Goal: Task Accomplishment & Management: Manage account settings

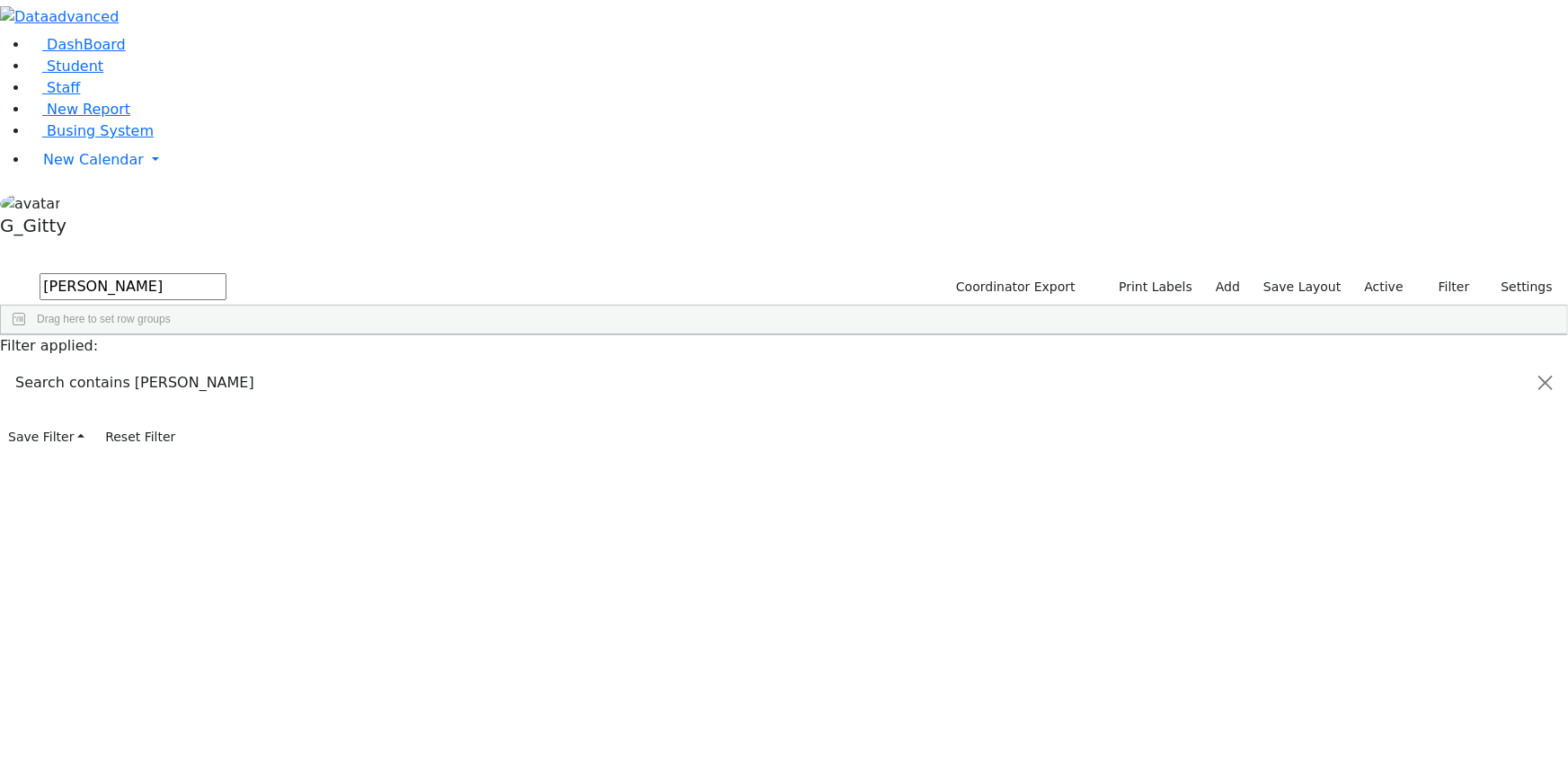
type input "woll"
click at [113, 387] on div "6508955" at bounding box center [56, 399] width 112 height 24
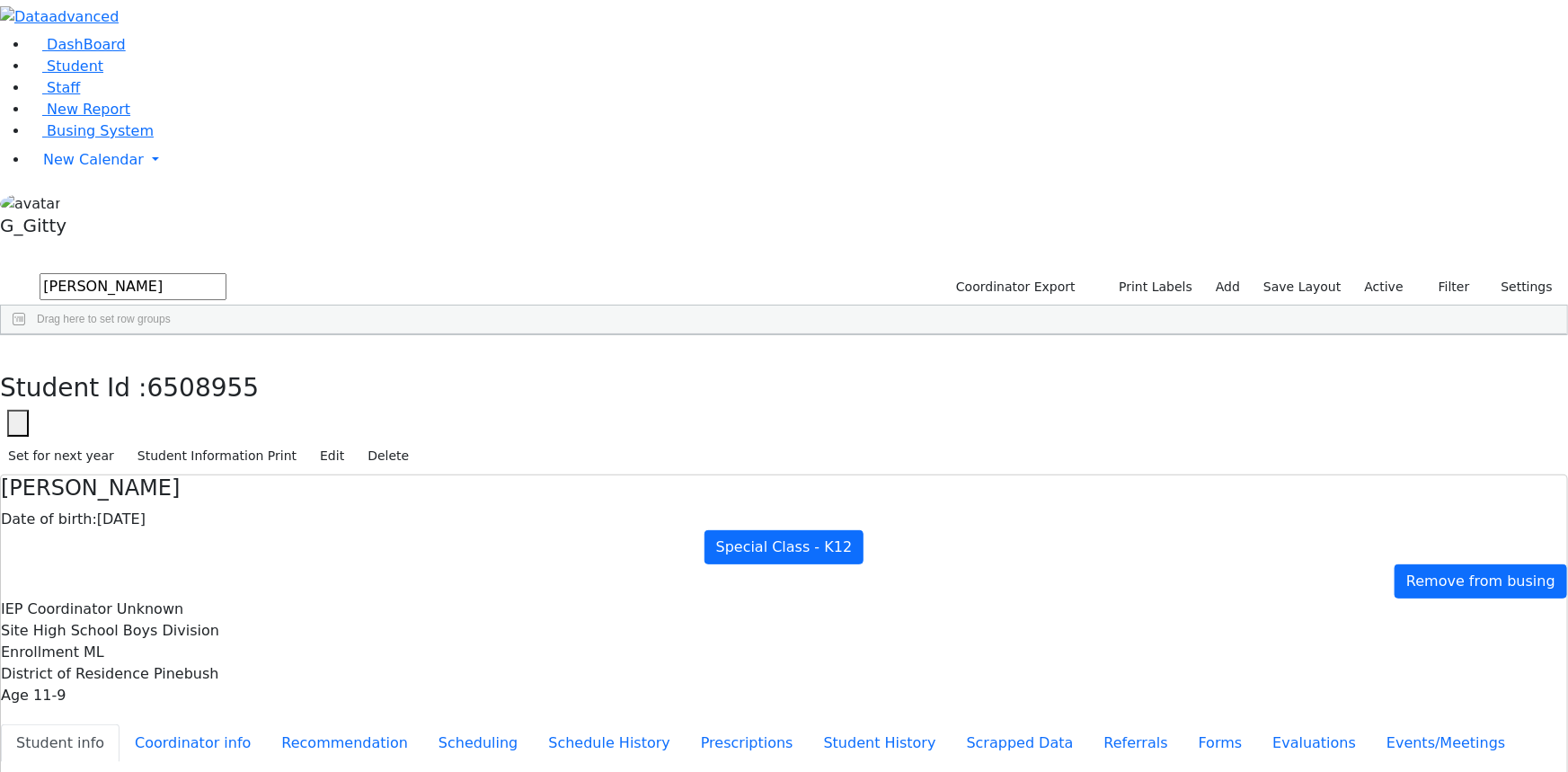
drag, startPoint x: 511, startPoint y: 213, endPoint x: 795, endPoint y: 569, distance: 455.4
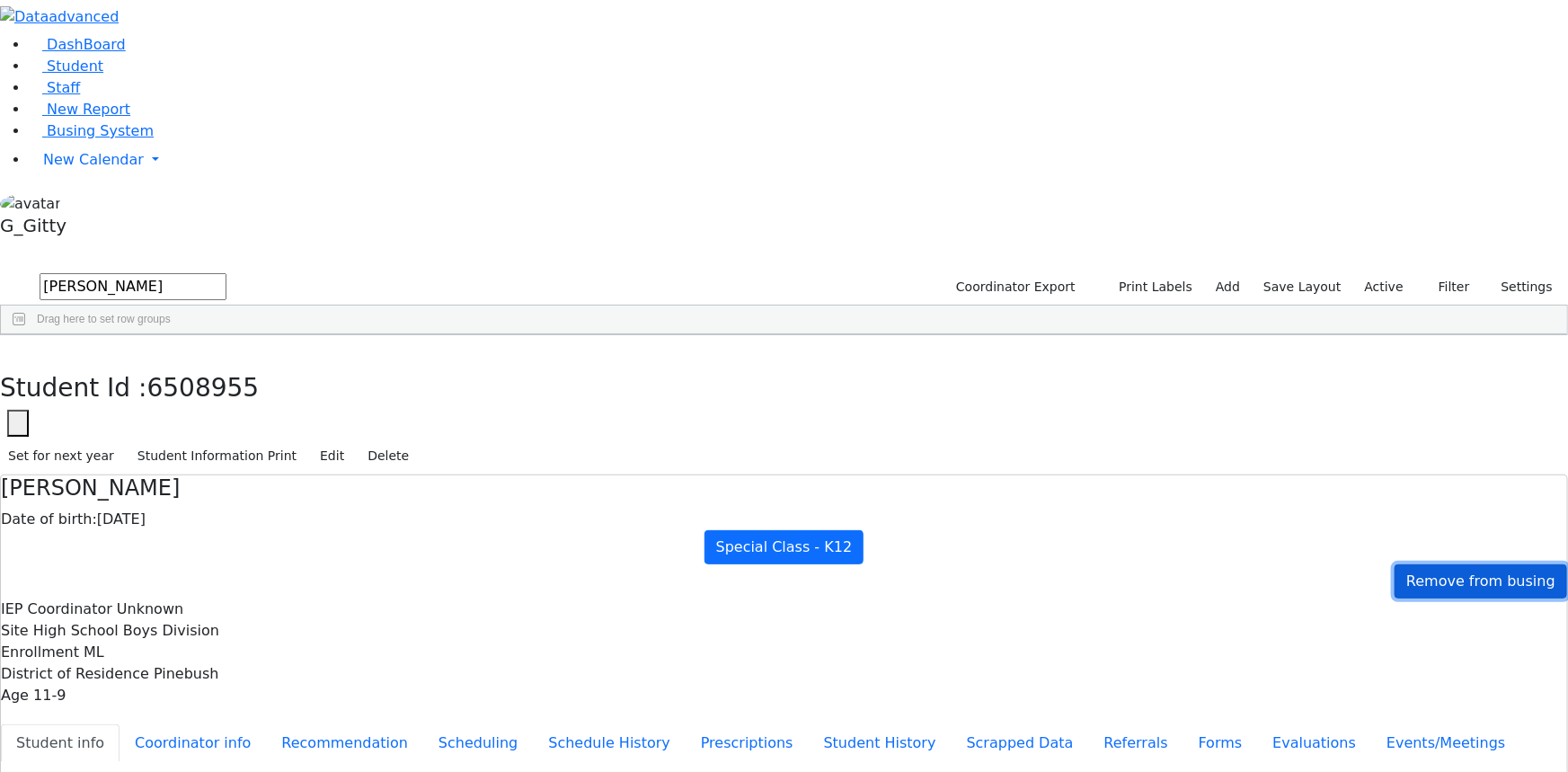
click at [1412, 572] on span "Remove from busing" at bounding box center [1481, 581] width 149 height 17
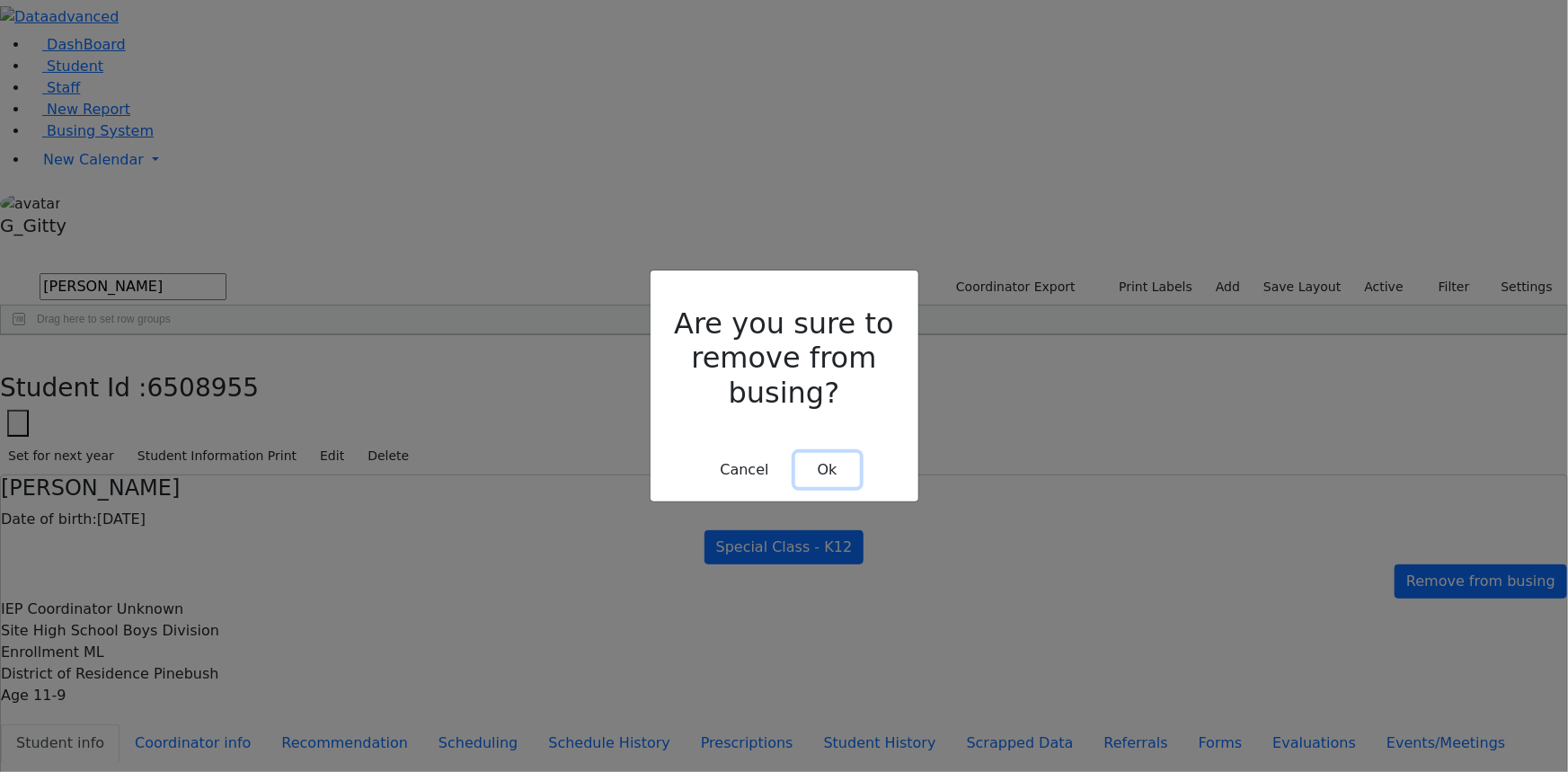
click at [834, 453] on button "Ok" at bounding box center [828, 470] width 65 height 34
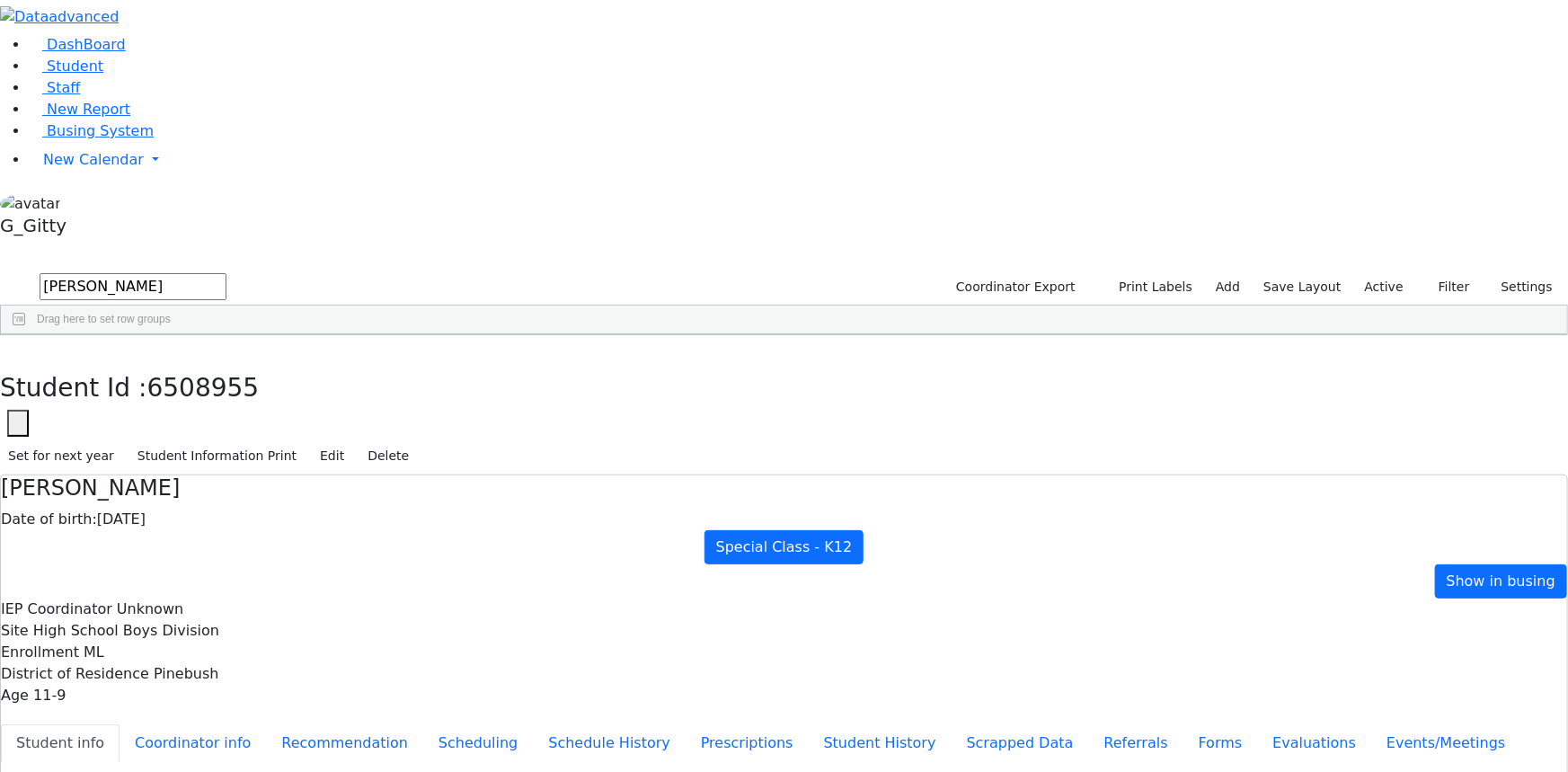
click at [1477, 475] on div "Shulam Wollner Date of birth: 12/20/2013 Special Class - K12 Show in busing" at bounding box center [784, 536] width 1567 height 123
click at [1475, 572] on span "Show in busing" at bounding box center [1501, 581] width 109 height 17
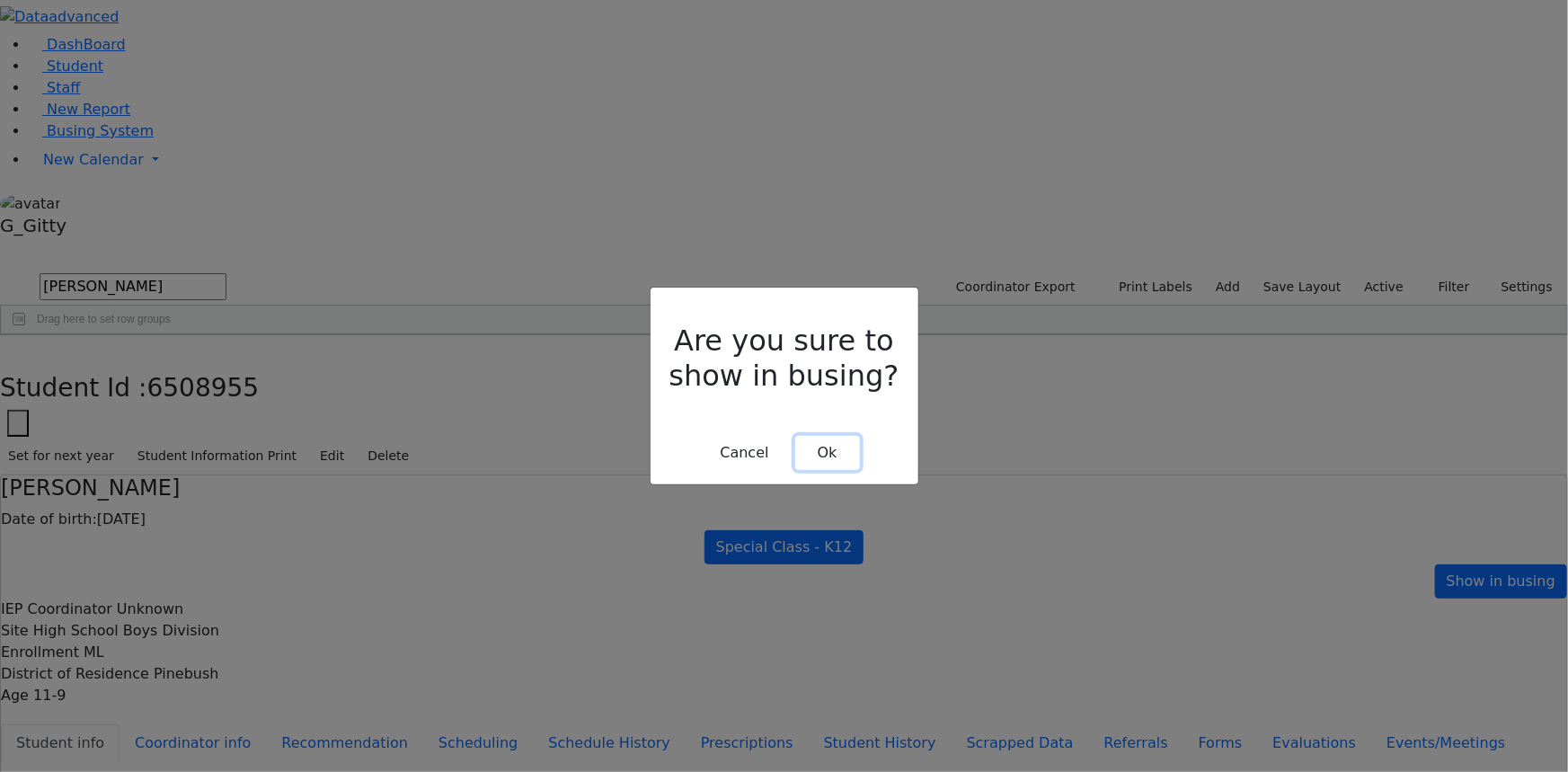
click at [837, 436] on button "Ok" at bounding box center [828, 452] width 65 height 34
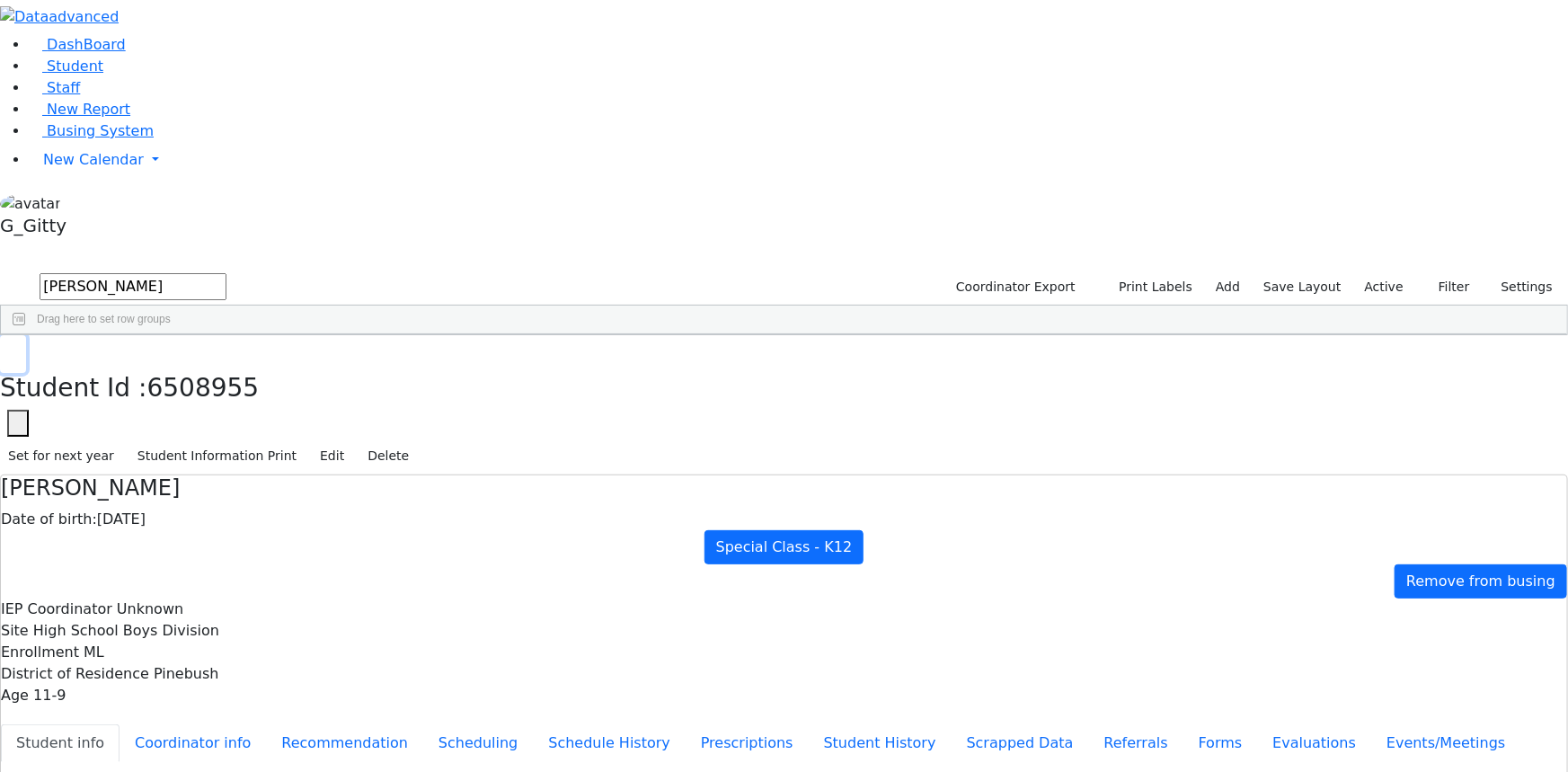
click at [18, 349] on icon "button" at bounding box center [13, 354] width 10 height 11
click at [107, 140] on link "Busing System" at bounding box center [91, 130] width 125 height 17
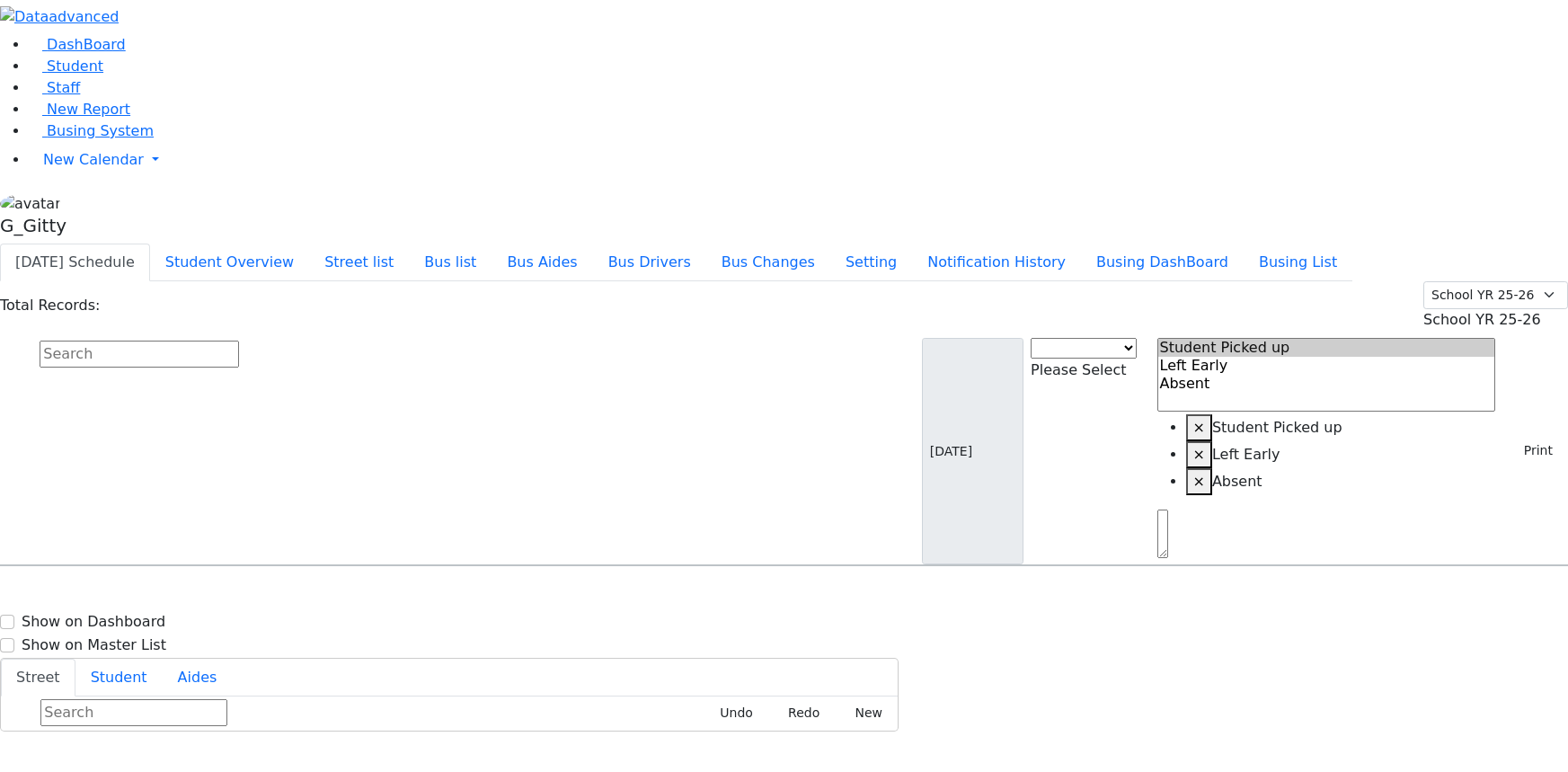
click at [239, 340] on input "text" at bounding box center [140, 353] width 200 height 27
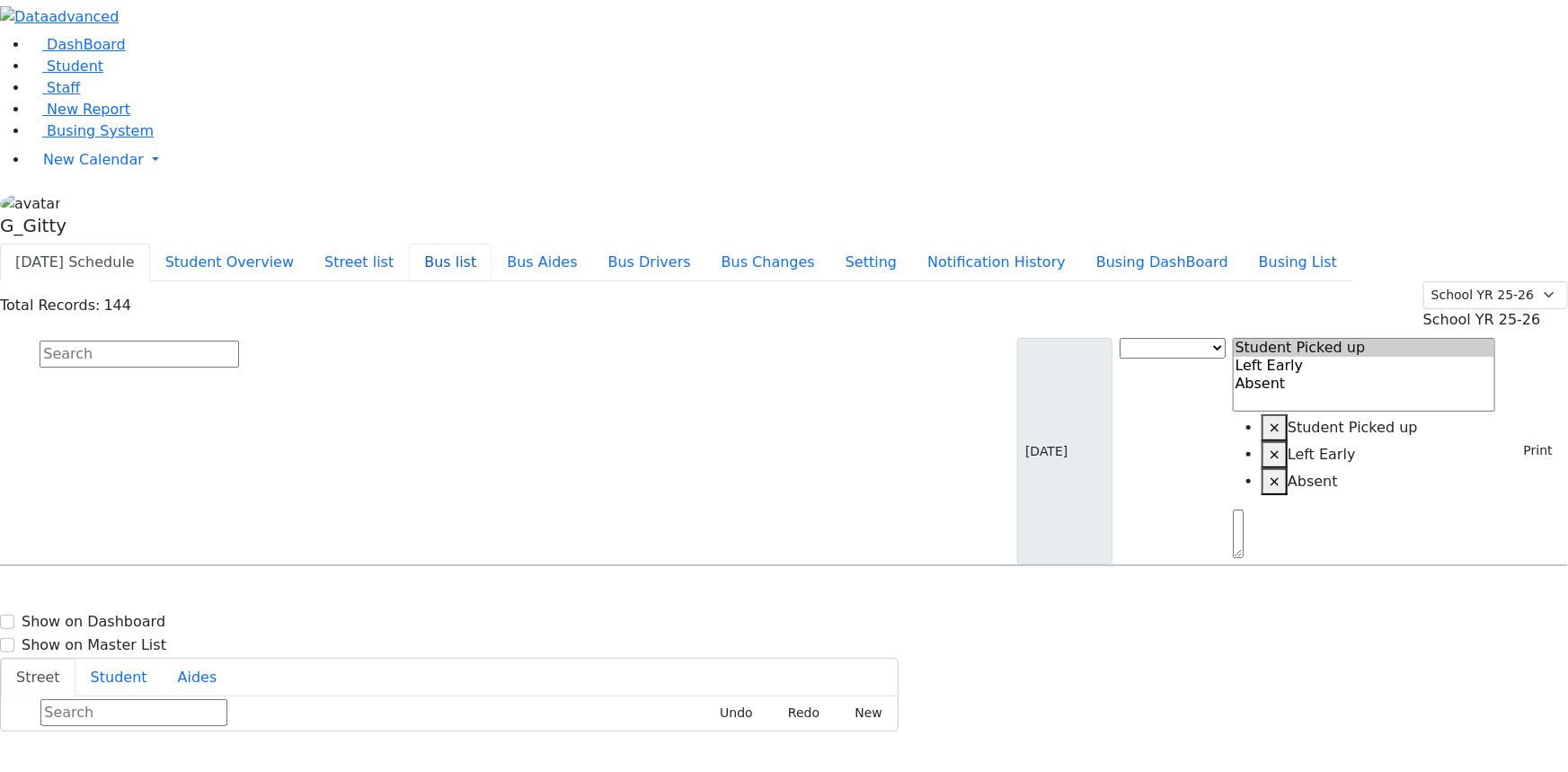
click at [491, 243] on button "Bus list" at bounding box center [450, 262] width 82 height 38
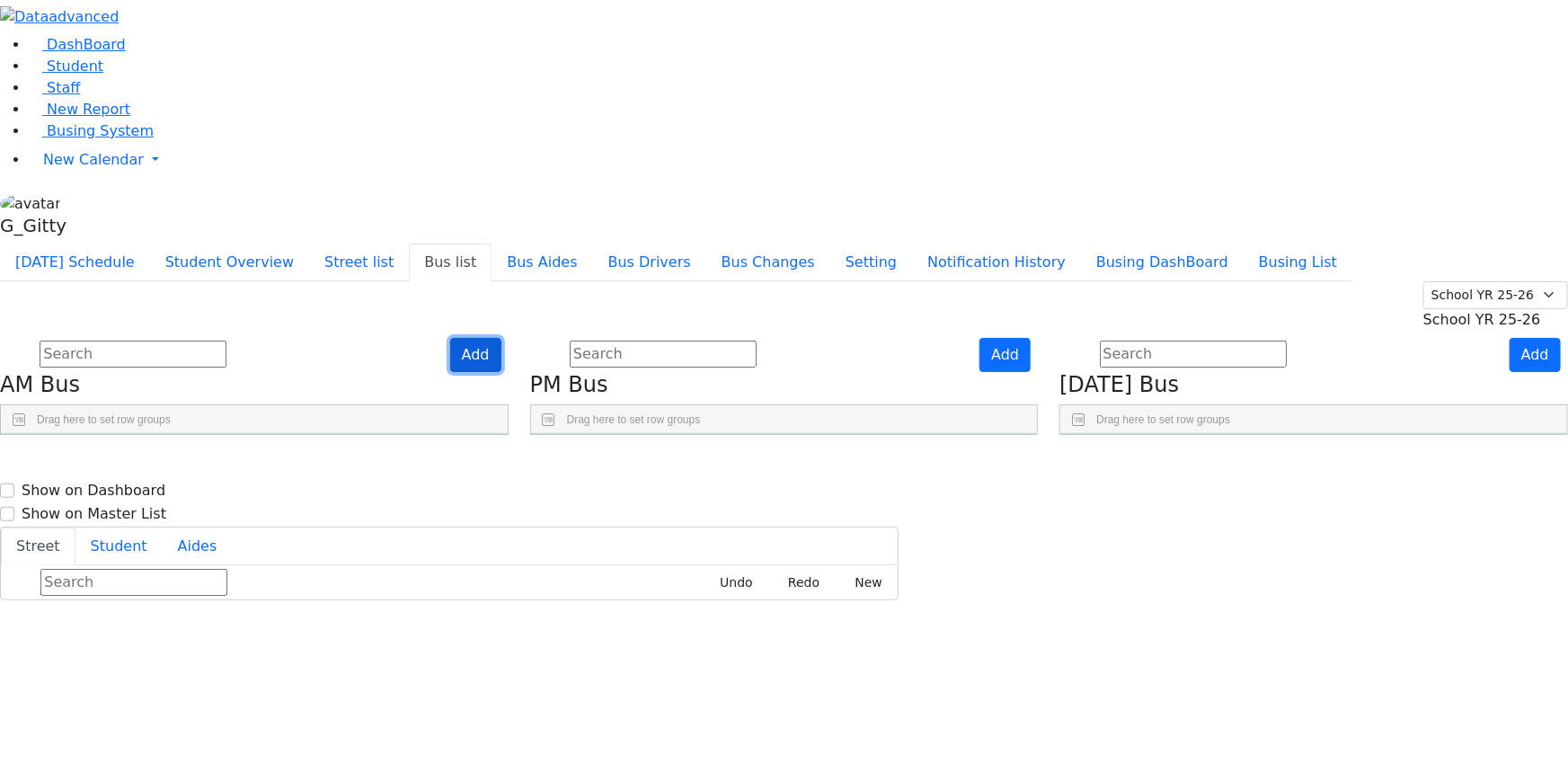
click at [501, 337] on button "Add" at bounding box center [475, 354] width 51 height 34
click at [48, 490] on div "Press SPACE to select this row." at bounding box center [24, 512] width 47 height 45
type input "PB-25"
drag, startPoint x: 10, startPoint y: 459, endPoint x: 19, endPoint y: 459, distance: 9.0
click at [10, 243] on aside "DashBoard Student Staff New Report Busing System" at bounding box center [784, 121] width 1568 height 243
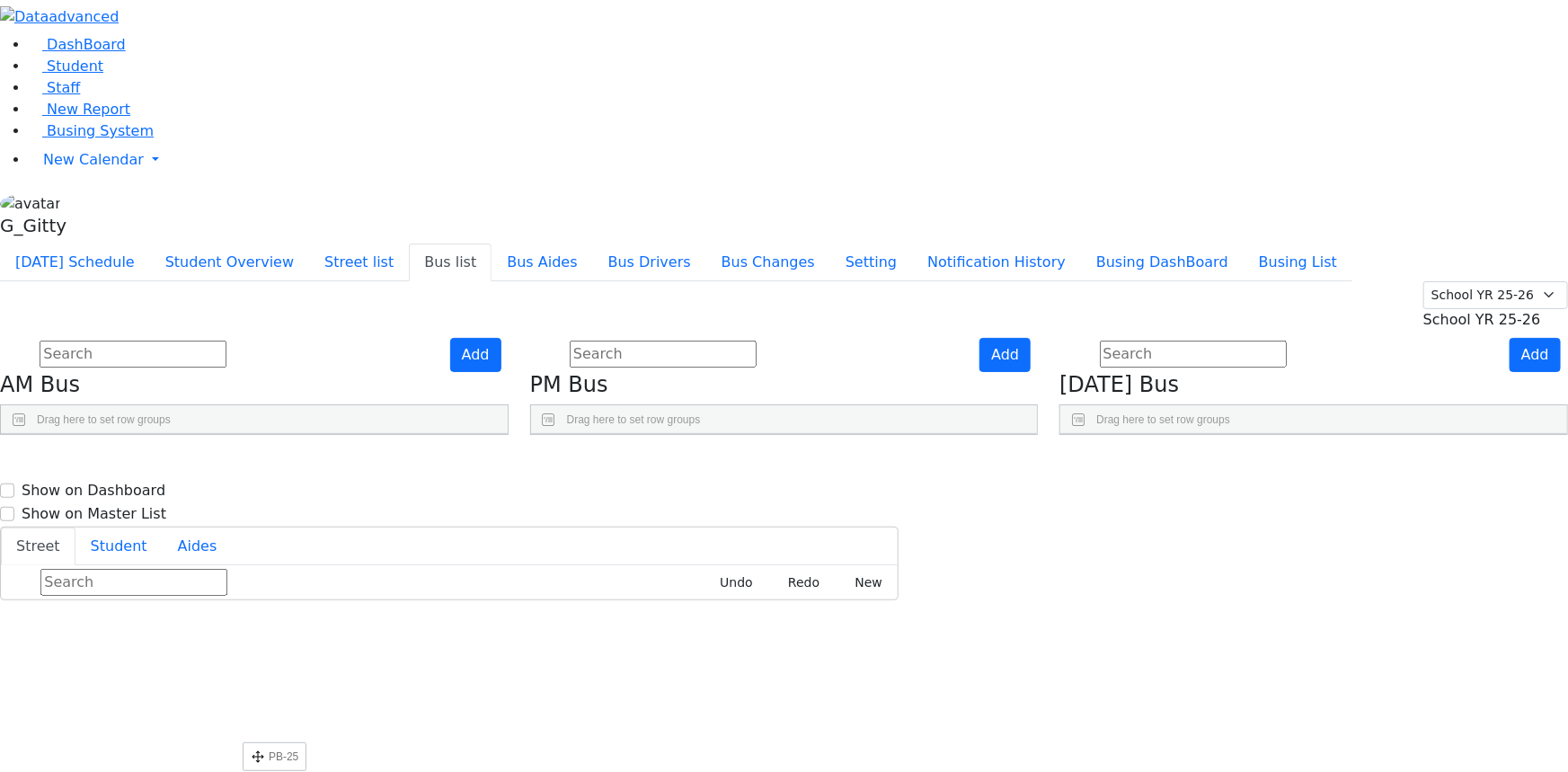
scroll to position [577, 0]
drag, startPoint x: 235, startPoint y: 276, endPoint x: 248, endPoint y: 654, distance: 378.2
click at [1031, 337] on button "Add" at bounding box center [1005, 354] width 51 height 34
click at [567, 491] on div "Press SPACE to select this row." at bounding box center [554, 512] width 25 height 43
type input "PB-25"
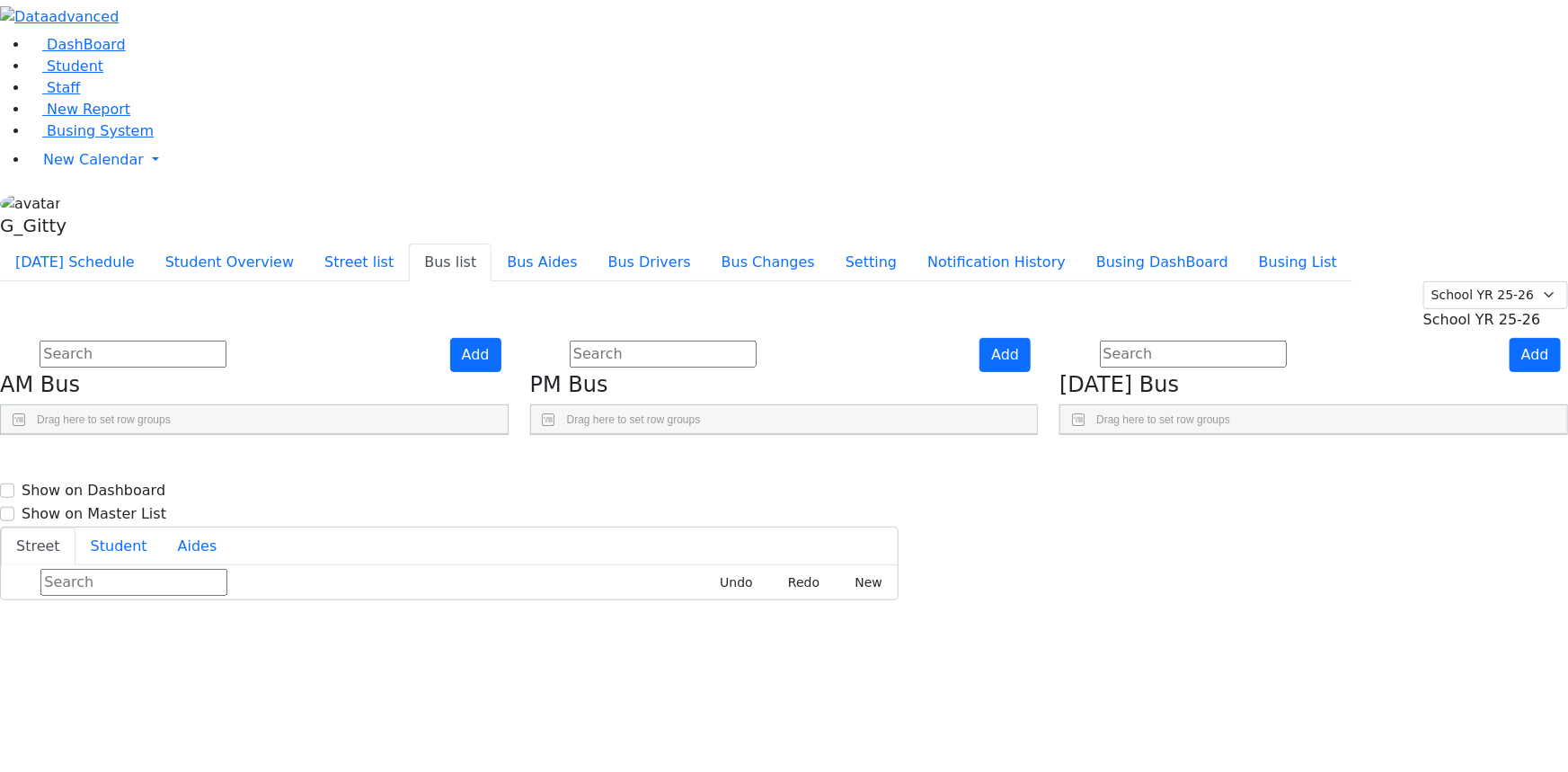
click at [656, 337] on div "Add PM Bus Drag here to set row groups Drag here to set column labels BusNumber" at bounding box center [784, 386] width 530 height 98
drag, startPoint x: 688, startPoint y: 279, endPoint x: 755, endPoint y: 509, distance: 239.6
click at [520, 435] on div "Add AM Bus Drag here to set row groups Drag here to set column labels BusNumber" at bounding box center [253, 386] width 530 height 98
click at [1528, 337] on button "Add" at bounding box center [1535, 354] width 51 height 34
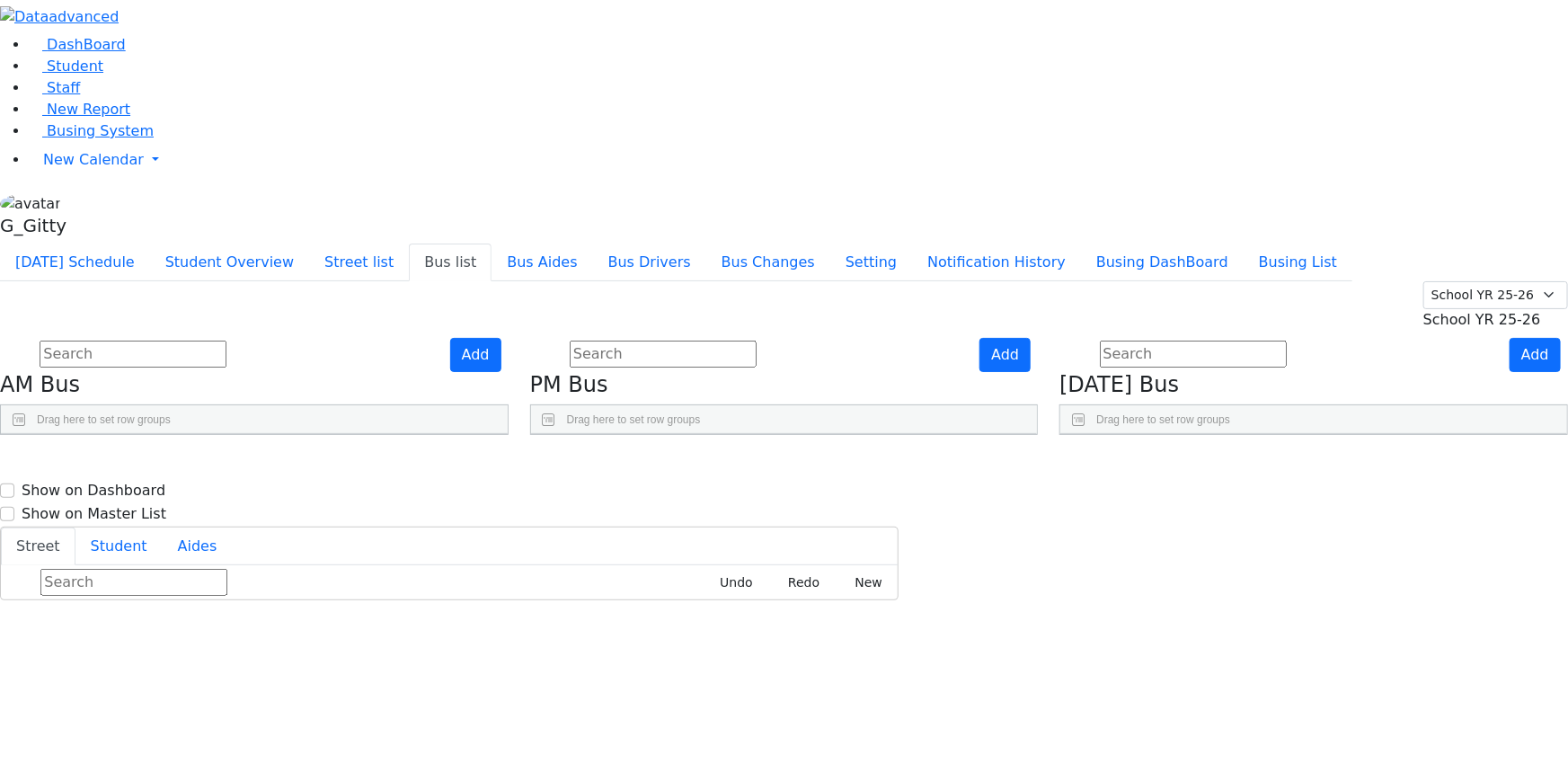
click at [1108, 490] on div "Press SPACE to select this row." at bounding box center [1083, 512] width 47 height 45
type input "PB-25"
click at [1117, 337] on div "Add Friday Bus Drag here to set row groups Drag here to set column labels BusNu…" at bounding box center [1314, 386] width 530 height 98
drag, startPoint x: 1142, startPoint y: 276, endPoint x: 1187, endPoint y: 644, distance: 370.7
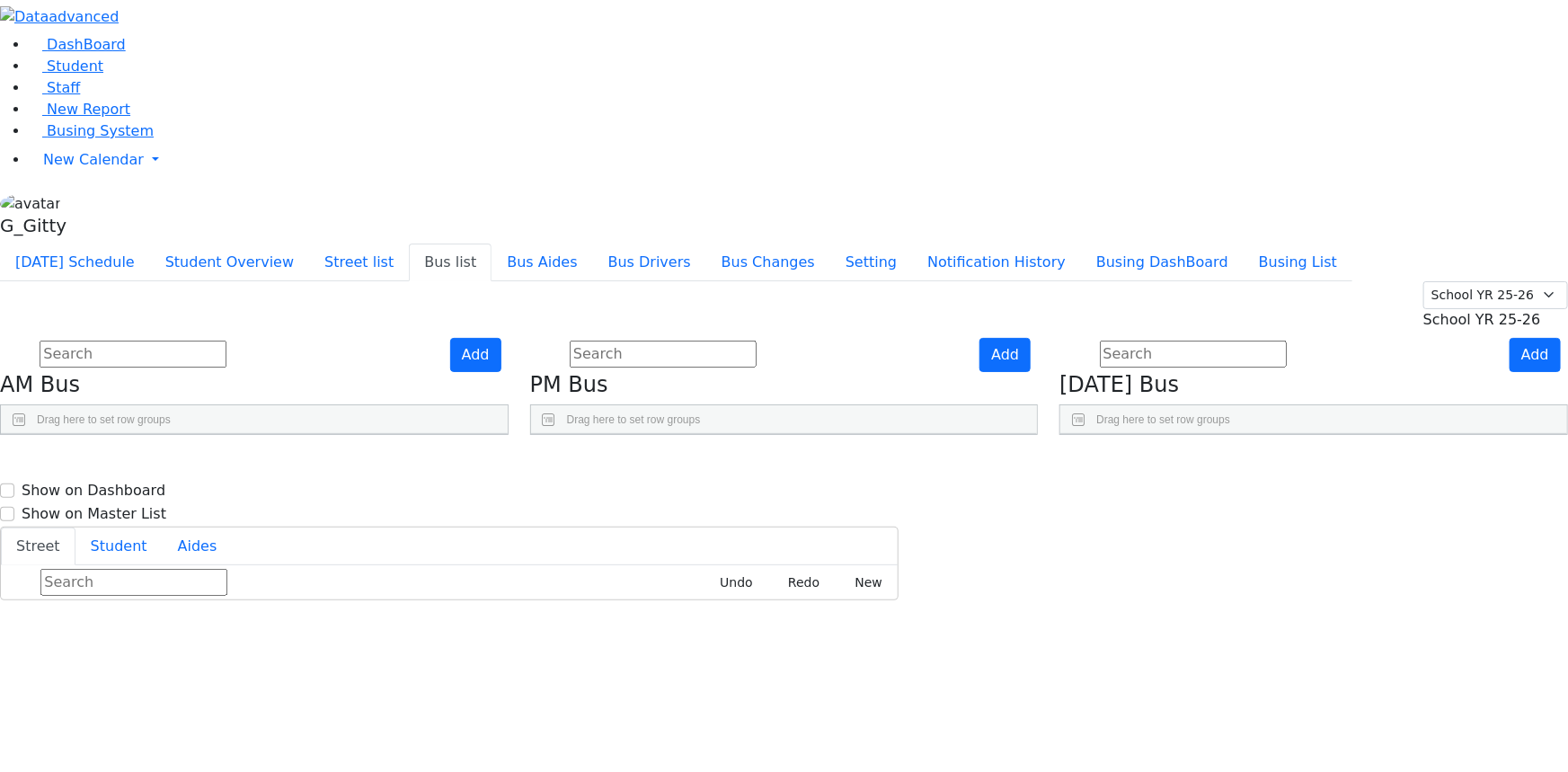
click at [1050, 435] on div "Add PM Bus Drag here to set row groups Drag here to set column labels BusNumber" at bounding box center [784, 386] width 530 height 98
drag, startPoint x: 84, startPoint y: 220, endPoint x: 81, endPoint y: 230, distance: 10.4
click at [84, 120] on li "New Report" at bounding box center [798, 109] width 1539 height 21
click at [81, 140] on span "Busing System" at bounding box center [101, 130] width 107 height 17
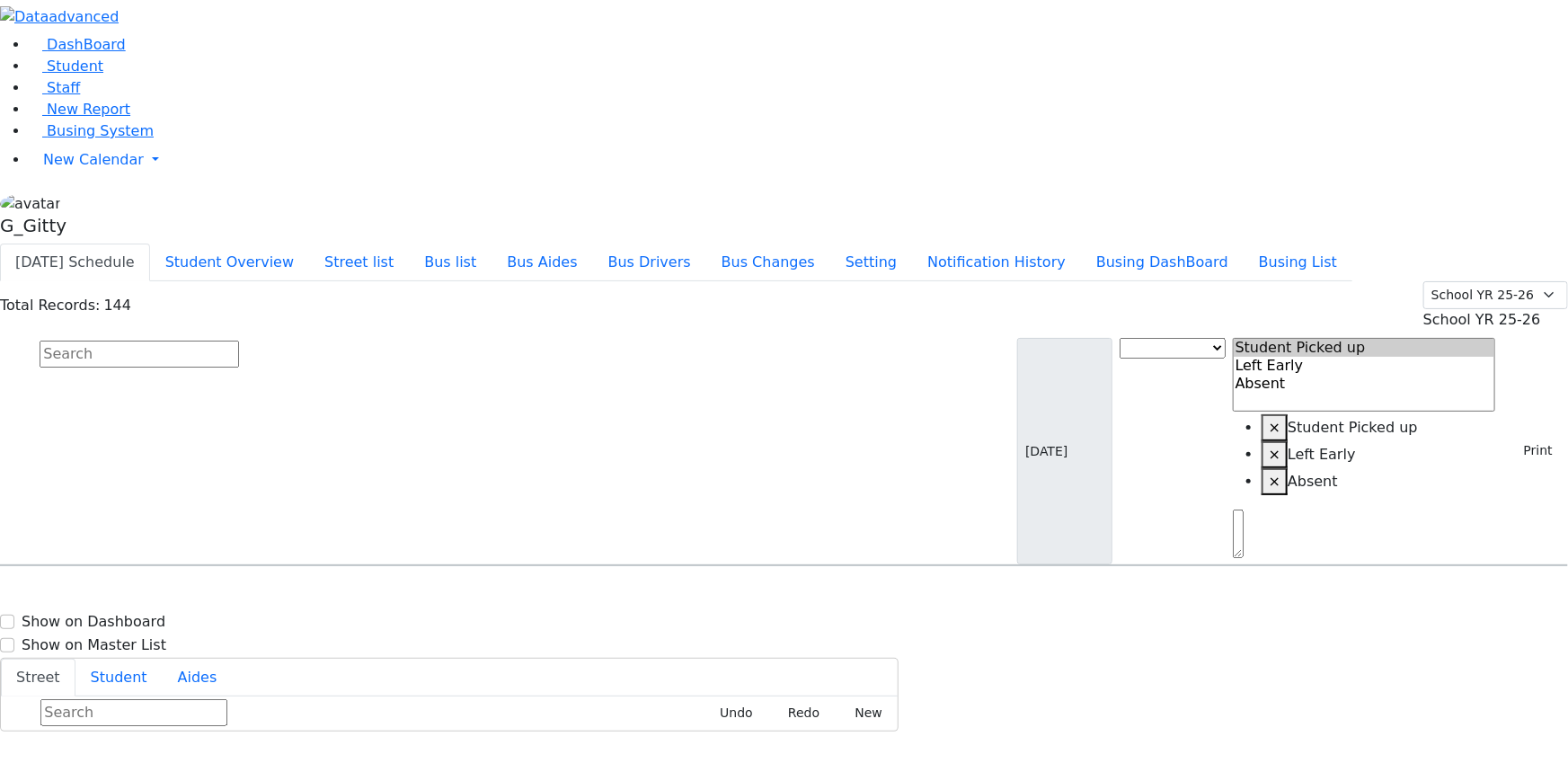
click at [239, 340] on input "text" at bounding box center [140, 353] width 200 height 27
click at [255, 281] on div "Total Records: 1 Summer YR 25 School YR 25-26 Summer YR 25 School YR 24-25 Summ…" at bounding box center [784, 423] width 1568 height 285
click at [239, 340] on input "wol" at bounding box center [140, 353] width 200 height 27
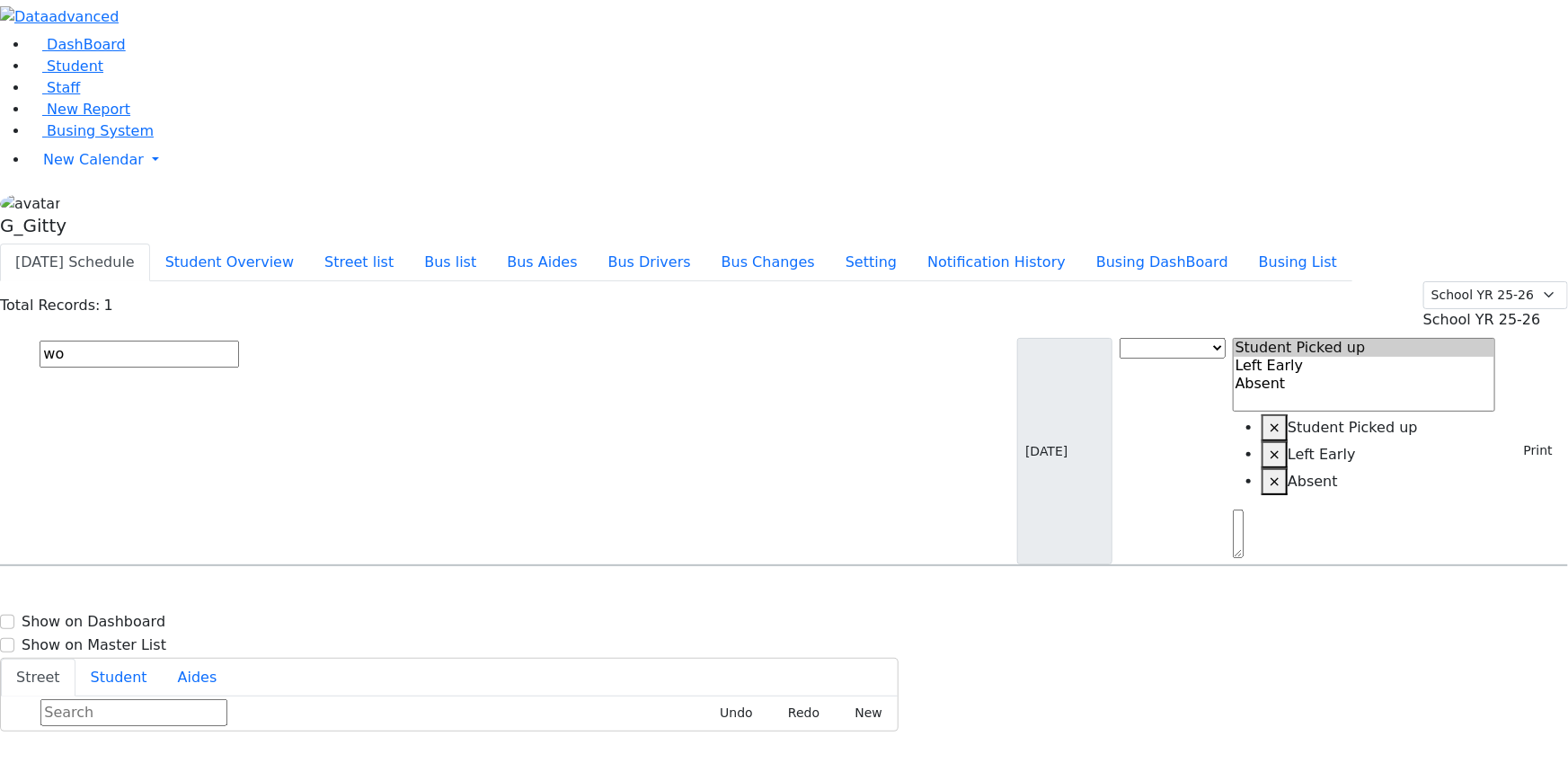
type input "w"
click at [239, 340] on input "text" at bounding box center [140, 353] width 200 height 27
click at [113, 140] on link "Busing System" at bounding box center [91, 130] width 125 height 17
click at [239, 340] on input "text" at bounding box center [140, 353] width 200 height 27
click at [405, 10] on div "DashBoard Student Staff New Report Busing System" at bounding box center [784, 365] width 1568 height 731
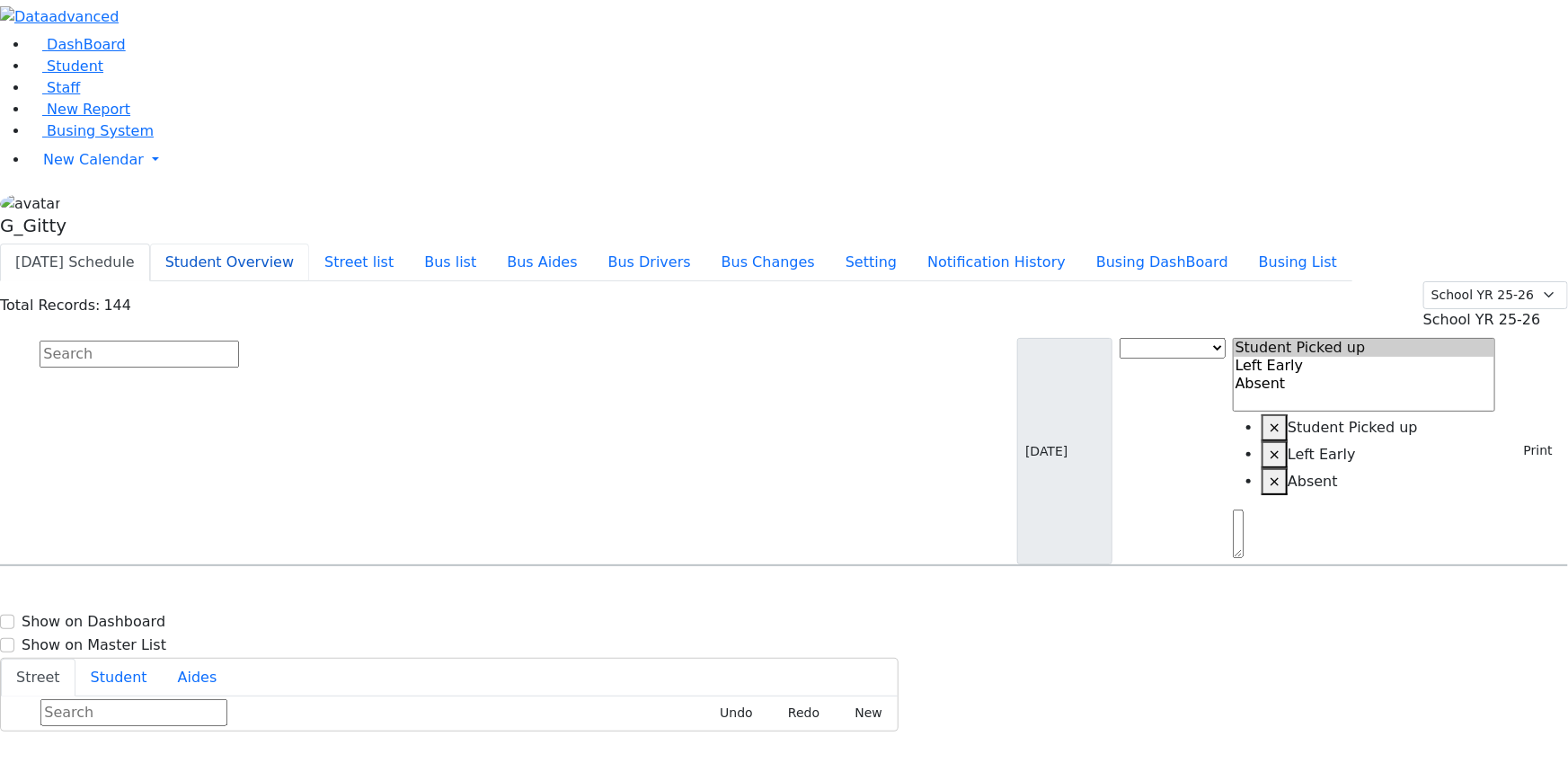
click at [309, 243] on button "Student Overview" at bounding box center [229, 262] width 159 height 38
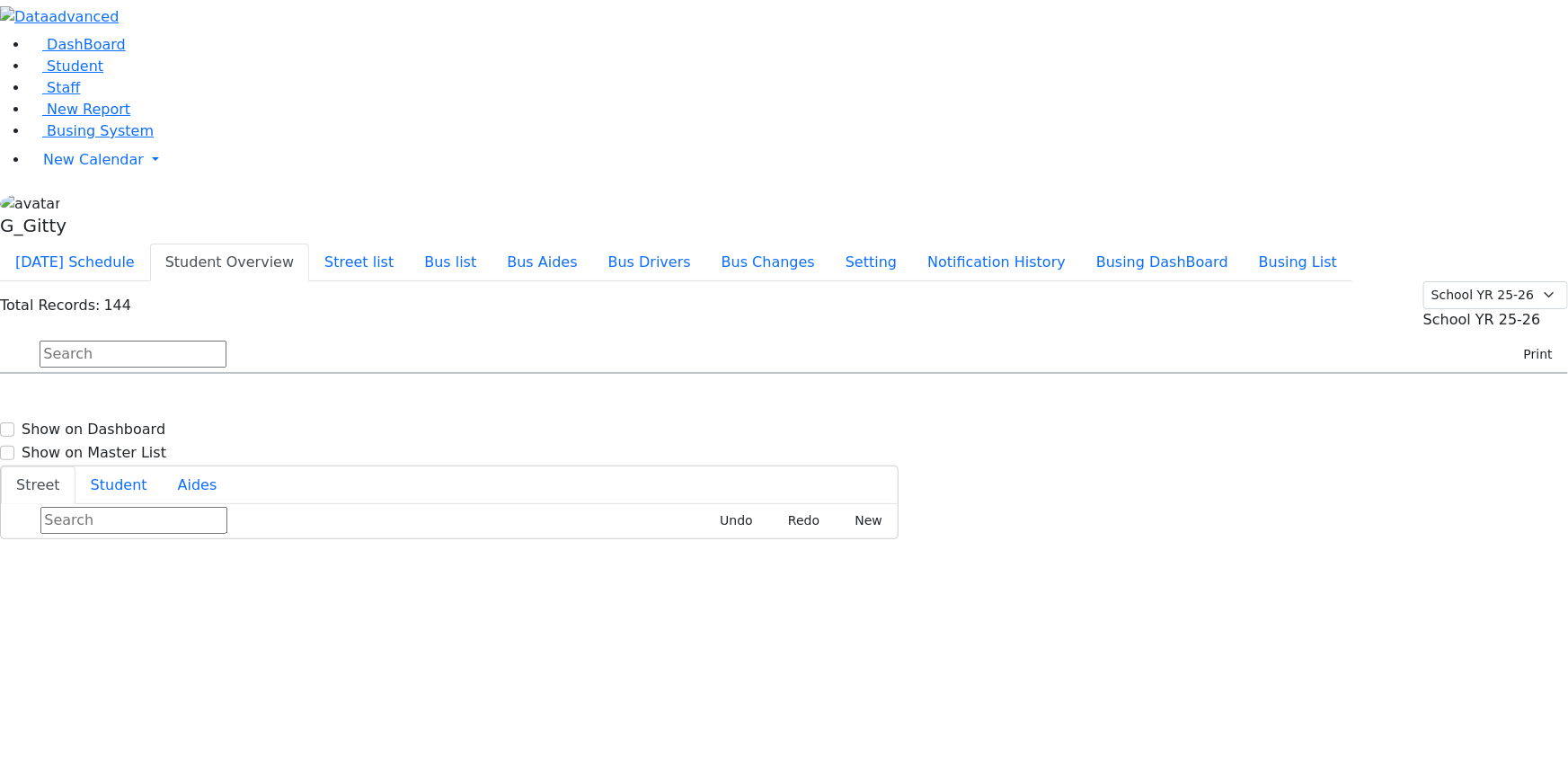
scroll to position [5632, 0]
click at [227, 340] on input "text" at bounding box center [133, 353] width 187 height 27
click at [103, 75] on link "Student" at bounding box center [66, 66] width 75 height 17
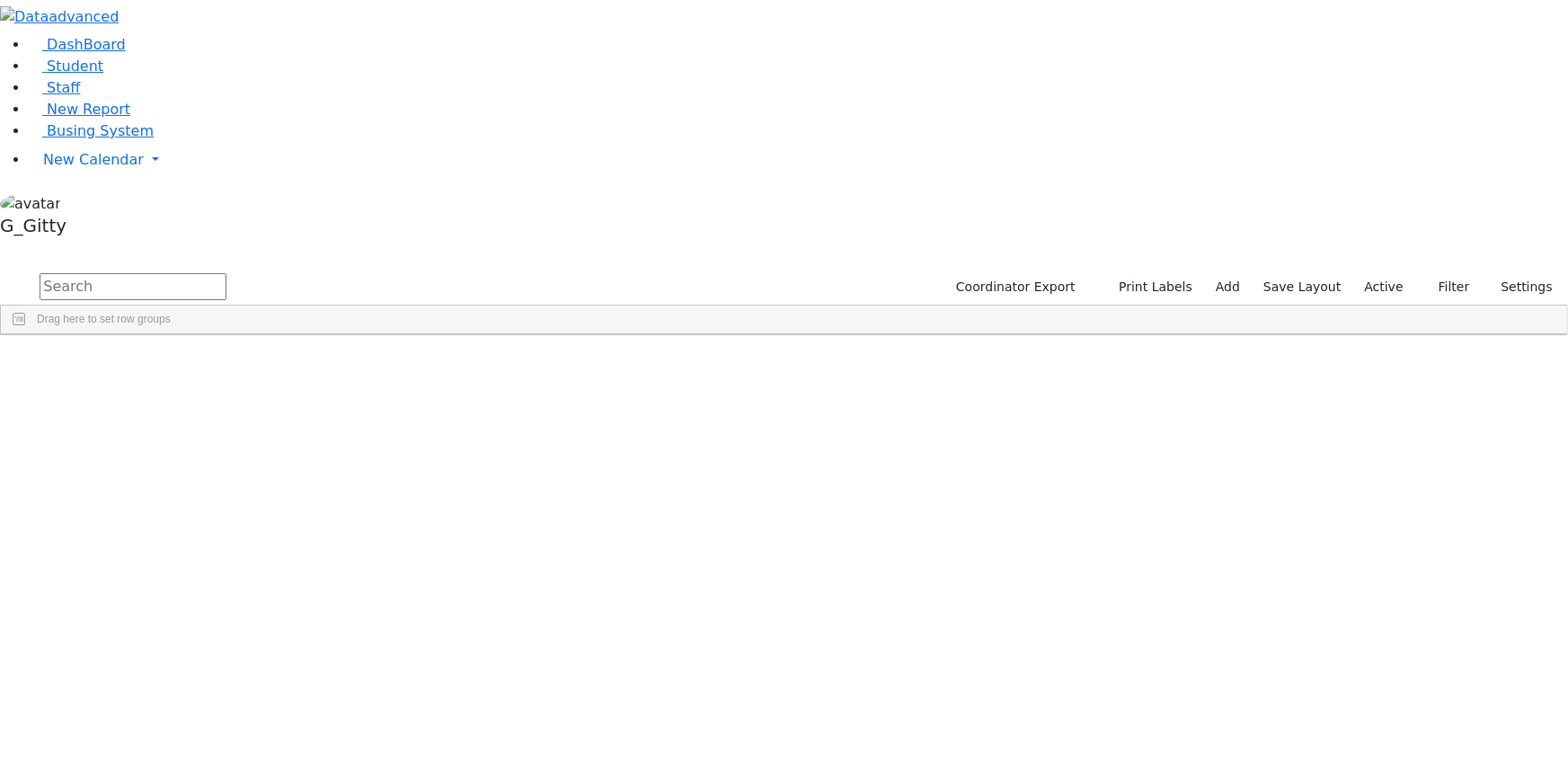
click at [227, 273] on input "text" at bounding box center [133, 286] width 187 height 27
type input "wolln"
click at [228, 387] on div "[PERSON_NAME]" at bounding box center [169, 399] width 114 height 24
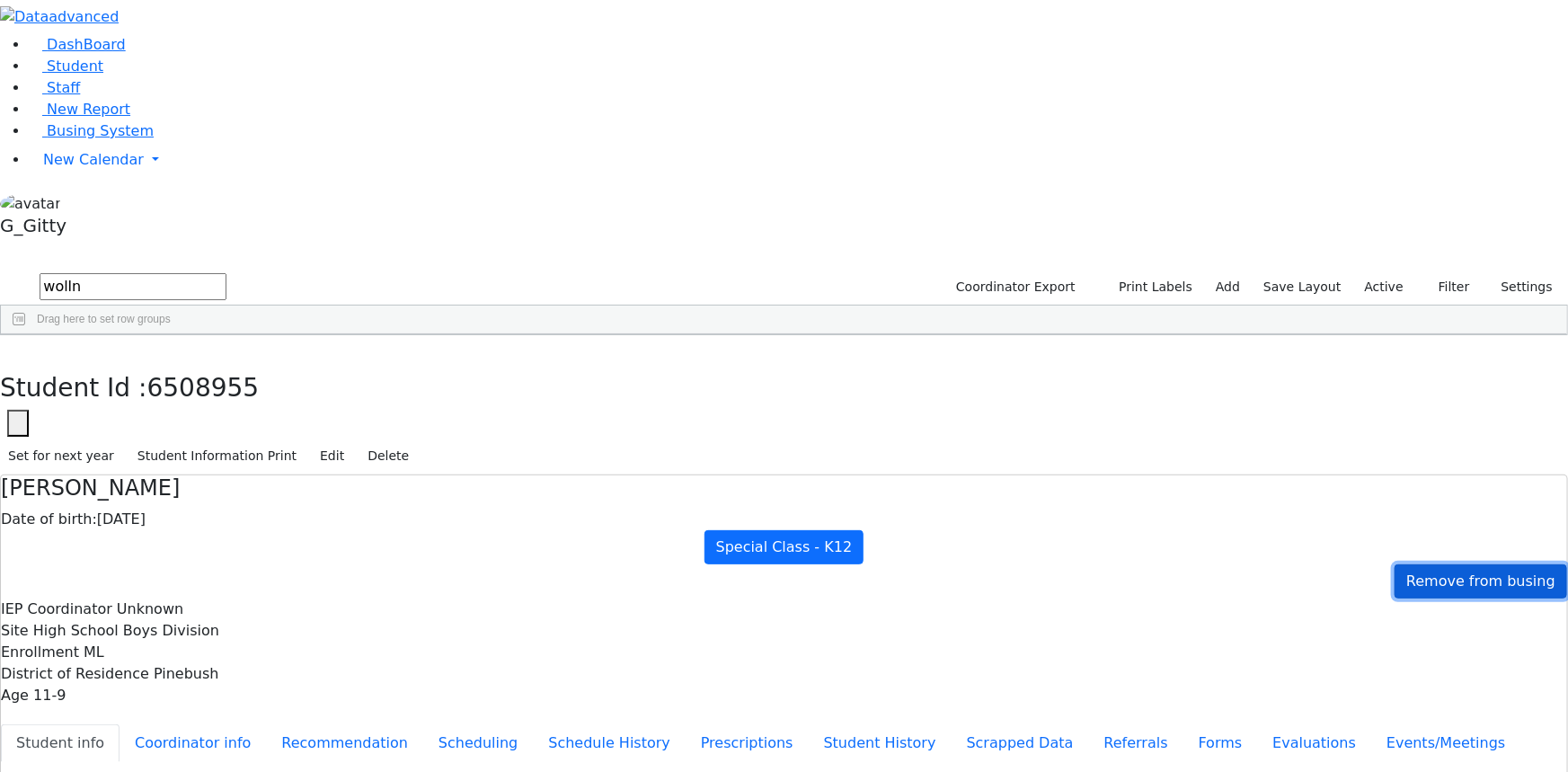
click at [1407, 572] on span "Remove from busing" at bounding box center [1481, 581] width 149 height 17
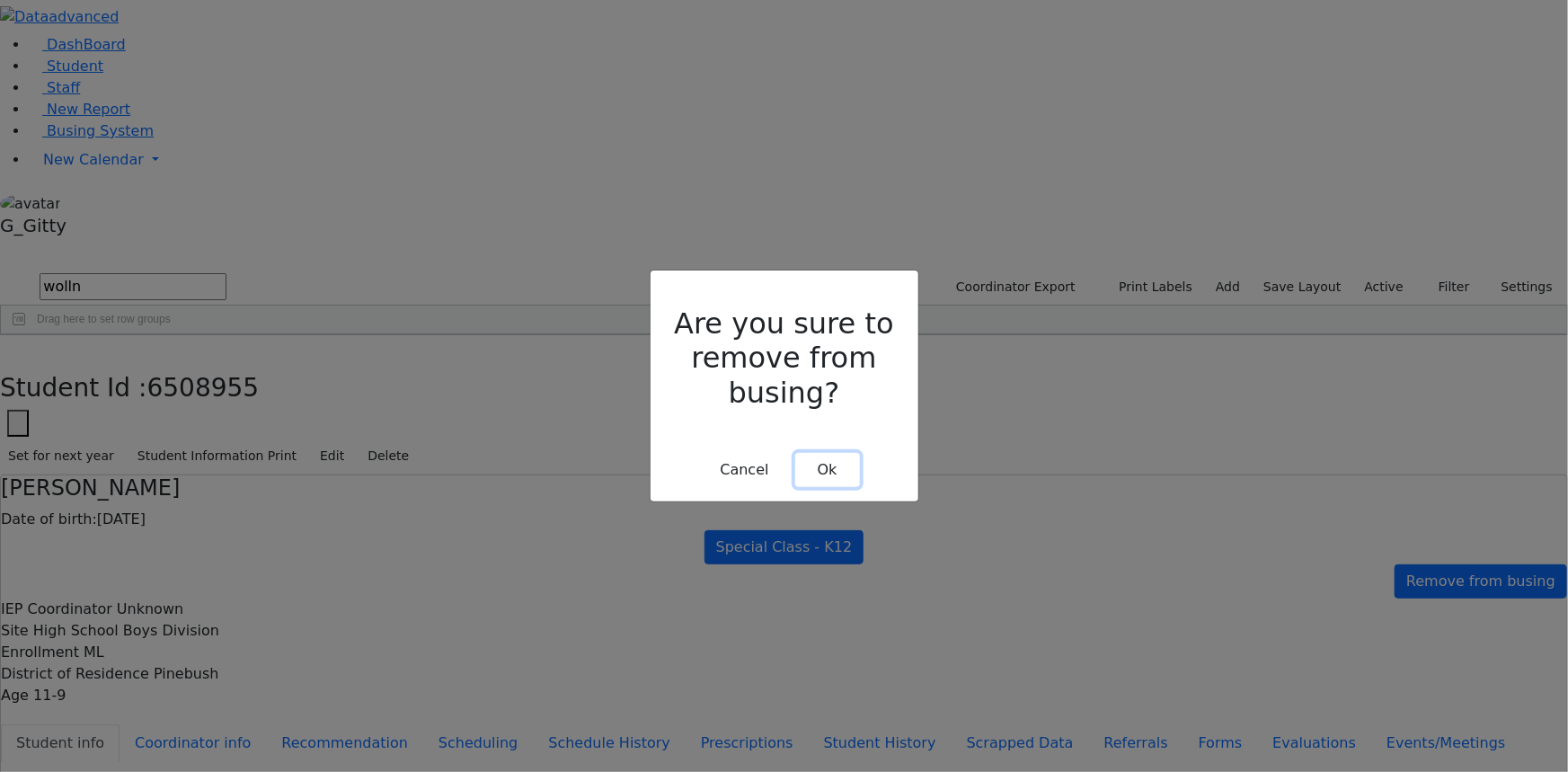
click at [822, 453] on button "Ok" at bounding box center [828, 470] width 65 height 34
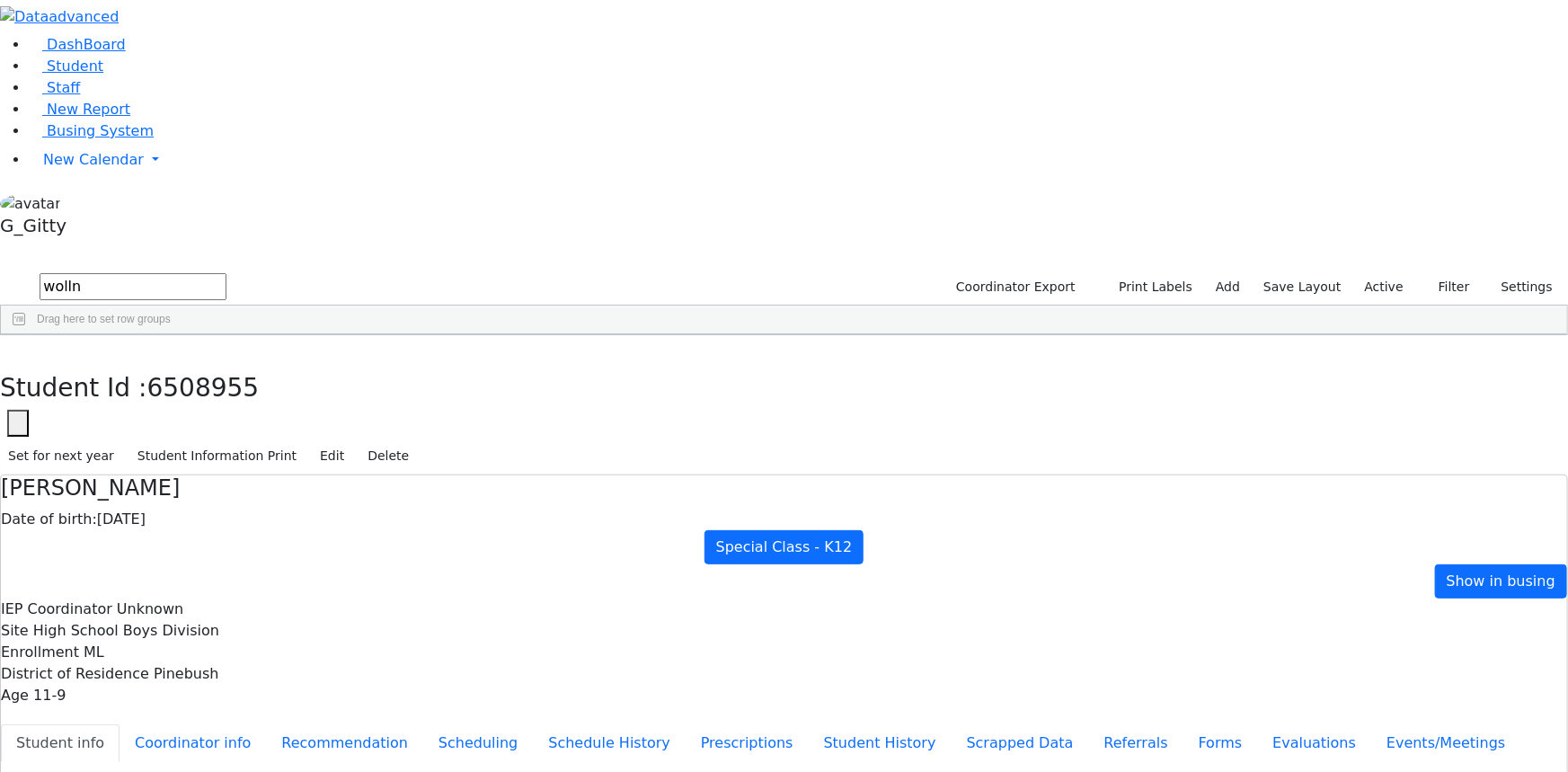
click at [1447, 572] on span "Show in busing" at bounding box center [1501, 581] width 109 height 17
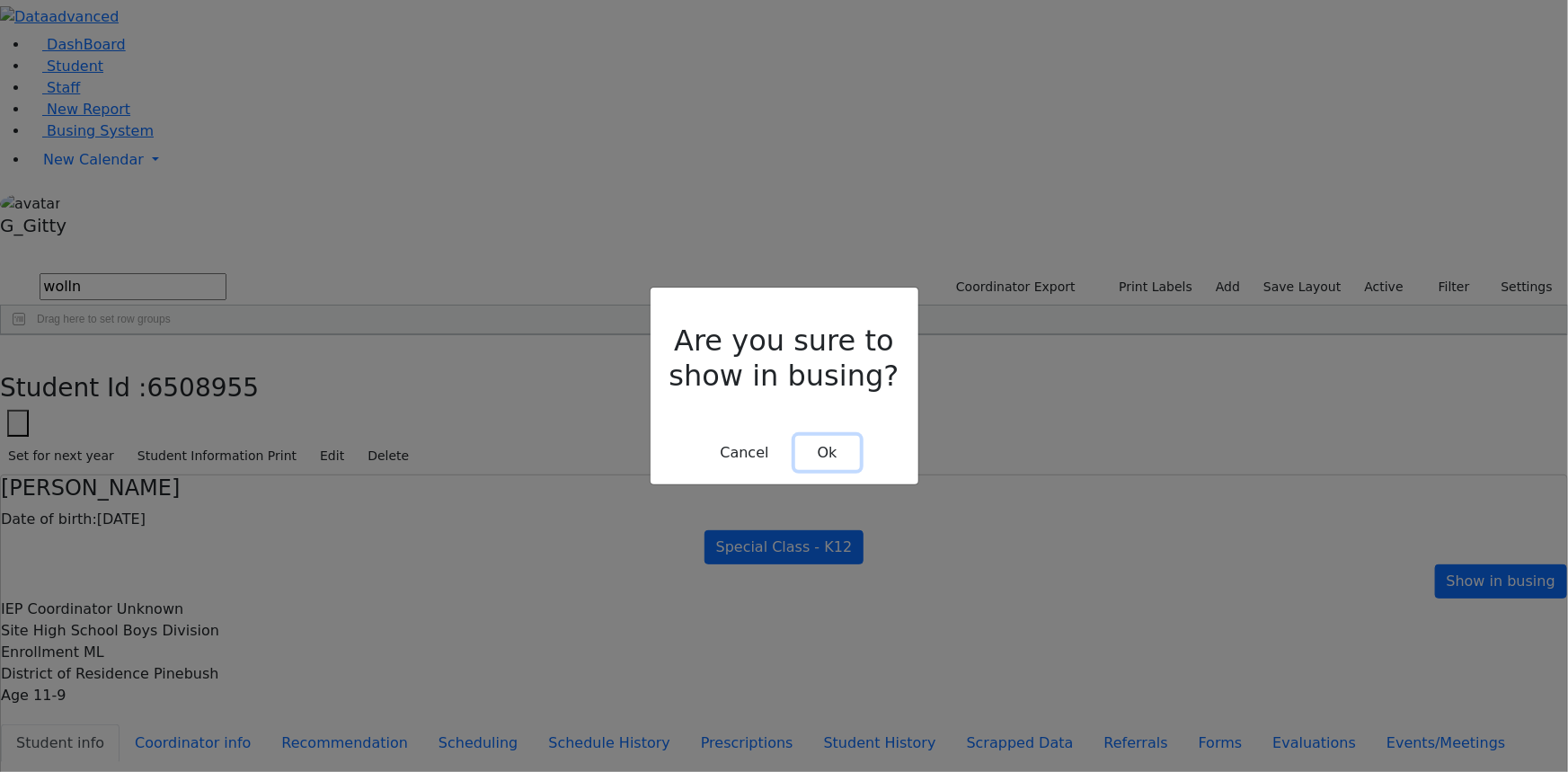
click at [817, 435] on button "Ok" at bounding box center [828, 452] width 65 height 34
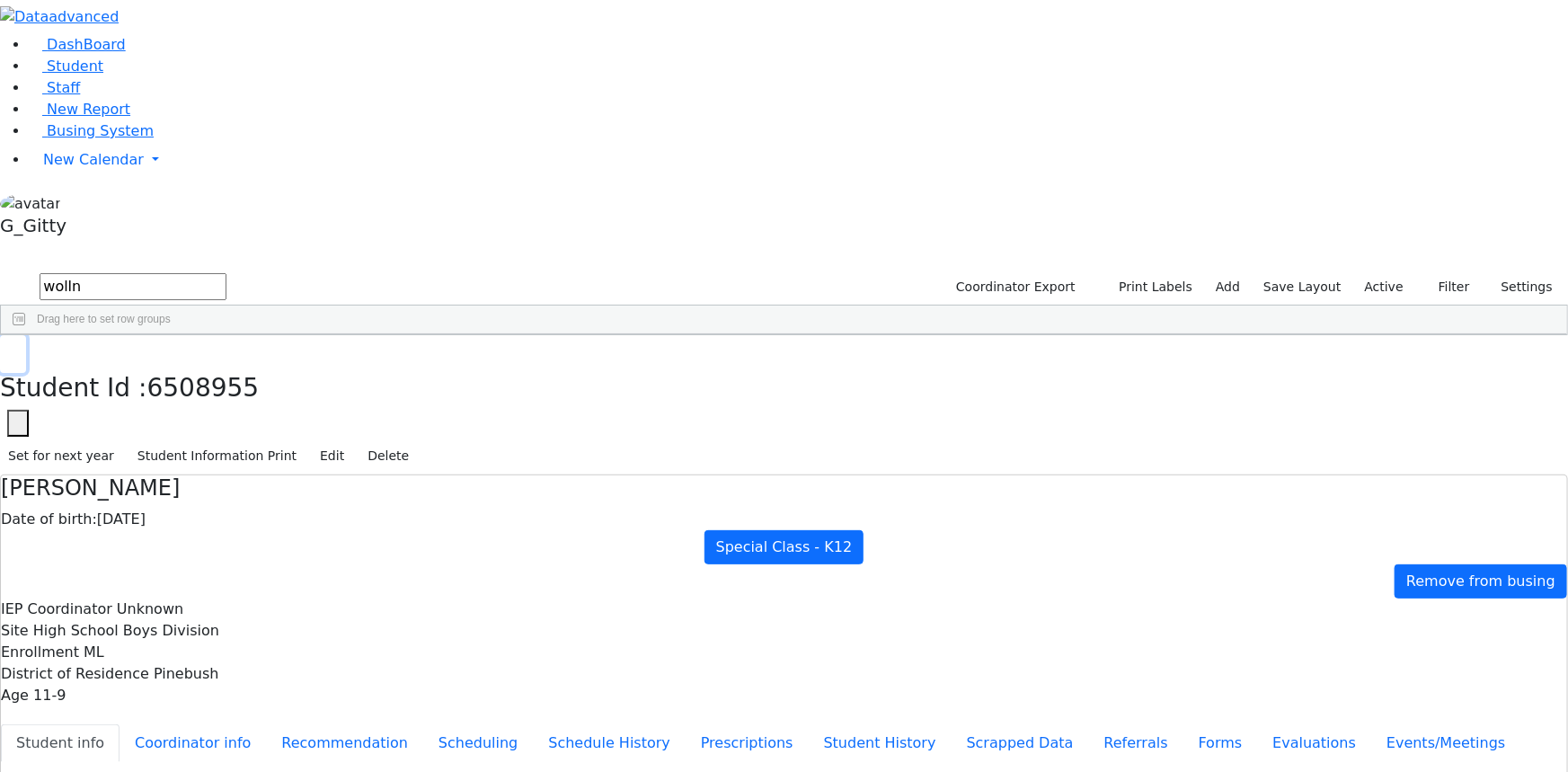
click at [26, 335] on button "button" at bounding box center [13, 353] width 26 height 38
click at [227, 273] on input "wolln" at bounding box center [133, 286] width 187 height 27
click at [58, 140] on link "Busing System" at bounding box center [91, 130] width 125 height 17
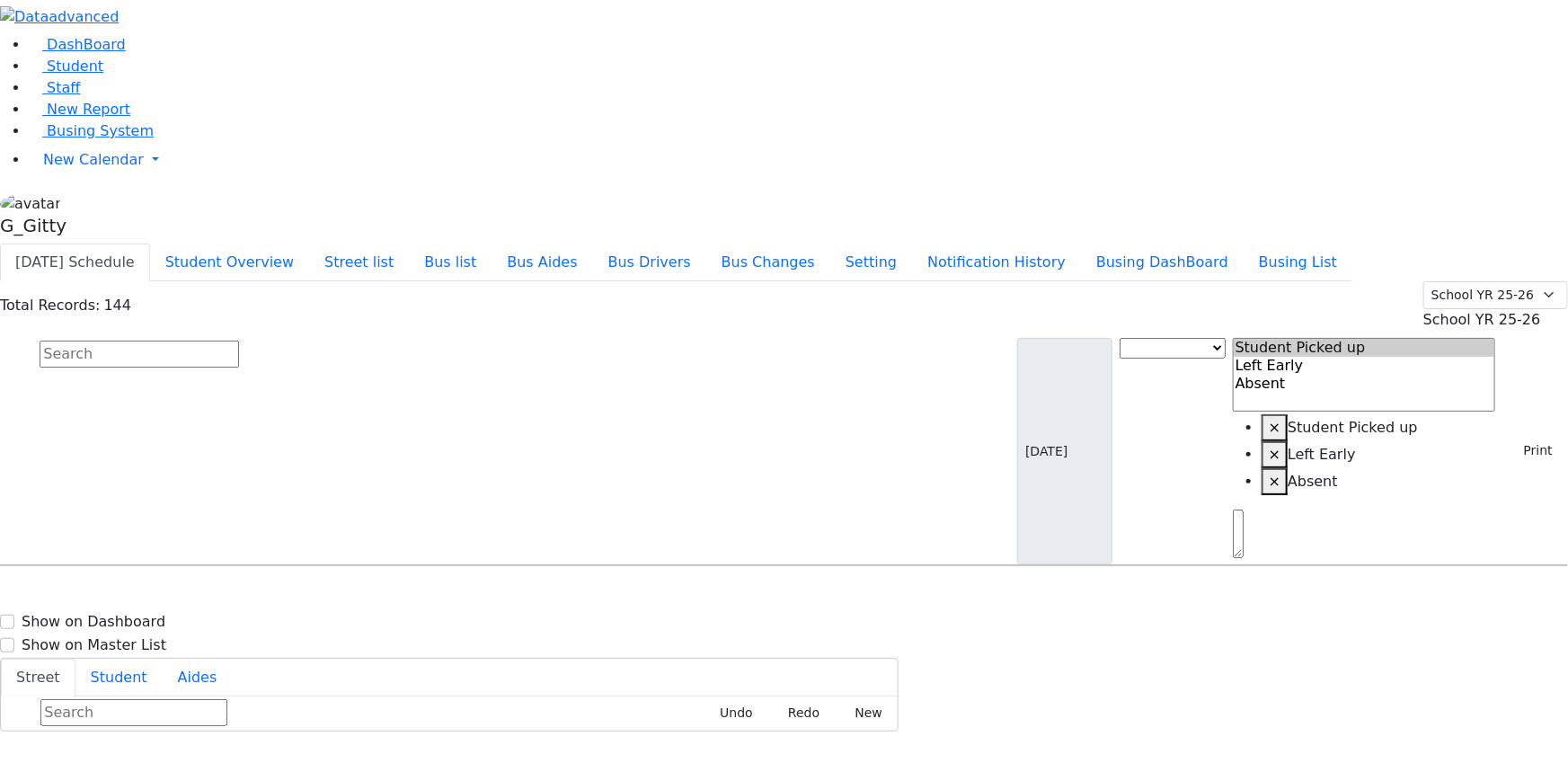
click at [177, 243] on div "G_Gitty" at bounding box center [784, 217] width 1568 height 51
click at [238, 201] on link "Sign Out" at bounding box center [253, 186] width 142 height 29
click at [239, 340] on input "text" at bounding box center [140, 353] width 200 height 27
type input "wo"
drag, startPoint x: 1032, startPoint y: 600, endPoint x: 1040, endPoint y: 646, distance: 46.7
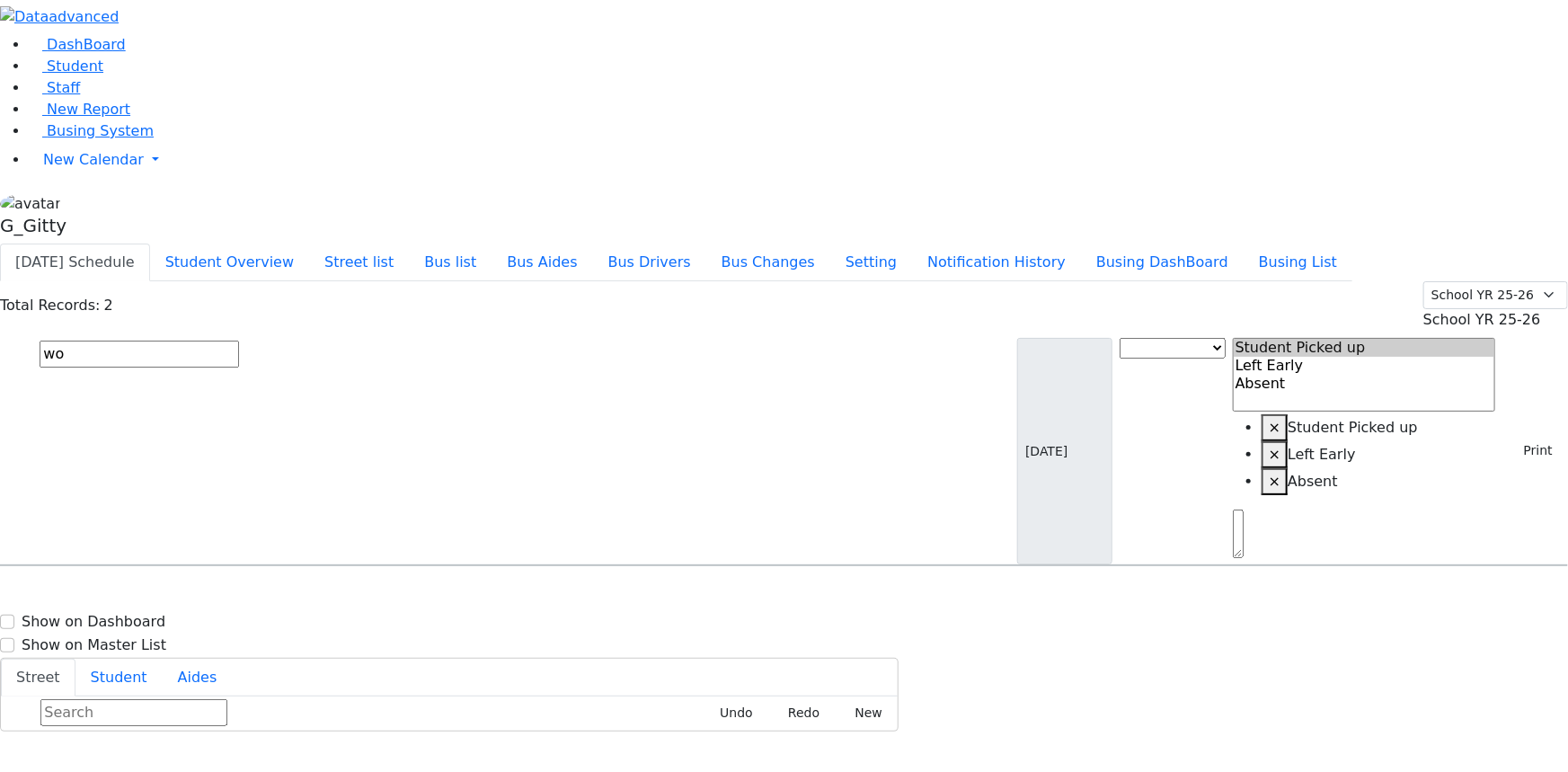
click at [1032, 600] on div "[PERSON_NAME] [DATE] 9179038126 [STREET_ADDRESS]-[GEOGRAPHIC_DATA][STREET_ADDRE…" at bounding box center [784, 638] width 1567 height 90
click at [465, 594] on div "[PERSON_NAME] [DATE] 9179038126 [STREET_ADDRESS]-[GEOGRAPHIC_DATA][STREET_ADDRE…" at bounding box center [784, 638] width 1567 height 90
drag, startPoint x: 891, startPoint y: 674, endPoint x: 1027, endPoint y: 809, distance: 191.6
click at [1027, 731] on html "Print Schedule Options Show Birthday Show Time Interval Show School Grad Pdf" at bounding box center [784, 365] width 1568 height 731
drag, startPoint x: 892, startPoint y: 342, endPoint x: 853, endPoint y: 312, distance: 49.2
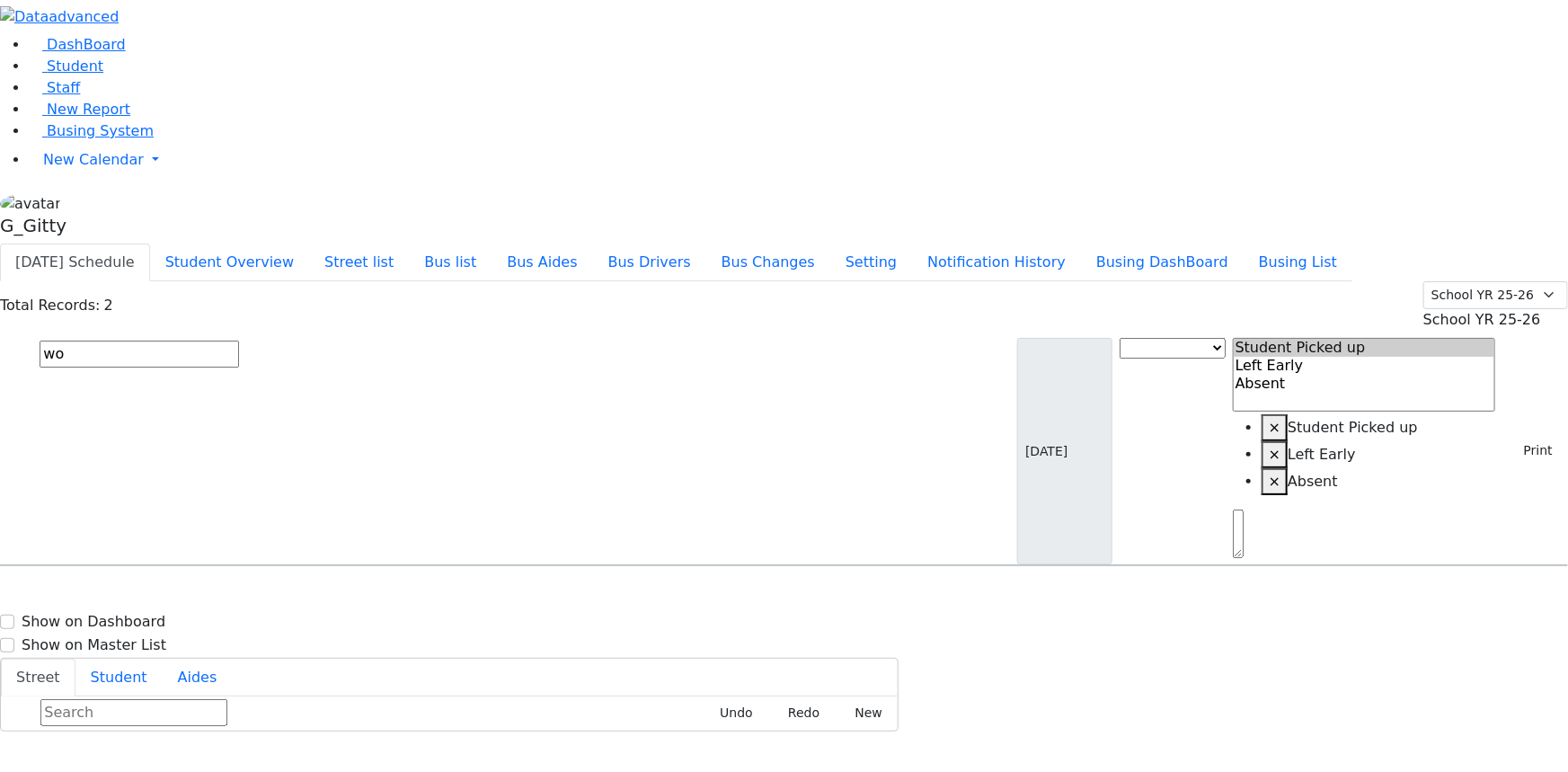
click at [889, 594] on div "[PERSON_NAME] [DATE] 9179038126 [STREET_ADDRESS]-[GEOGRAPHIC_DATA][STREET_ADDRE…" at bounding box center [784, 638] width 1567 height 90
click at [239, 340] on input "wo" at bounding box center [140, 353] width 200 height 27
drag, startPoint x: 381, startPoint y: 137, endPoint x: 364, endPoint y: 128, distance: 19.2
click at [239, 340] on input "text" at bounding box center [140, 353] width 200 height 27
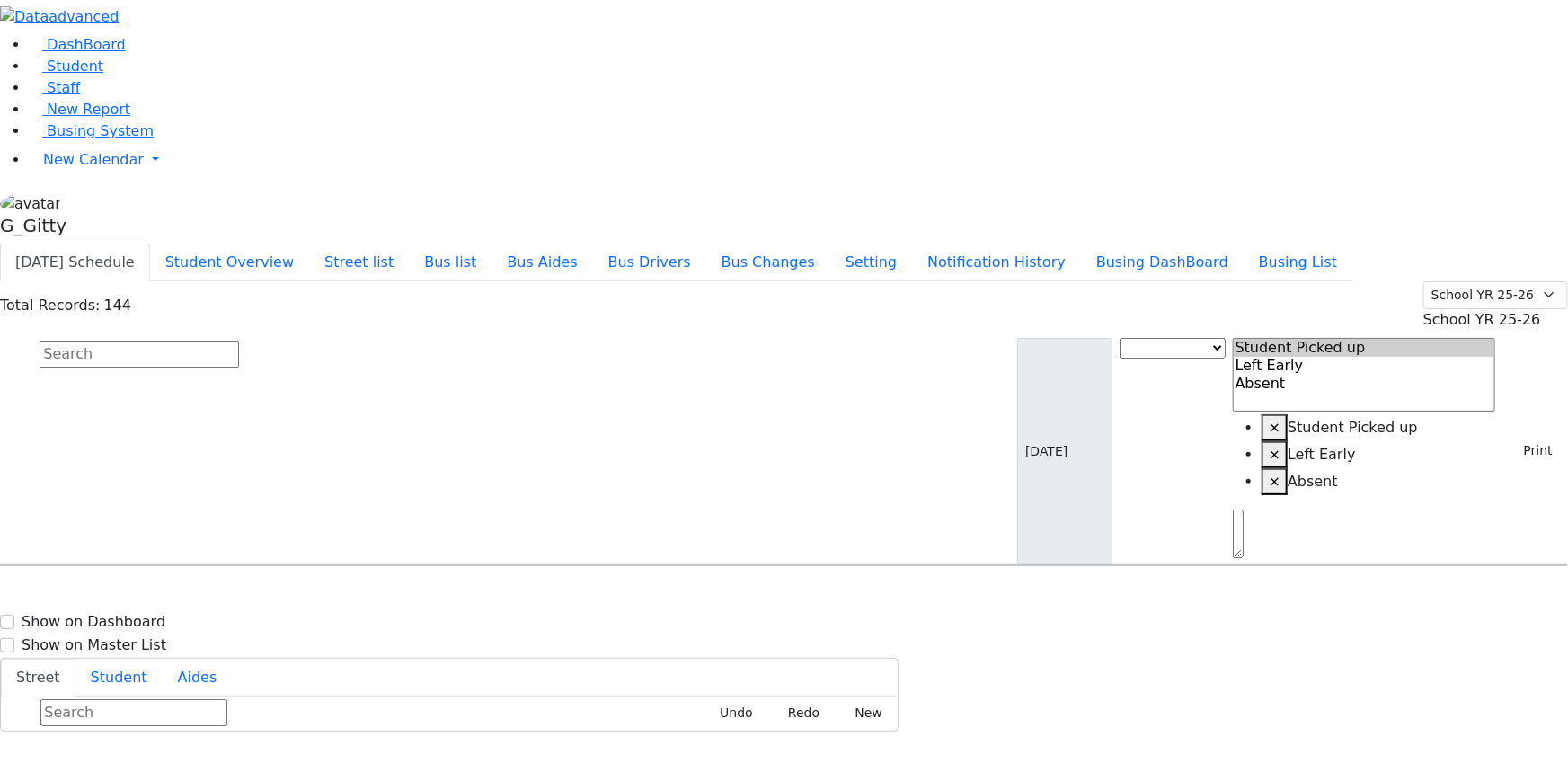
drag, startPoint x: 363, startPoint y: 126, endPoint x: 372, endPoint y: 116, distance: 13.5
click at [239, 340] on input "text" at bounding box center [140, 353] width 200 height 27
click at [111, 140] on span "Busing System" at bounding box center [101, 130] width 107 height 17
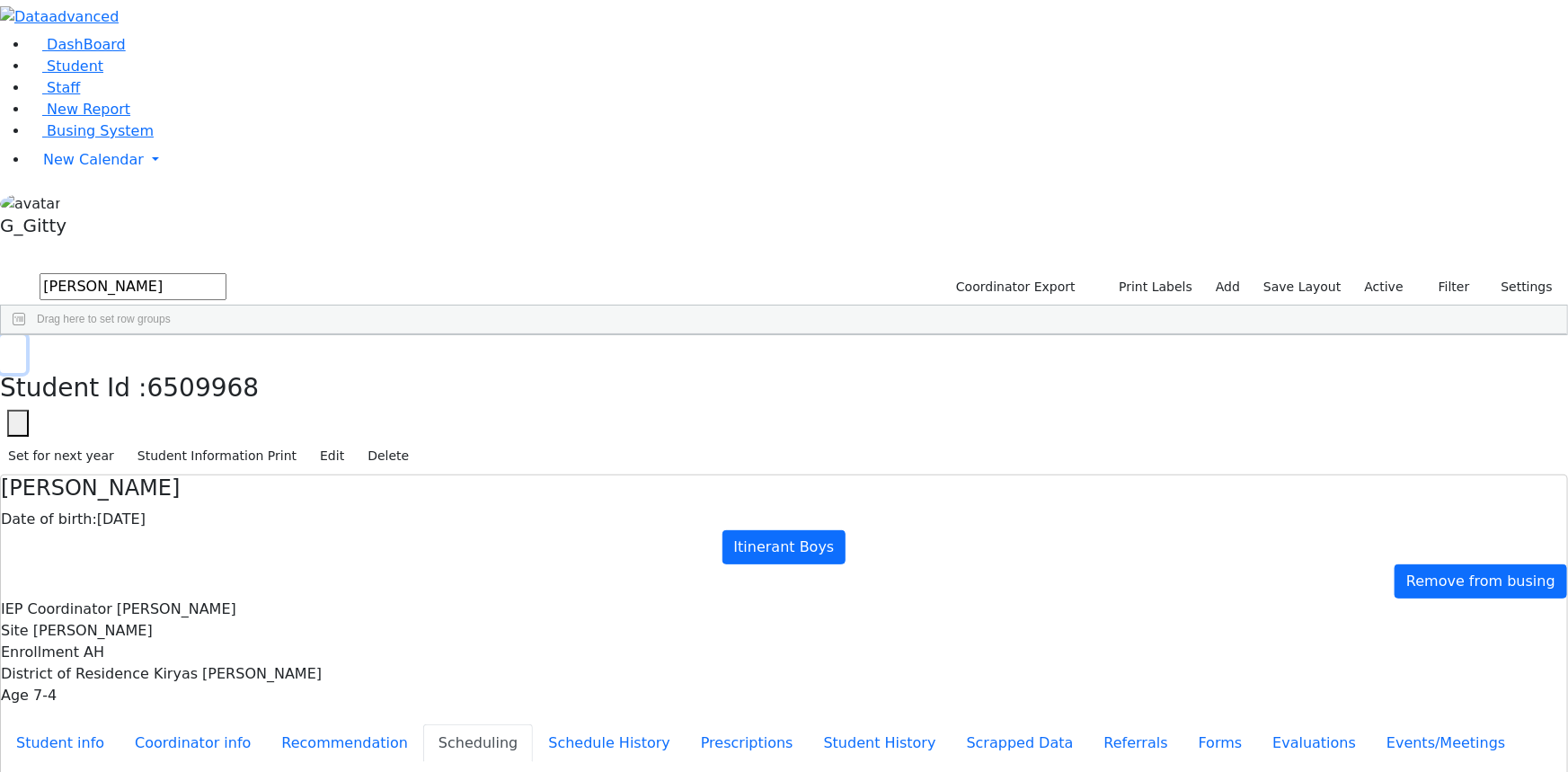
click at [26, 335] on button "button" at bounding box center [13, 353] width 26 height 38
click at [227, 273] on input "lowy" at bounding box center [133, 286] width 187 height 27
click at [206, 363] on div "Friesel" at bounding box center [156, 375] width 102 height 24
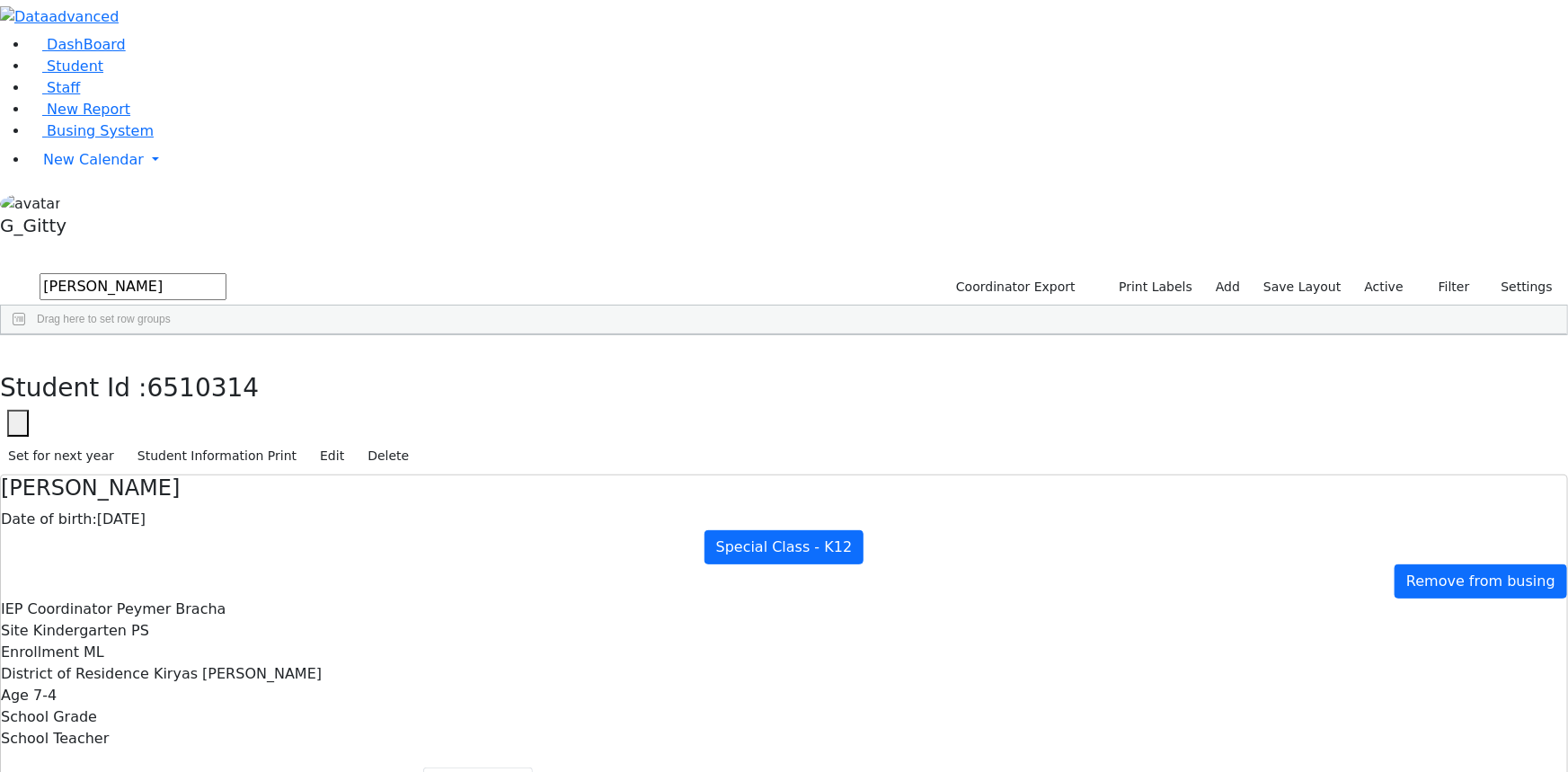
drag, startPoint x: 696, startPoint y: 564, endPoint x: 699, endPoint y: 532, distance: 32.1
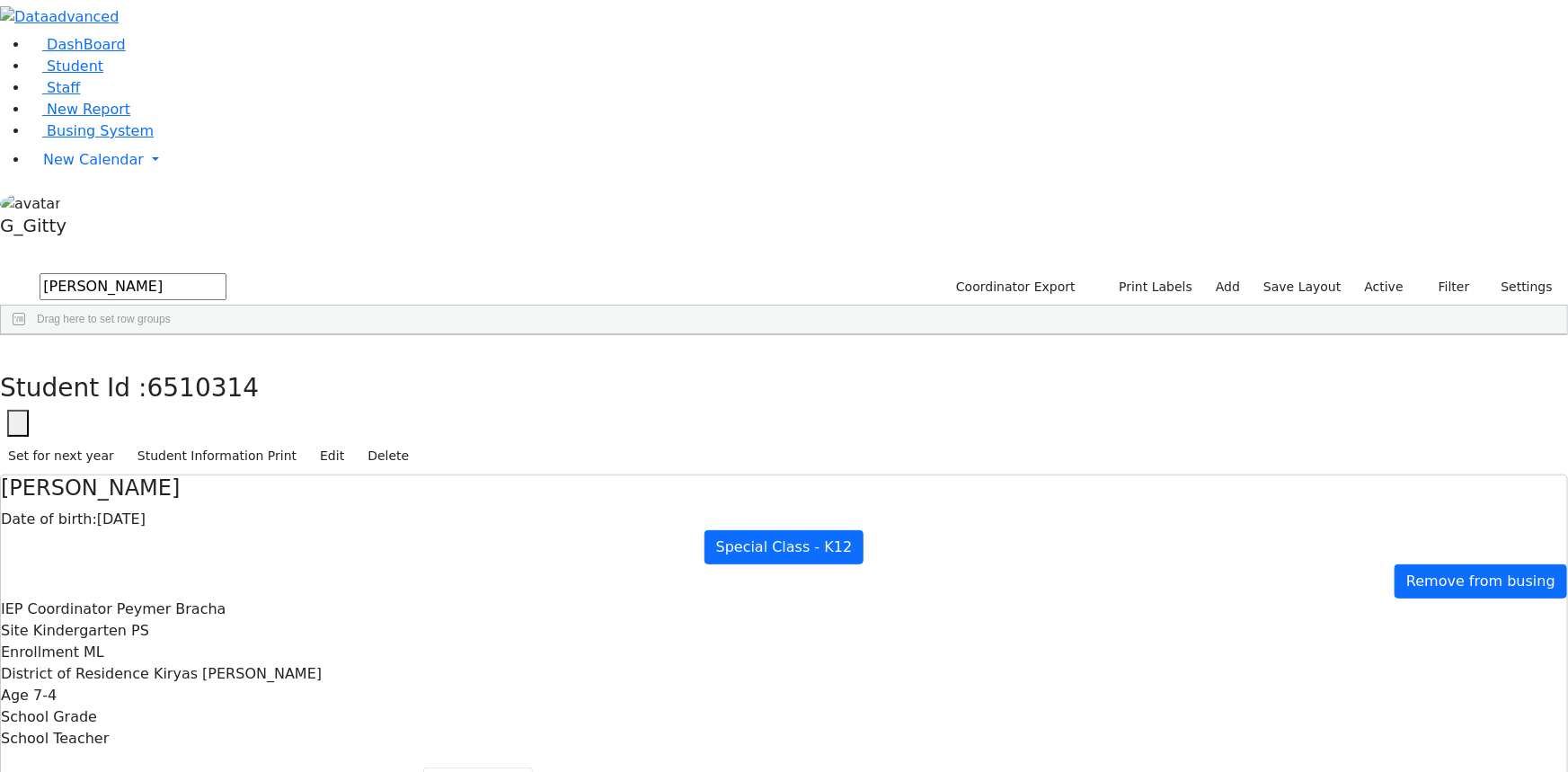
click at [18, 349] on icon "button" at bounding box center [13, 354] width 10 height 11
click at [227, 273] on input "friese" at bounding box center [133, 286] width 187 height 27
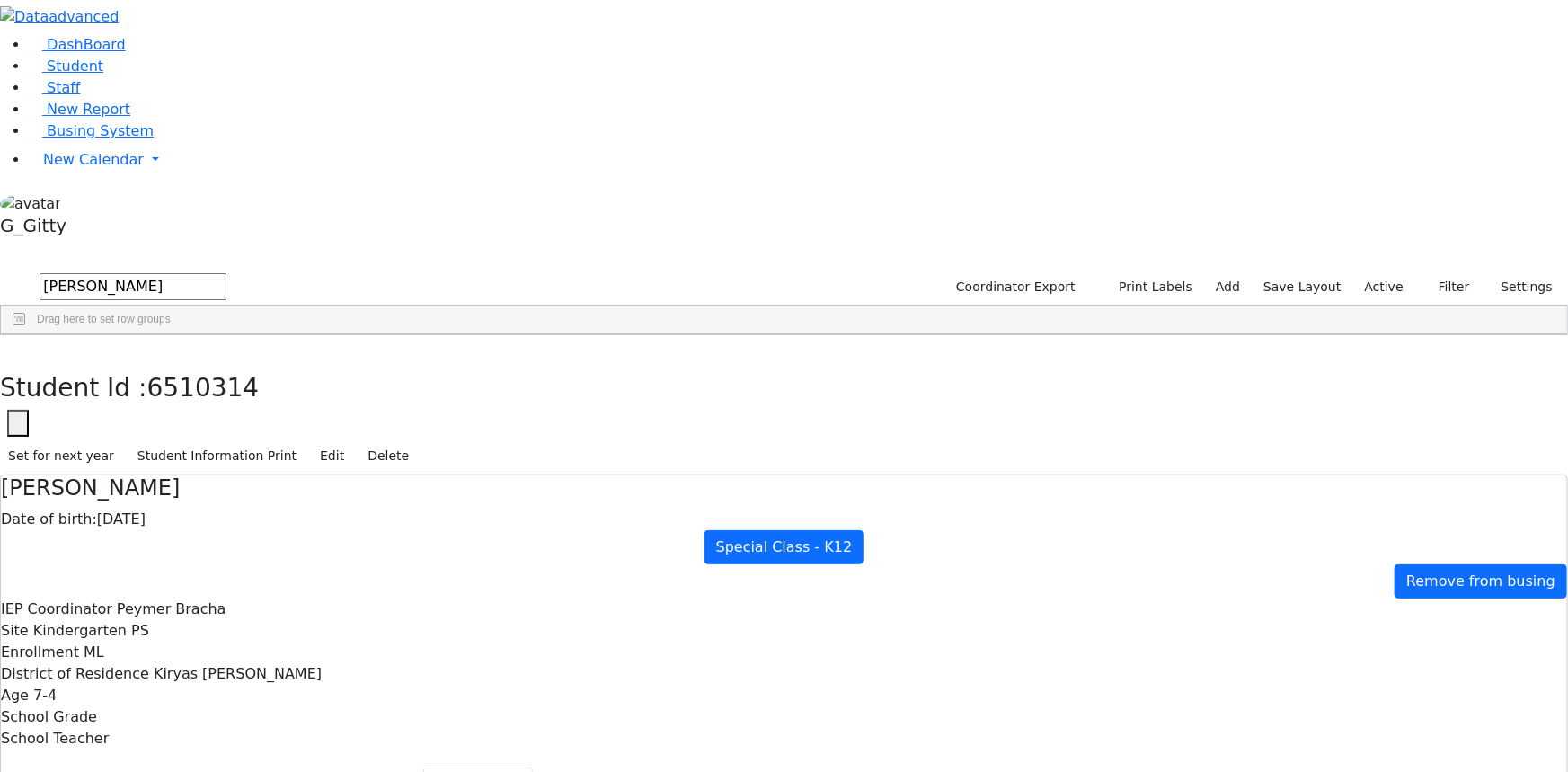
click at [227, 273] on input "friese" at bounding box center [133, 286] width 187 height 27
type input "strul"
click at [206, 363] on div "Strulovic" at bounding box center [156, 375] width 102 height 24
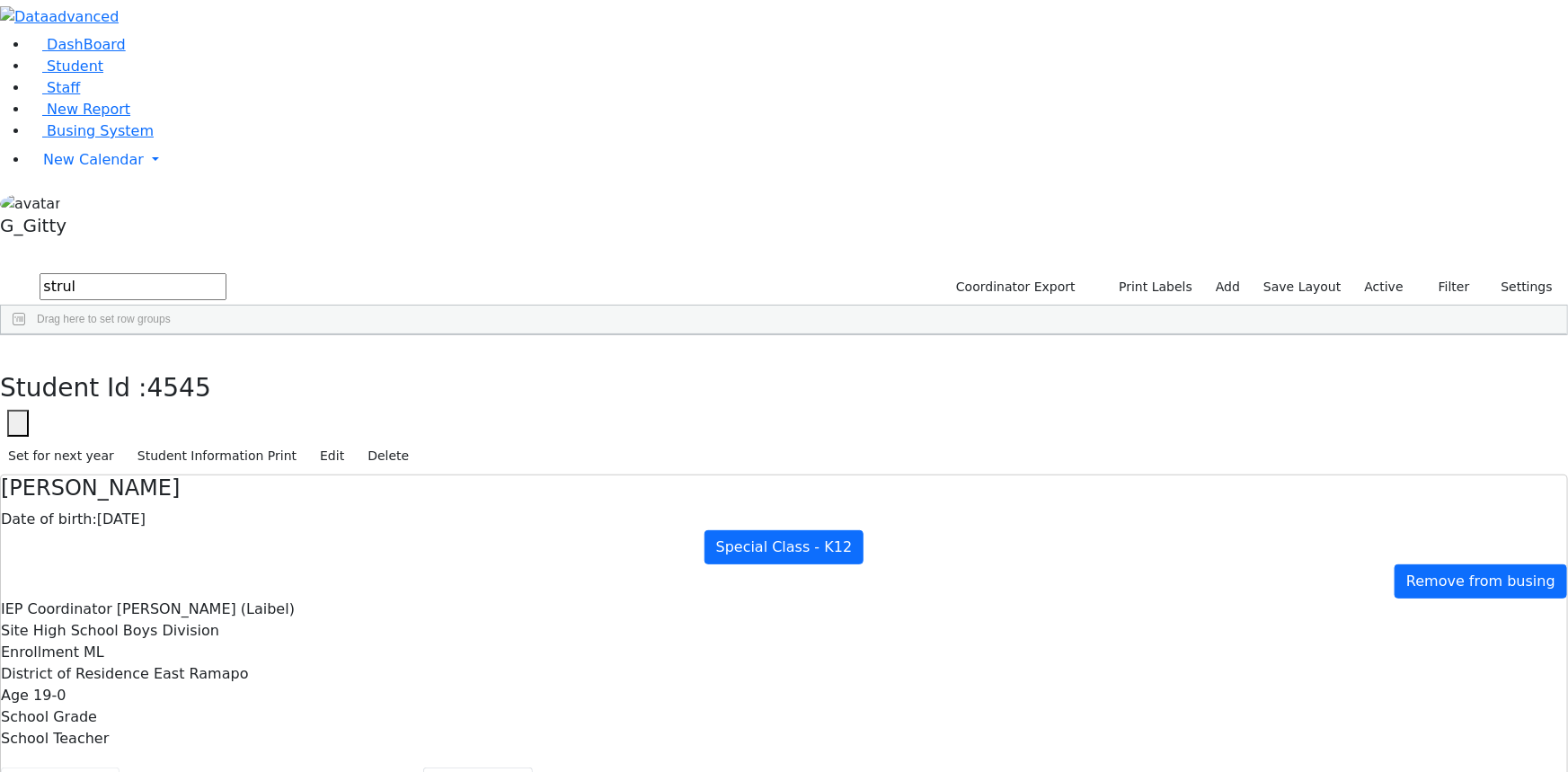
click at [119, 767] on button "Student info" at bounding box center [60, 786] width 118 height 38
drag, startPoint x: 510, startPoint y: 227, endPoint x: 839, endPoint y: 593, distance: 492.1
drag, startPoint x: 512, startPoint y: 229, endPoint x: 813, endPoint y: 562, distance: 448.9
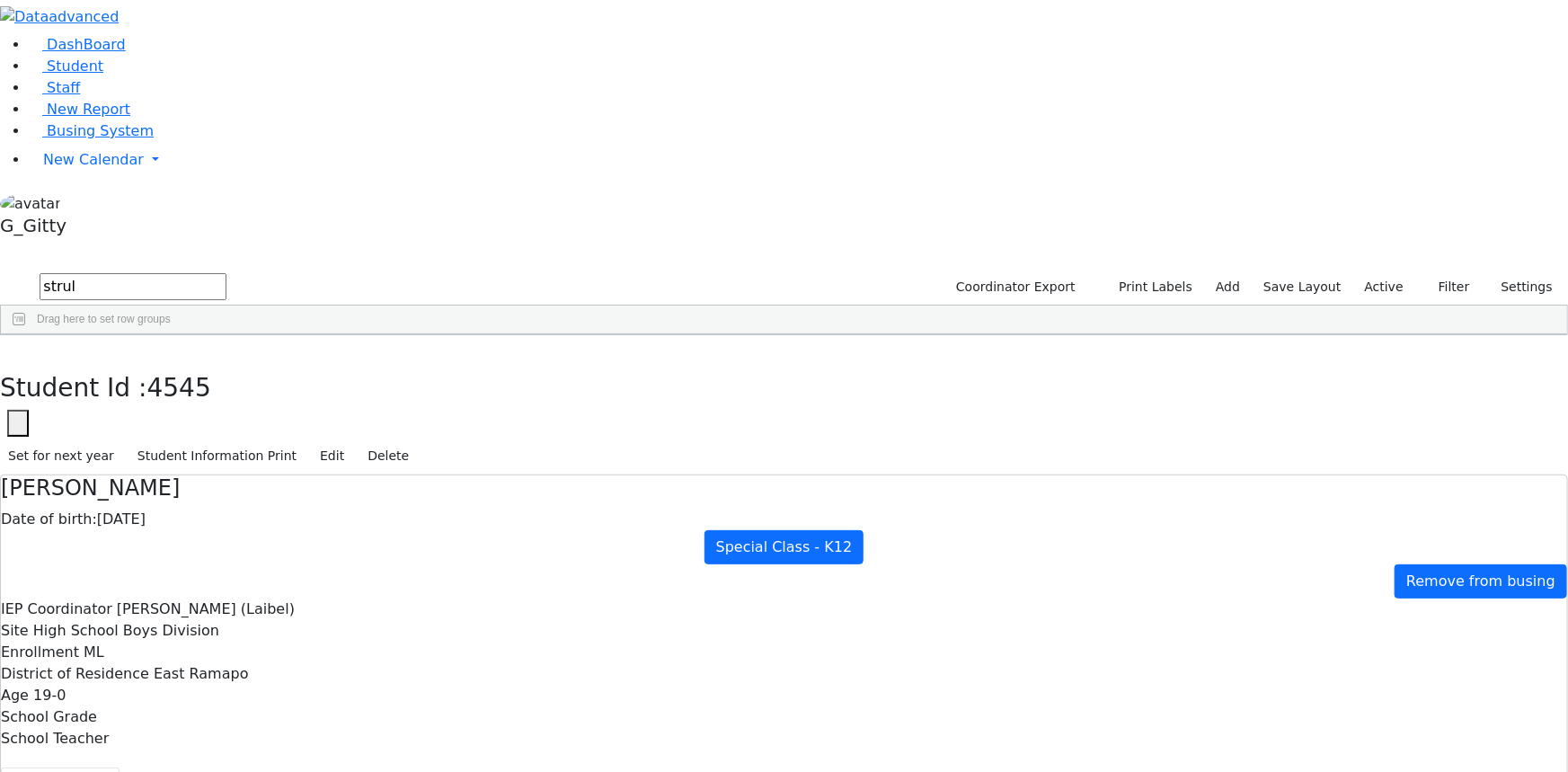
drag, startPoint x: 512, startPoint y: 221, endPoint x: 817, endPoint y: 585, distance: 474.9
click at [63, 75] on link "Student" at bounding box center [66, 66] width 75 height 17
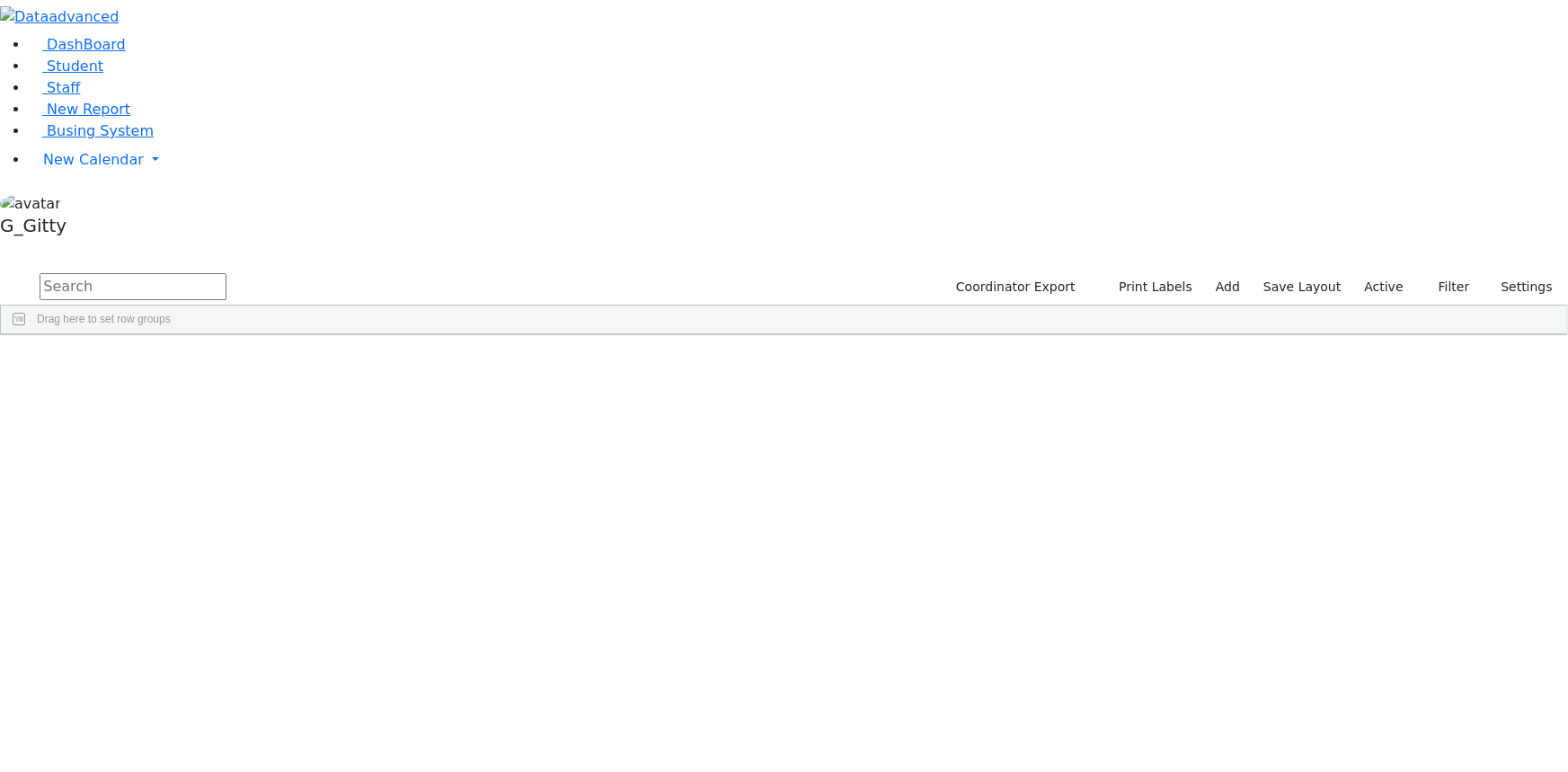
click at [227, 273] on input "text" at bounding box center [133, 286] width 187 height 27
type input "[PERSON_NAME]"
click at [228, 363] on div "[PERSON_NAME]" at bounding box center [169, 375] width 114 height 24
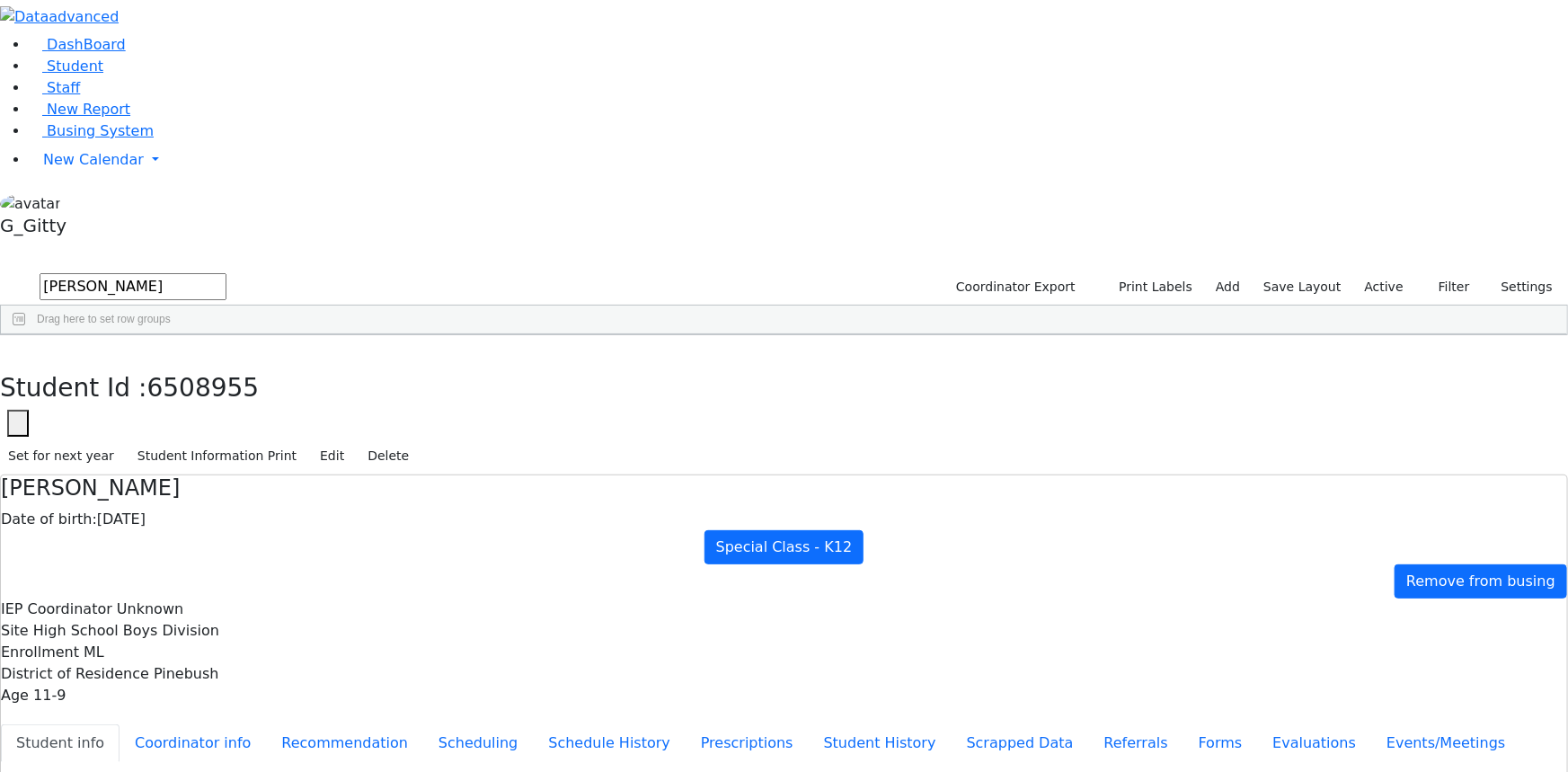
drag, startPoint x: 554, startPoint y: 224, endPoint x: 508, endPoint y: 115, distance: 118.3
click at [296, 243] on div "Students 1 A 24 K 24 W 24 A 24 K 24 W 24 876" at bounding box center [784, 256] width 1568 height 27
click at [297, 243] on div "Students 1 A 24 K 24 W 24 A 24 K 24 W 24 876" at bounding box center [784, 256] width 1568 height 27
click at [26, 335] on button "button" at bounding box center [13, 353] width 26 height 38
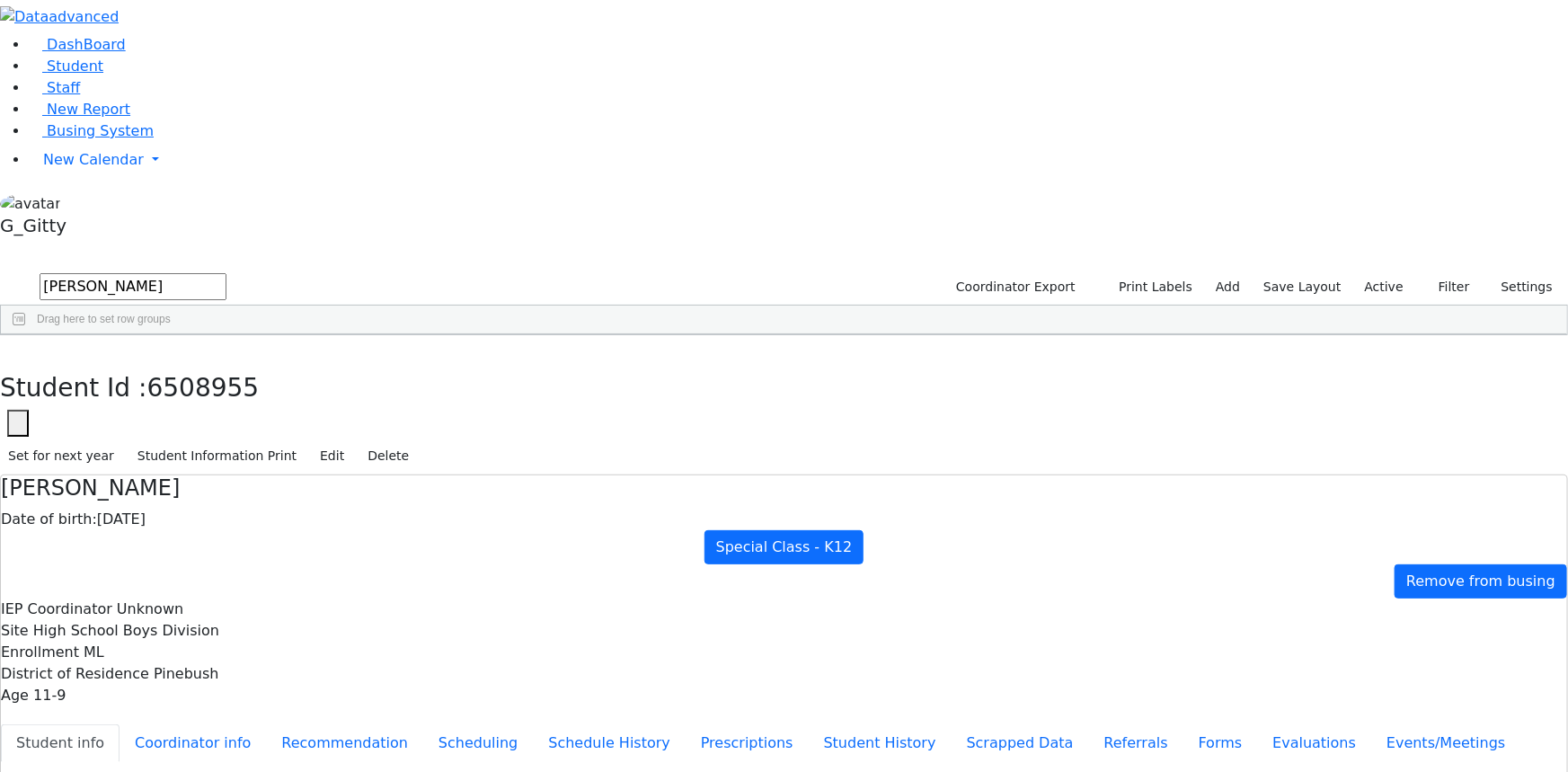
click at [227, 273] on input "shula" at bounding box center [133, 286] width 187 height 27
click at [227, 273] on input "text" at bounding box center [133, 286] width 187 height 27
click at [93, 140] on span "Busing System" at bounding box center [101, 130] width 107 height 17
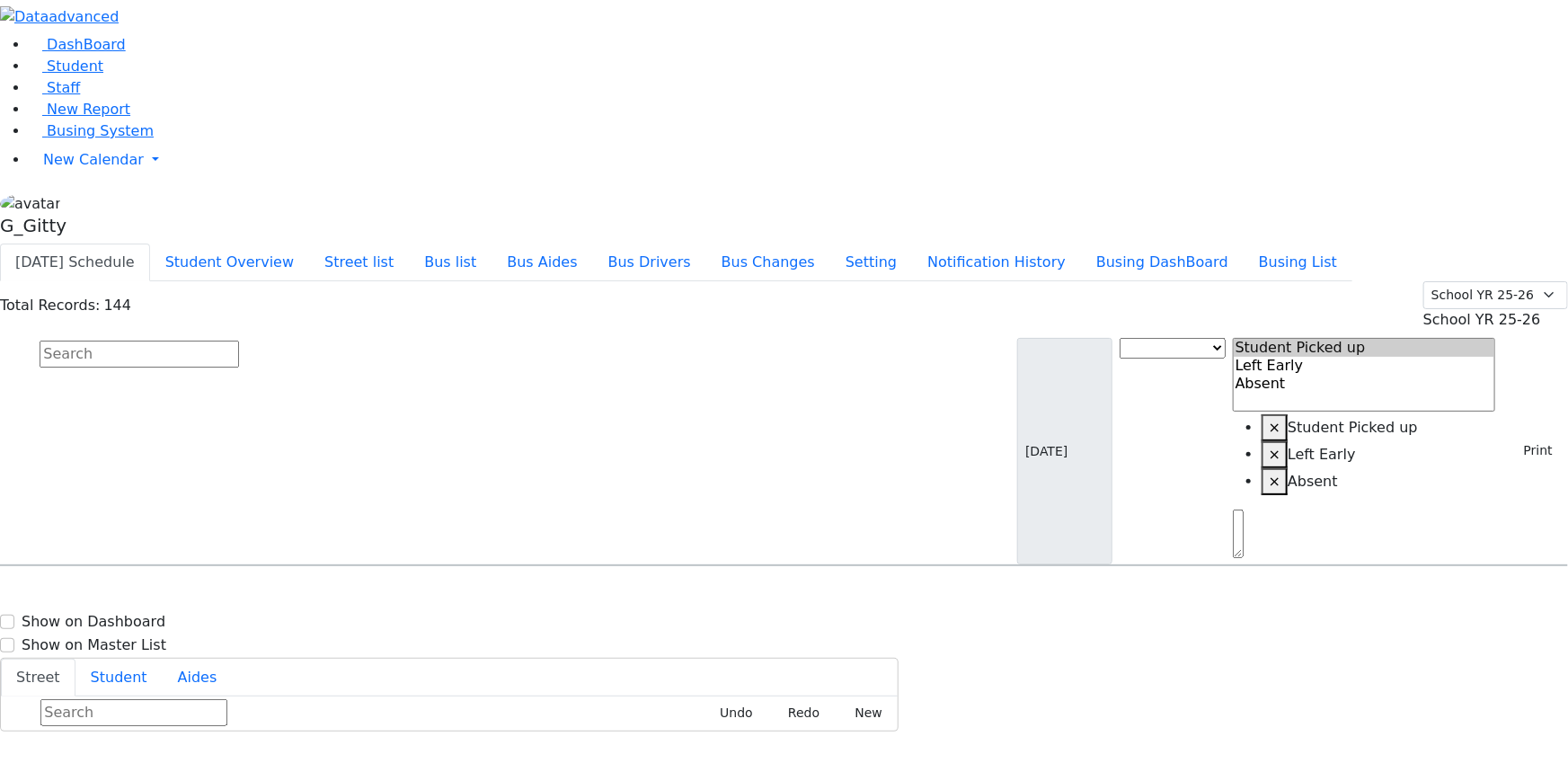
click at [239, 340] on input "text" at bounding box center [140, 353] width 200 height 27
click at [54, 75] on span "Student" at bounding box center [75, 66] width 56 height 17
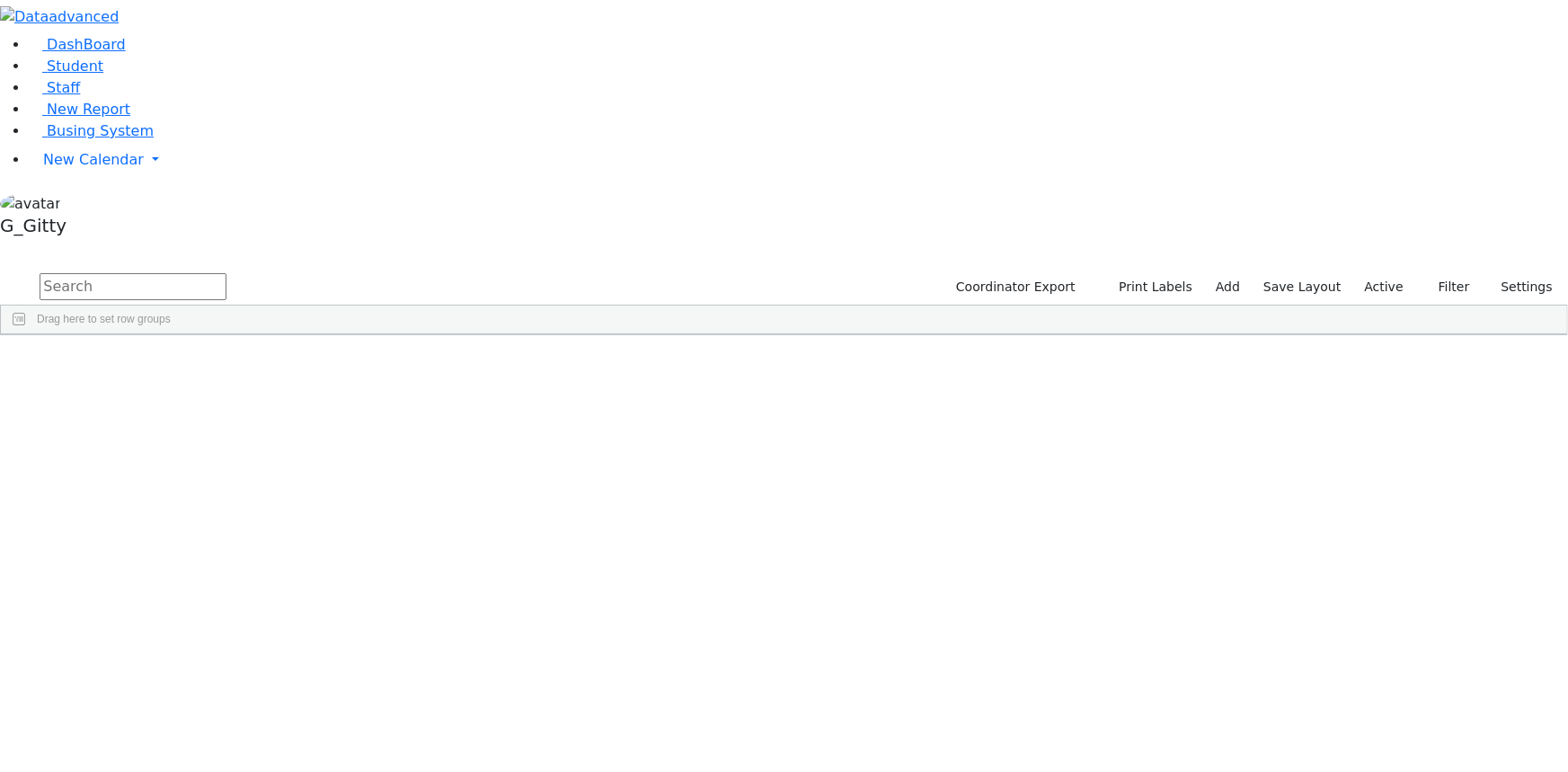
click at [1393, 273] on label "Active" at bounding box center [1384, 287] width 55 height 28
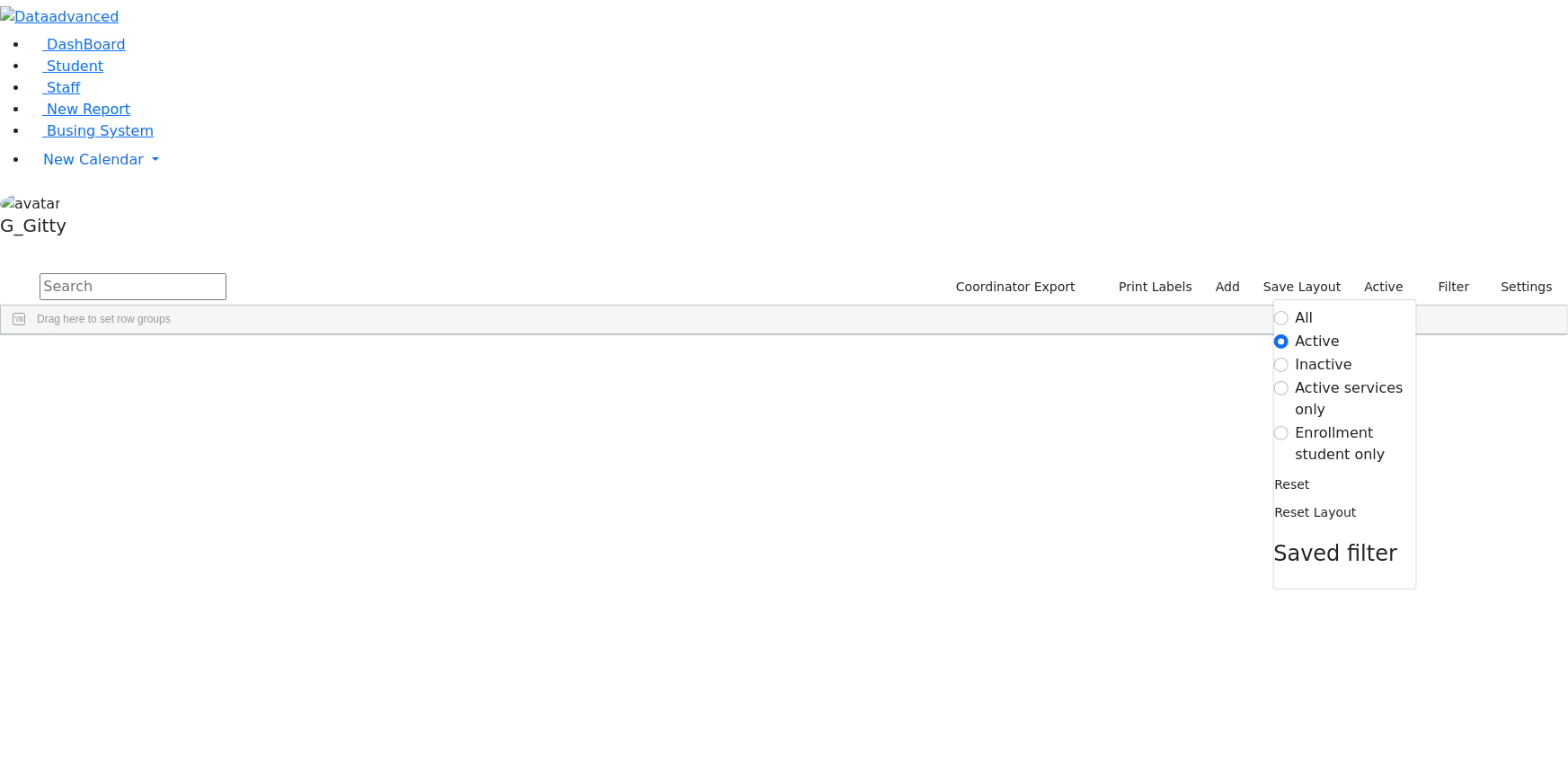
click at [1320, 423] on label "Enrollment student only" at bounding box center [1356, 444] width 120 height 43
click at [1289, 426] on input "Enrollment student only" at bounding box center [1282, 434] width 15 height 15
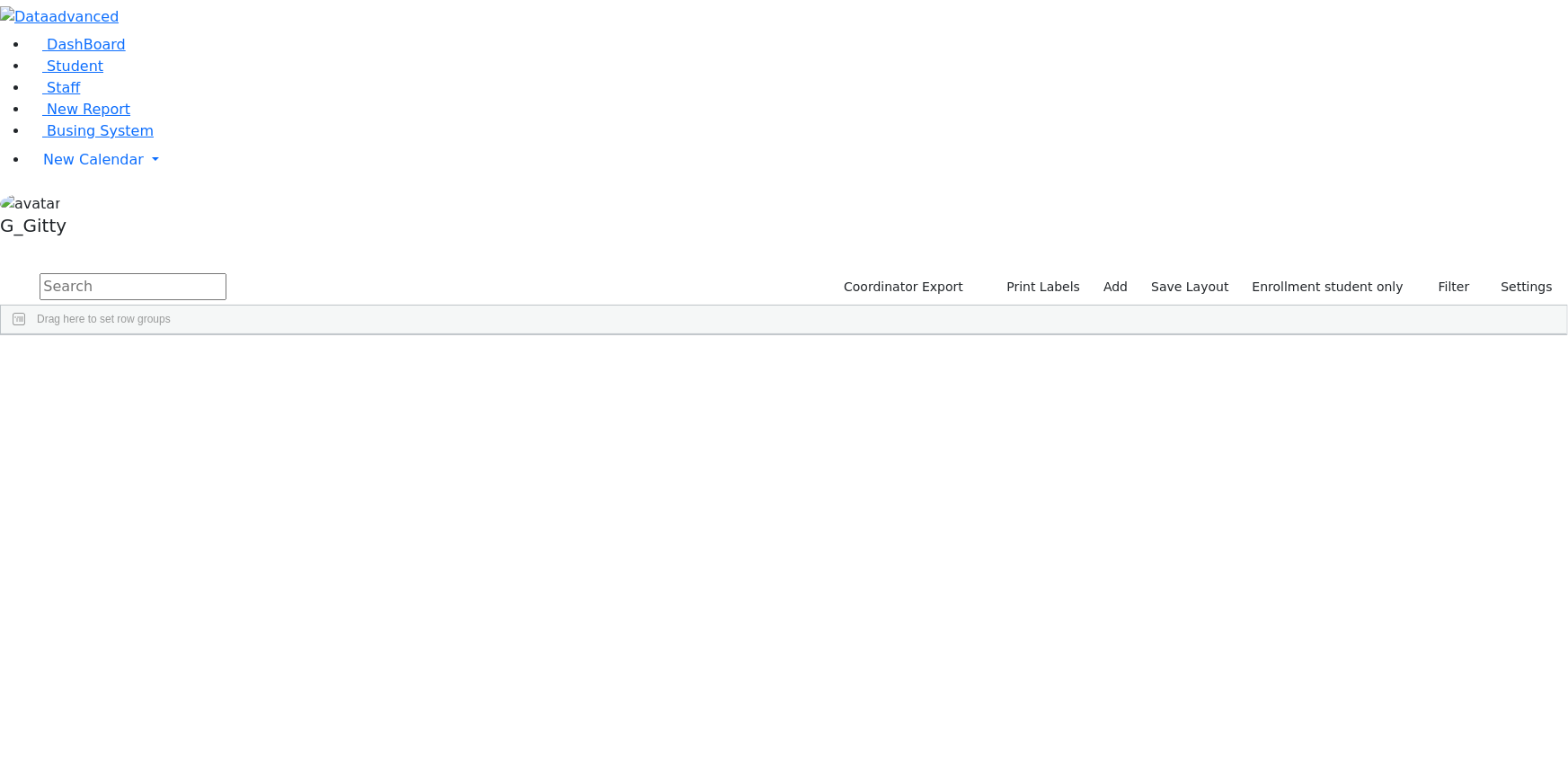
scroll to position [452, 0]
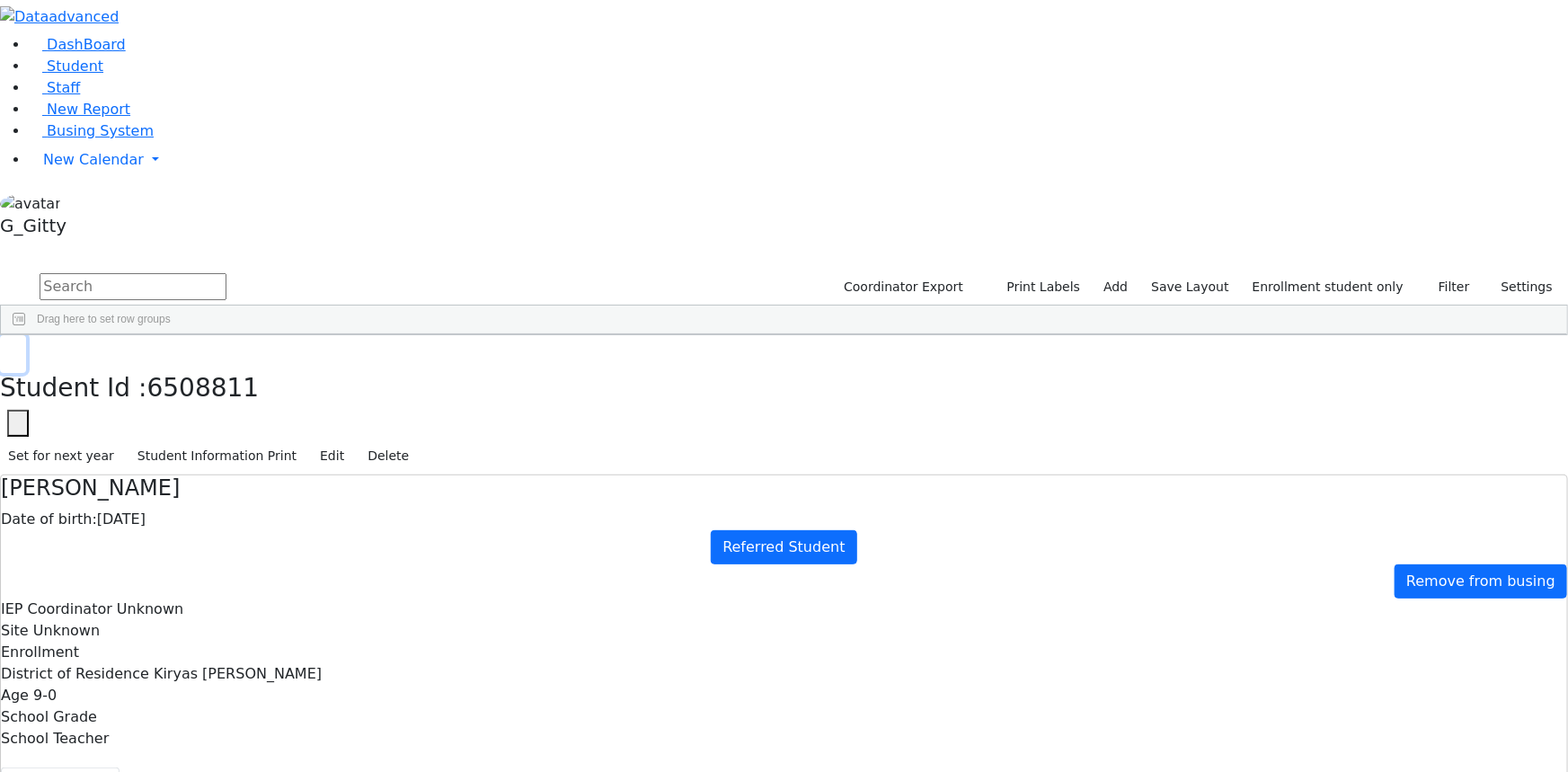
click at [18, 349] on icon "button" at bounding box center [13, 354] width 10 height 11
click at [228, 542] on div "Labin" at bounding box center [169, 554] width 114 height 24
click at [1090, 767] on button "Referrals" at bounding box center [1137, 786] width 94 height 38
click at [26, 335] on button "button" at bounding box center [13, 353] width 26 height 38
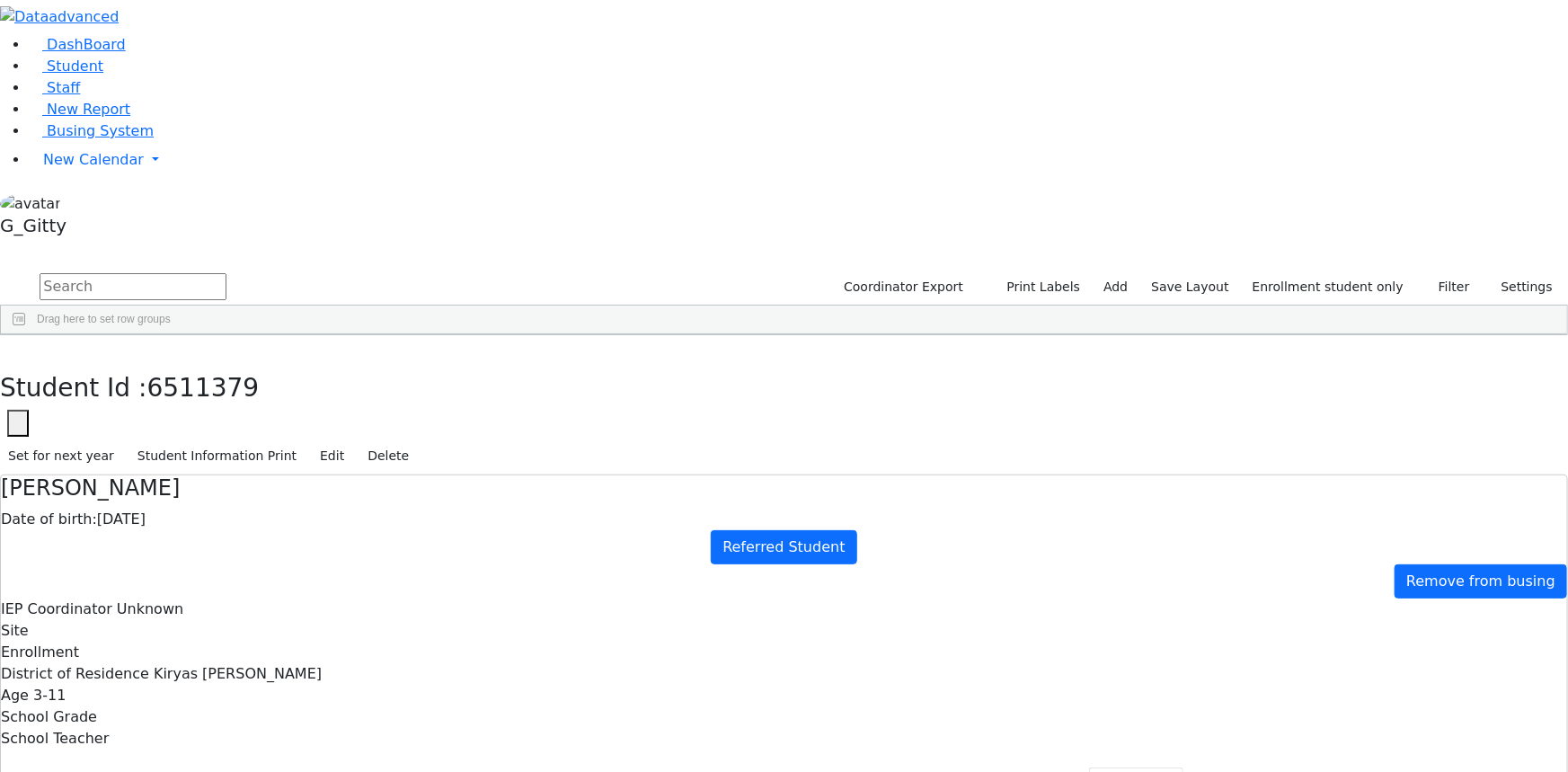
click at [228, 493] on div "Klein" at bounding box center [169, 505] width 114 height 24
click at [18, 349] on icon "button" at bounding box center [13, 354] width 10 height 11
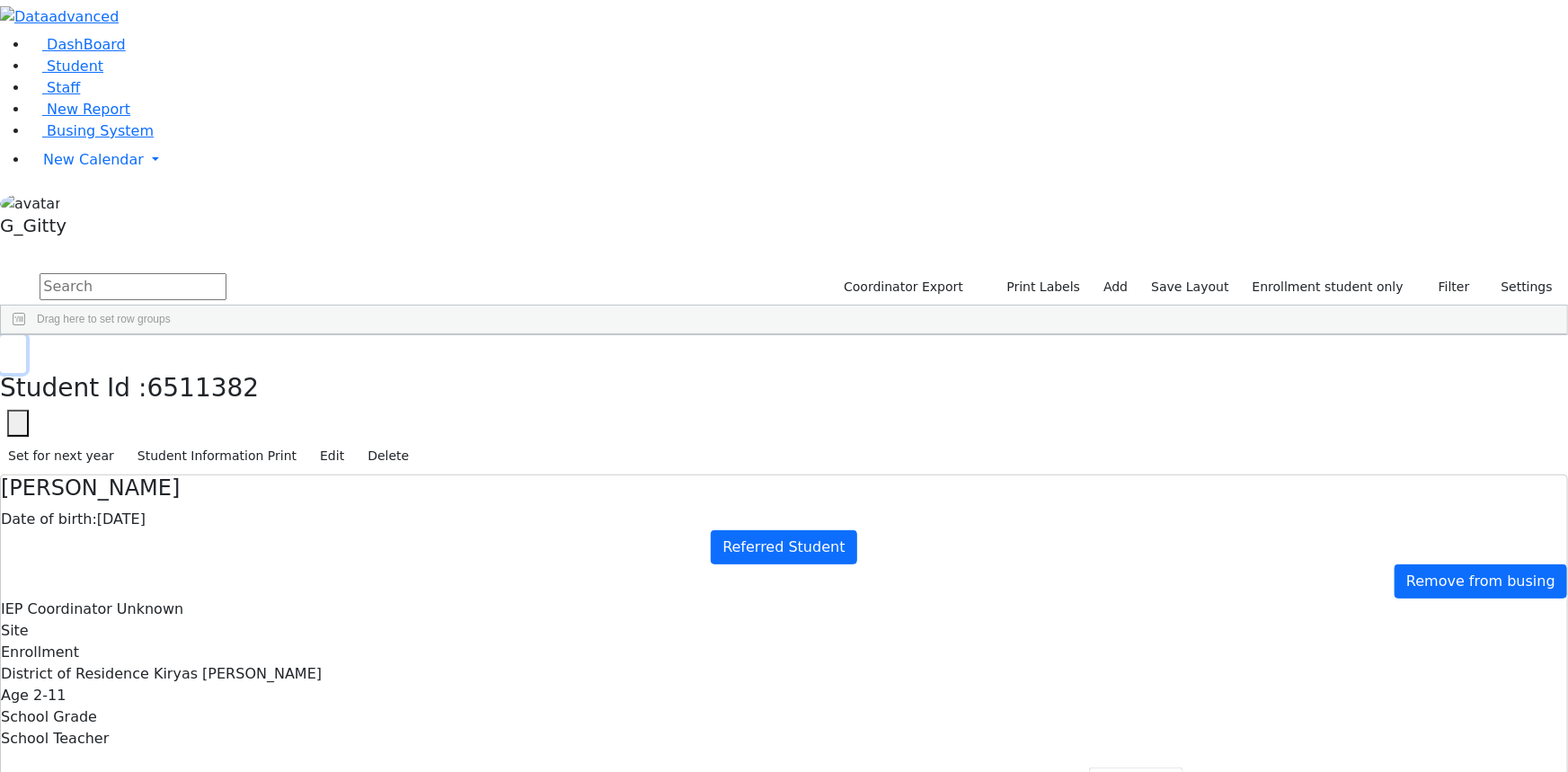
click at [18, 349] on icon "button" at bounding box center [13, 354] width 10 height 11
click at [119, 767] on button "Student info" at bounding box center [60, 786] width 118 height 38
click at [26, 335] on button "button" at bounding box center [13, 353] width 26 height 38
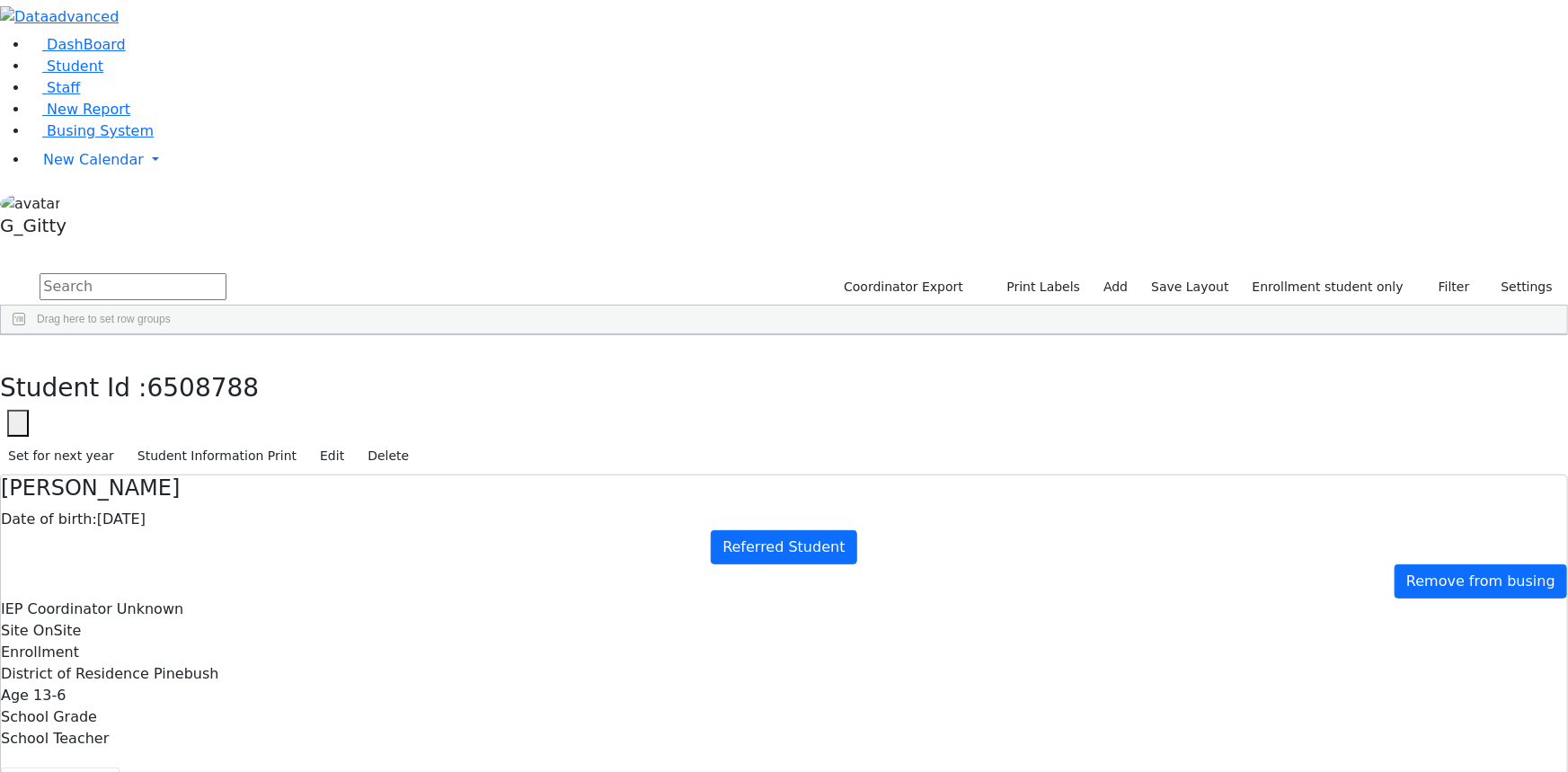
click at [228, 663] on div "Moskowitz" at bounding box center [169, 675] width 114 height 24
click at [26, 335] on button "button" at bounding box center [13, 353] width 26 height 38
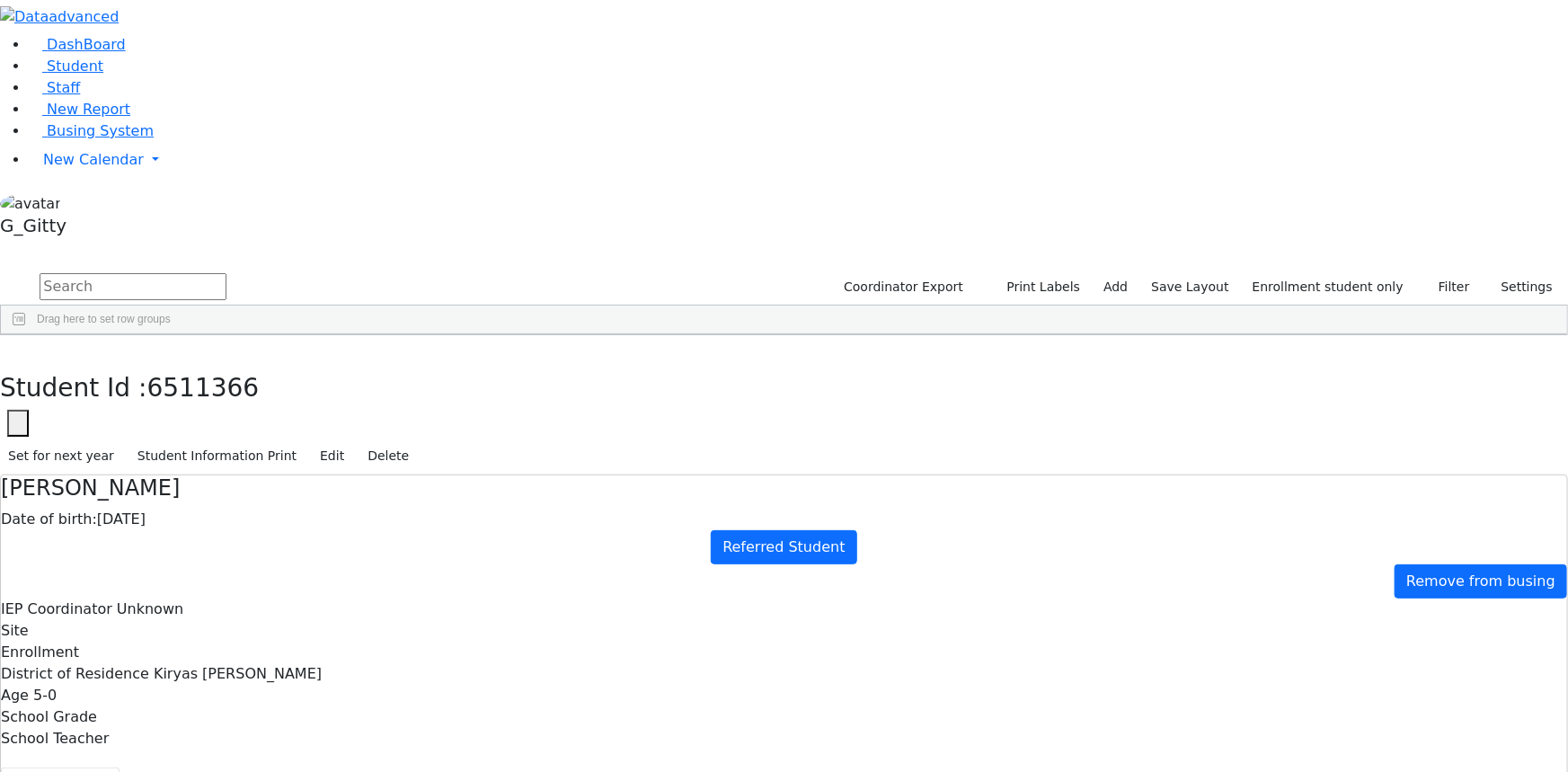
click at [228, 615] on div "Markowitz" at bounding box center [169, 627] width 114 height 24
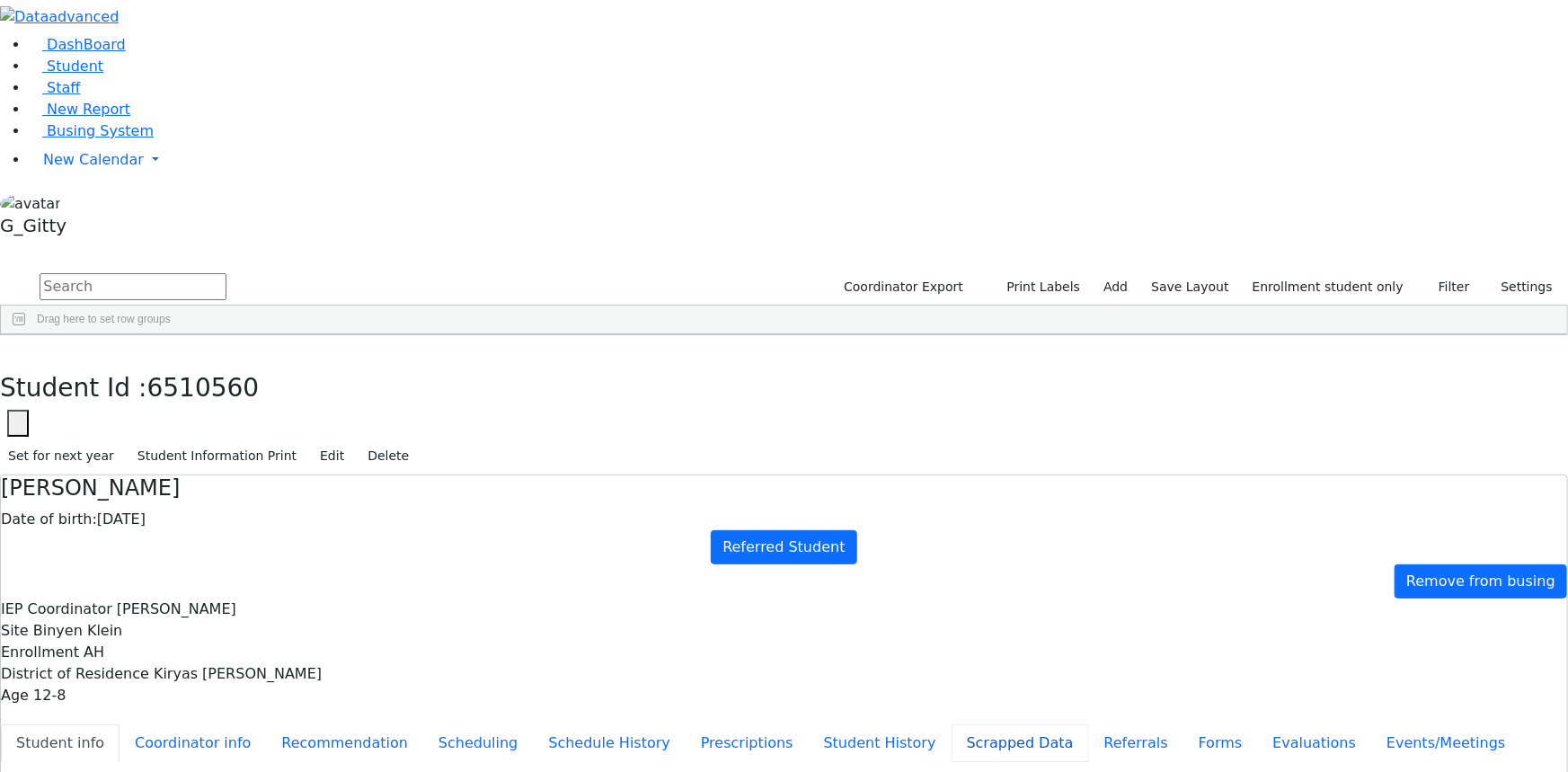
click at [952, 724] on button "Scrapped Data" at bounding box center [1020, 742] width 138 height 38
click at [1090, 724] on button "Referrals" at bounding box center [1137, 742] width 94 height 38
click at [18, 349] on icon "button" at bounding box center [13, 354] width 10 height 11
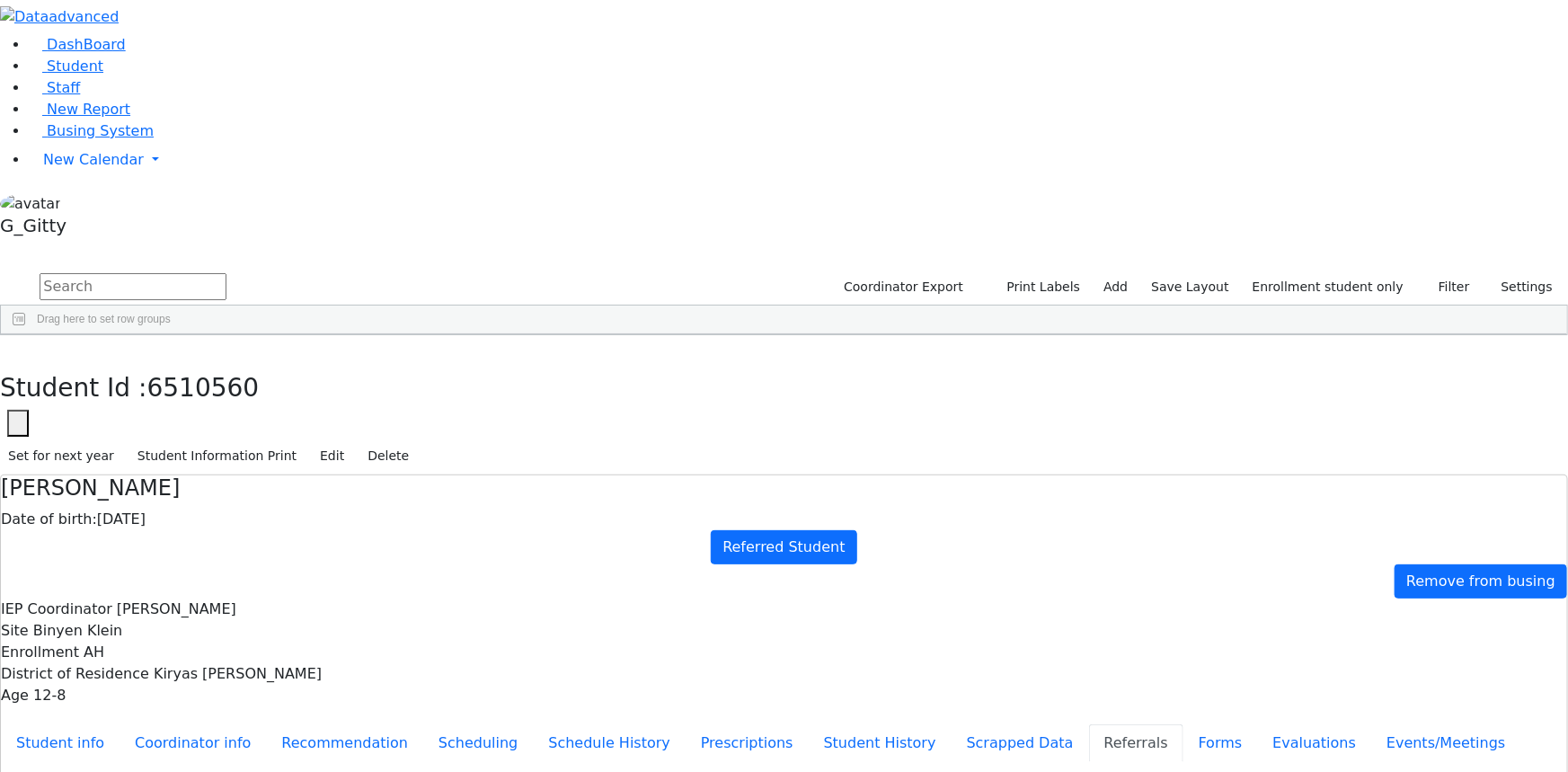
click at [202, 582] on div "Breuer" at bounding box center [151, 594] width 102 height 24
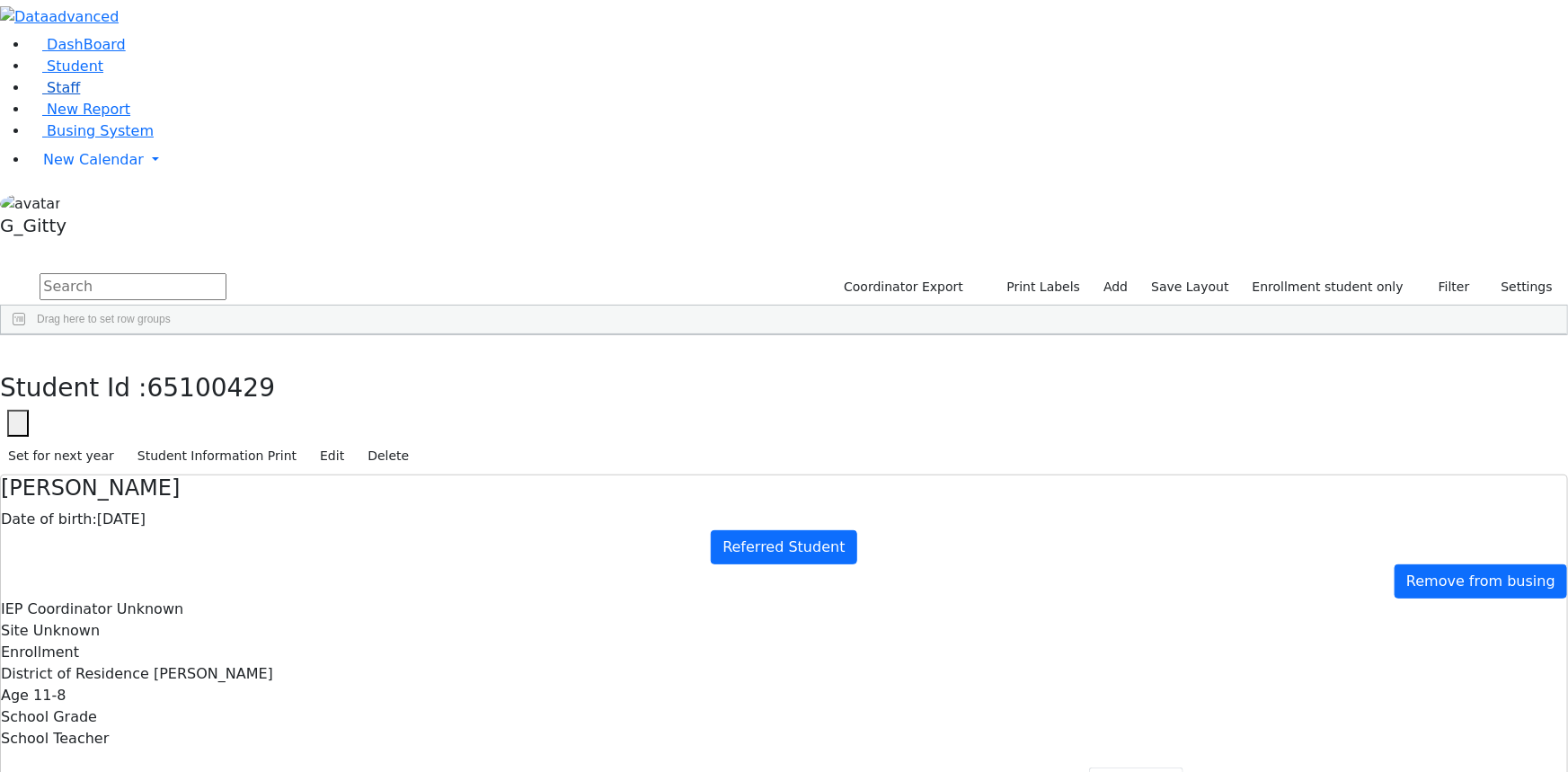
click at [80, 96] on link "Staff" at bounding box center [54, 88] width 51 height 17
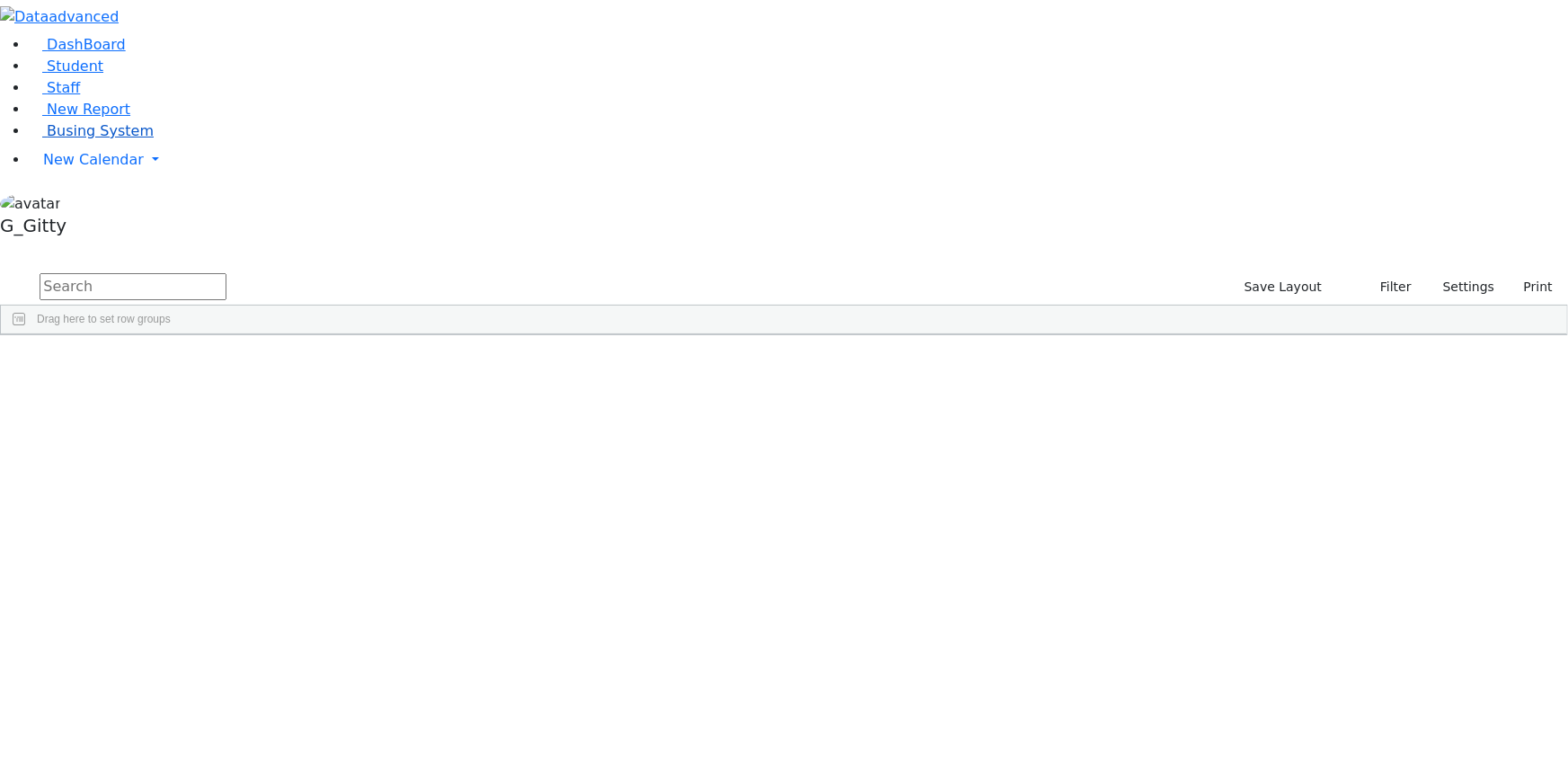
click at [114, 140] on span "Busing System" at bounding box center [101, 130] width 107 height 17
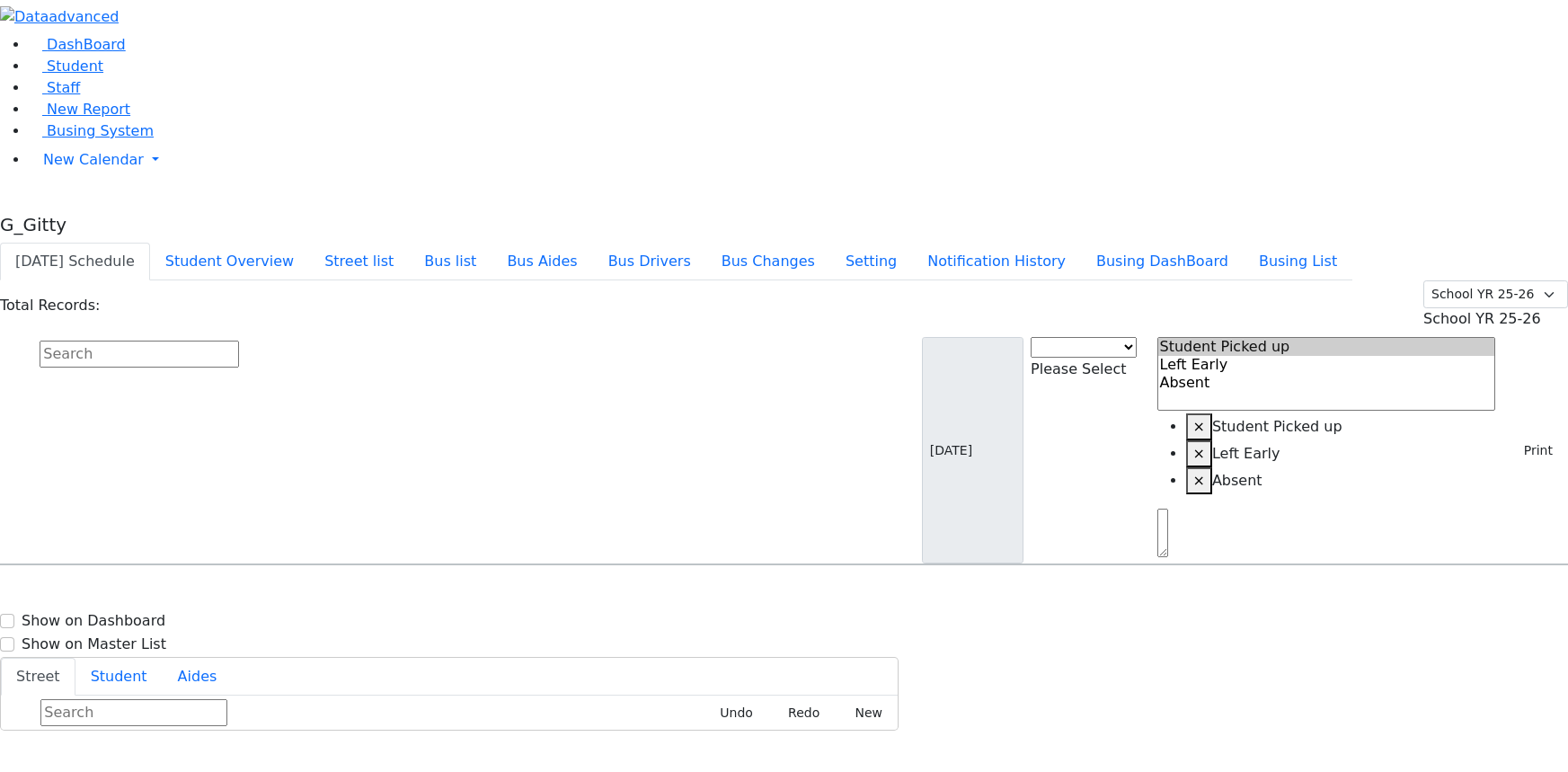
click at [239, 340] on input "text" at bounding box center [140, 353] width 200 height 27
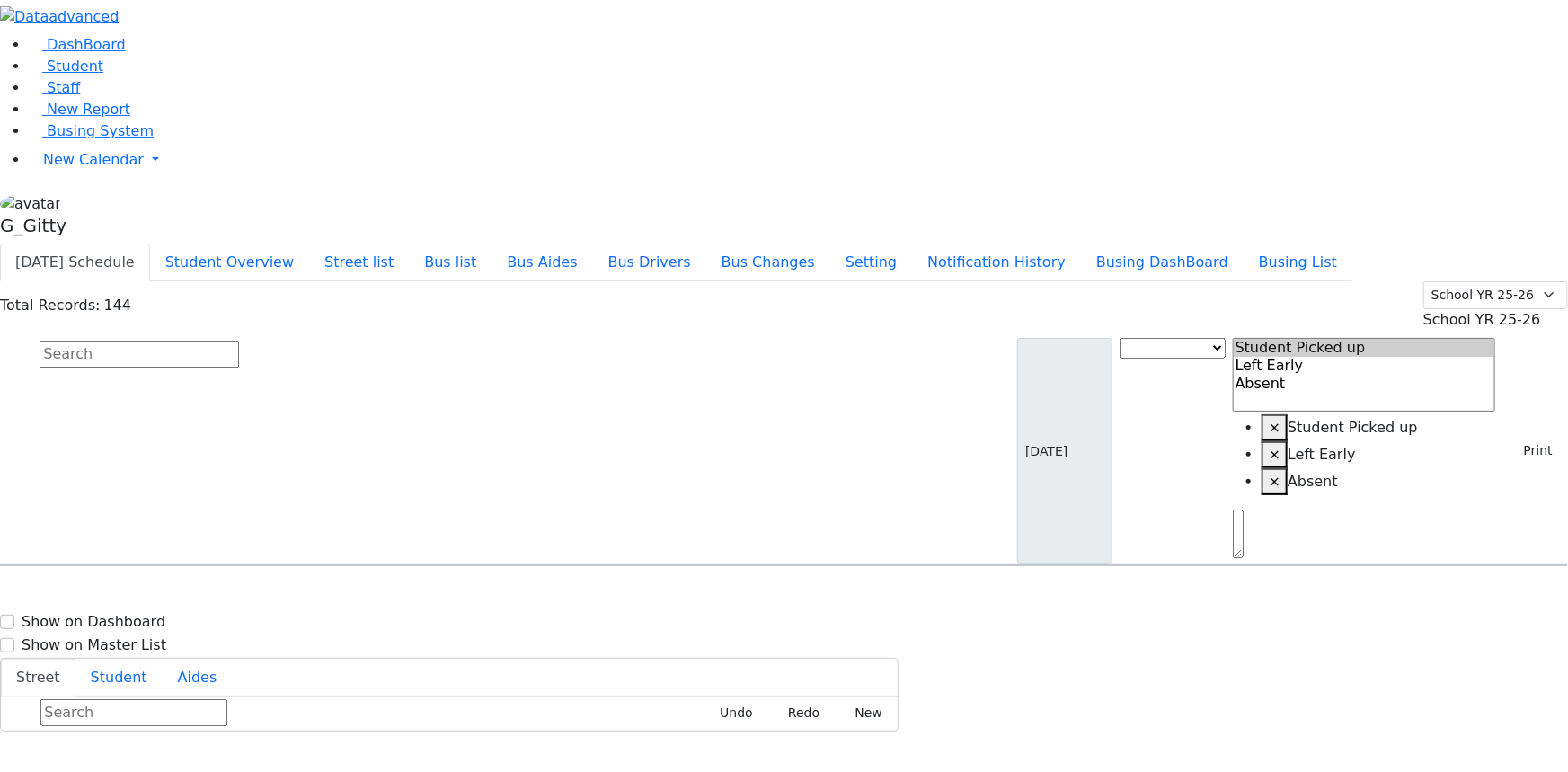
click at [239, 340] on input "text" at bounding box center [140, 353] width 200 height 27
drag, startPoint x: 576, startPoint y: 122, endPoint x: 597, endPoint y: 125, distance: 21.2
click at [239, 340] on input "text" at bounding box center [140, 353] width 200 height 27
click at [648, 281] on div "Total Records: 144 Summer YR 25 School YR 25-26 Summer YR 25 School YR 24-25 Su…" at bounding box center [784, 423] width 1568 height 285
click at [239, 340] on input "text" at bounding box center [140, 353] width 200 height 27
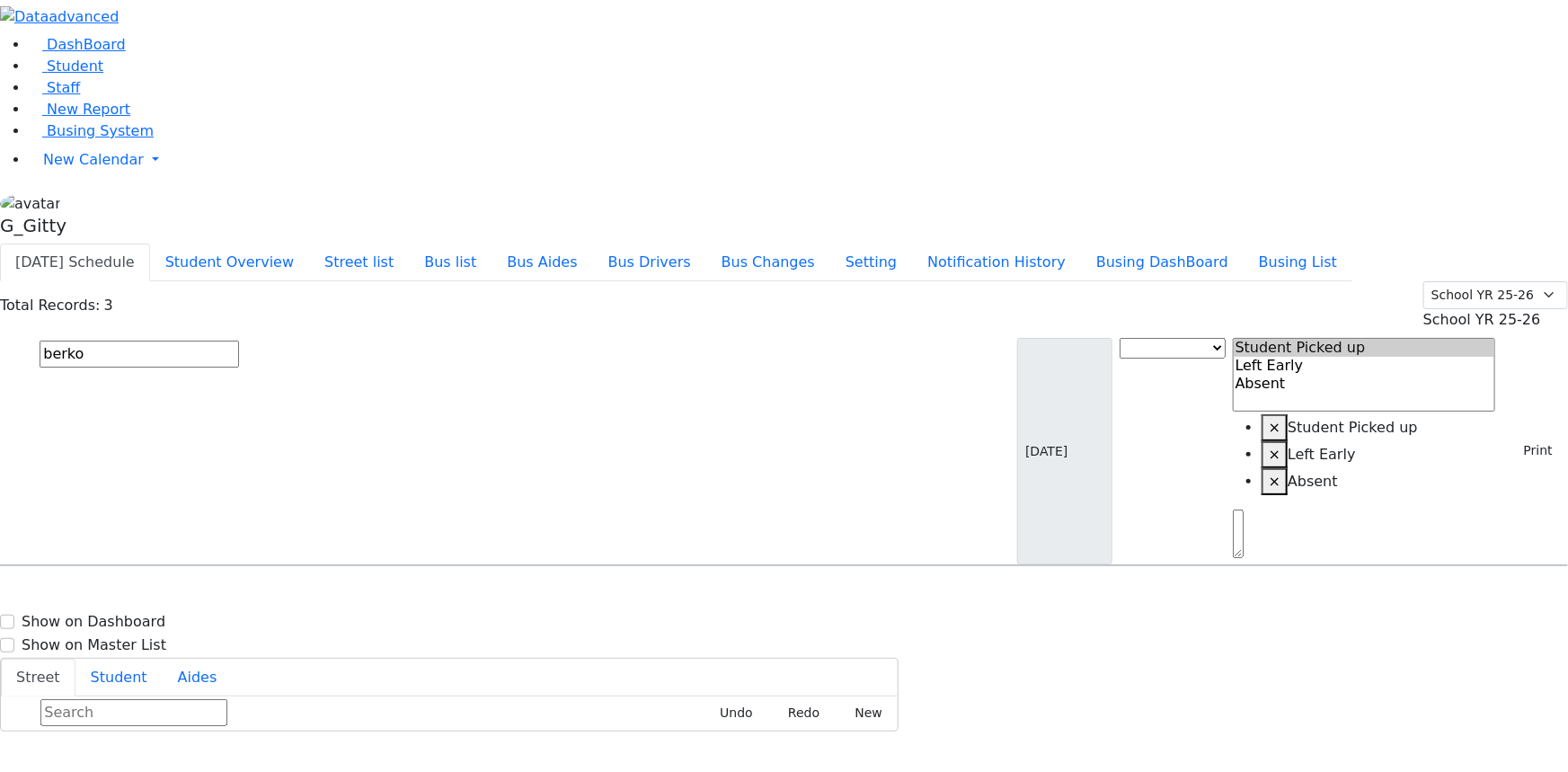
type input "berko"
click at [446, 683] on div "[STREET_ADDRESS]" at bounding box center [334, 705] width 223 height 45
drag, startPoint x: 1453, startPoint y: 154, endPoint x: 1357, endPoint y: 148, distance: 96.2
select select "1"
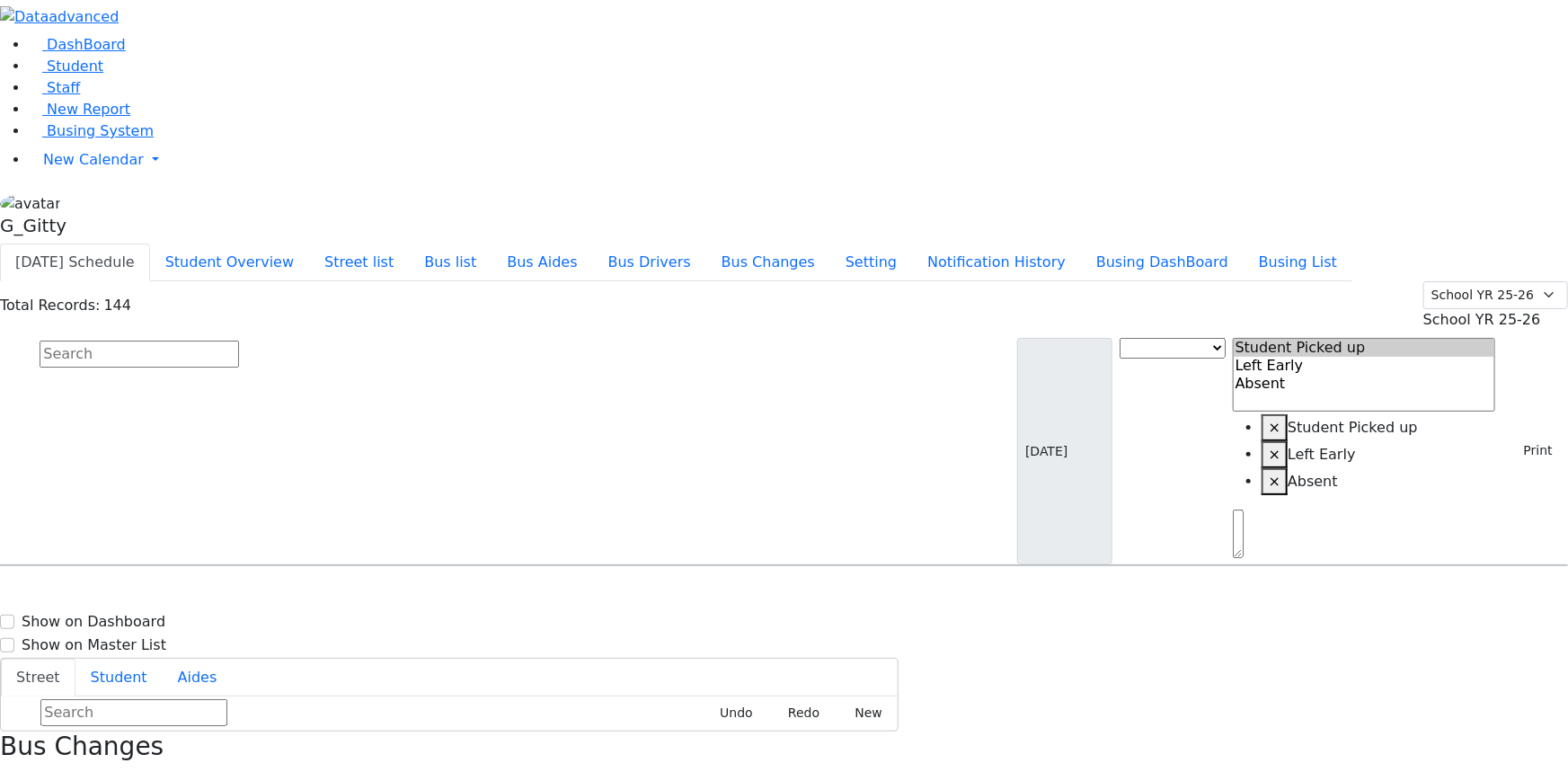
click at [239, 340] on input "text" at bounding box center [140, 353] width 200 height 27
type input "blum"
click at [695, 591] on h6 "KJ-8" at bounding box center [579, 599] width 231 height 17
select select "1"
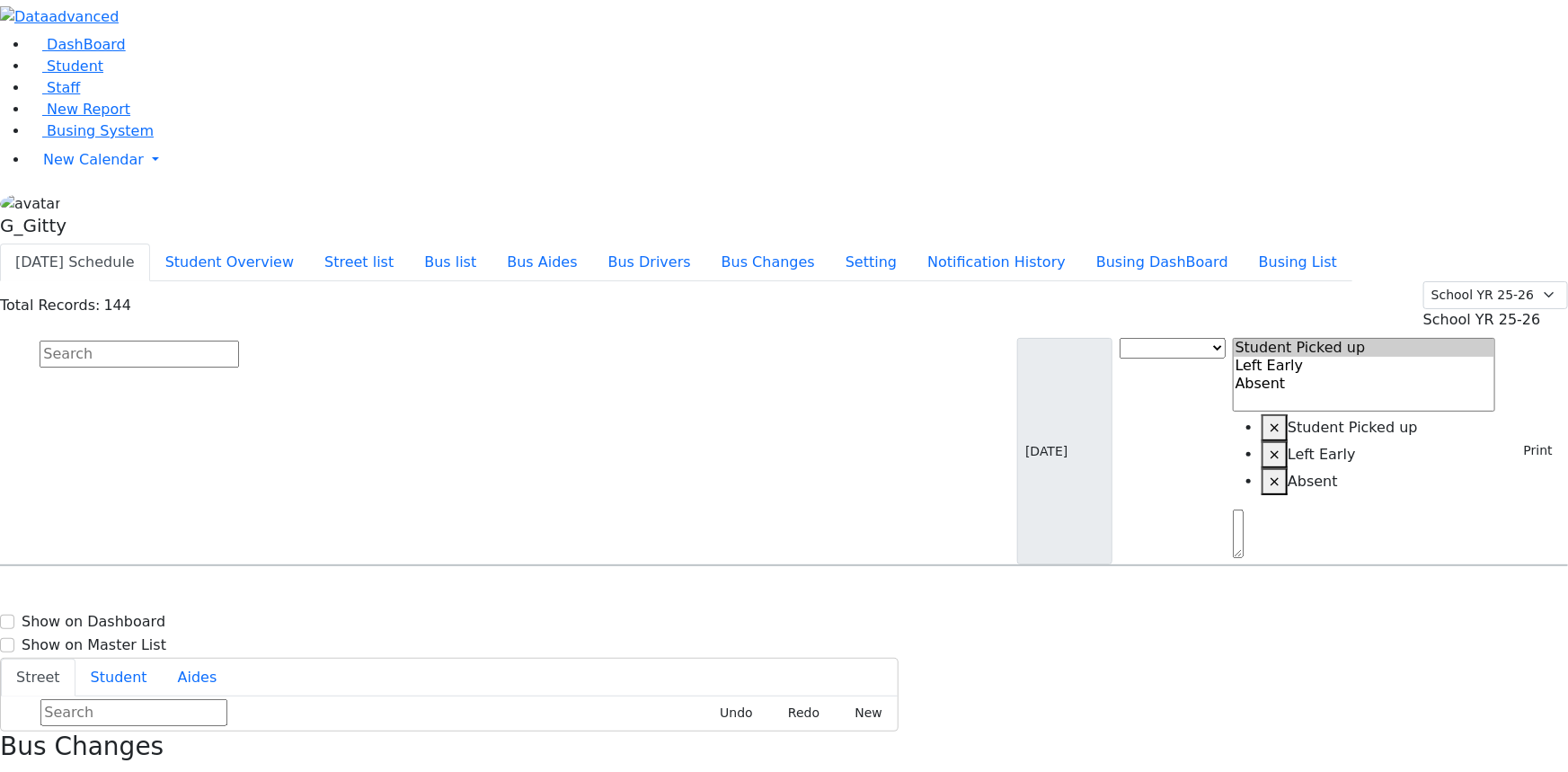
click at [239, 340] on input "text" at bounding box center [140, 353] width 200 height 27
type input "k"
click at [239, 340] on input "text" at bounding box center [140, 353] width 200 height 27
type input "moses"
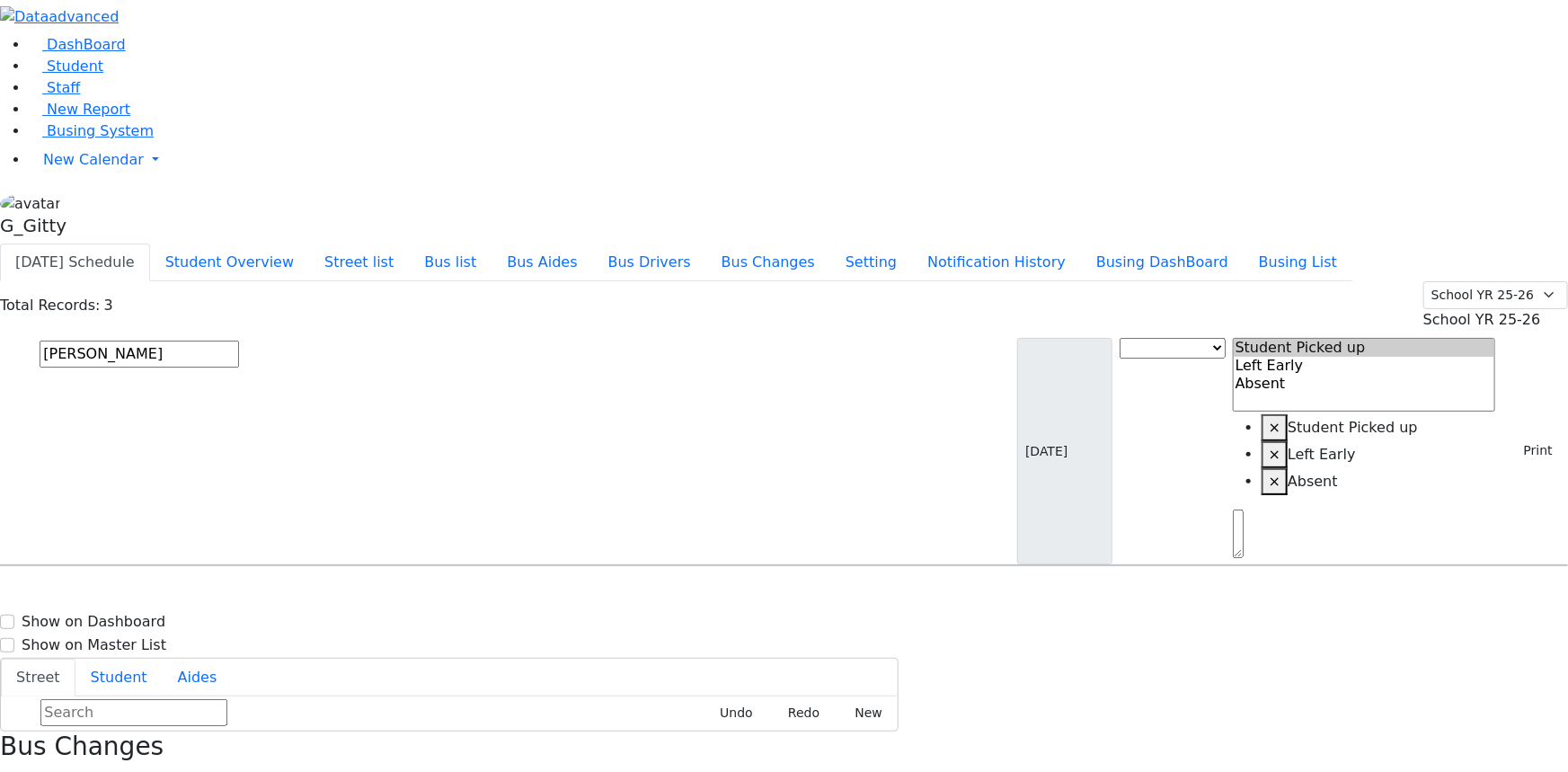
click at [446, 683] on div "453 County Rt. 105" at bounding box center [334, 705] width 223 height 45
select select
click at [446, 639] on div "310 Stage Rd" at bounding box center [334, 661] width 223 height 45
select select "1"
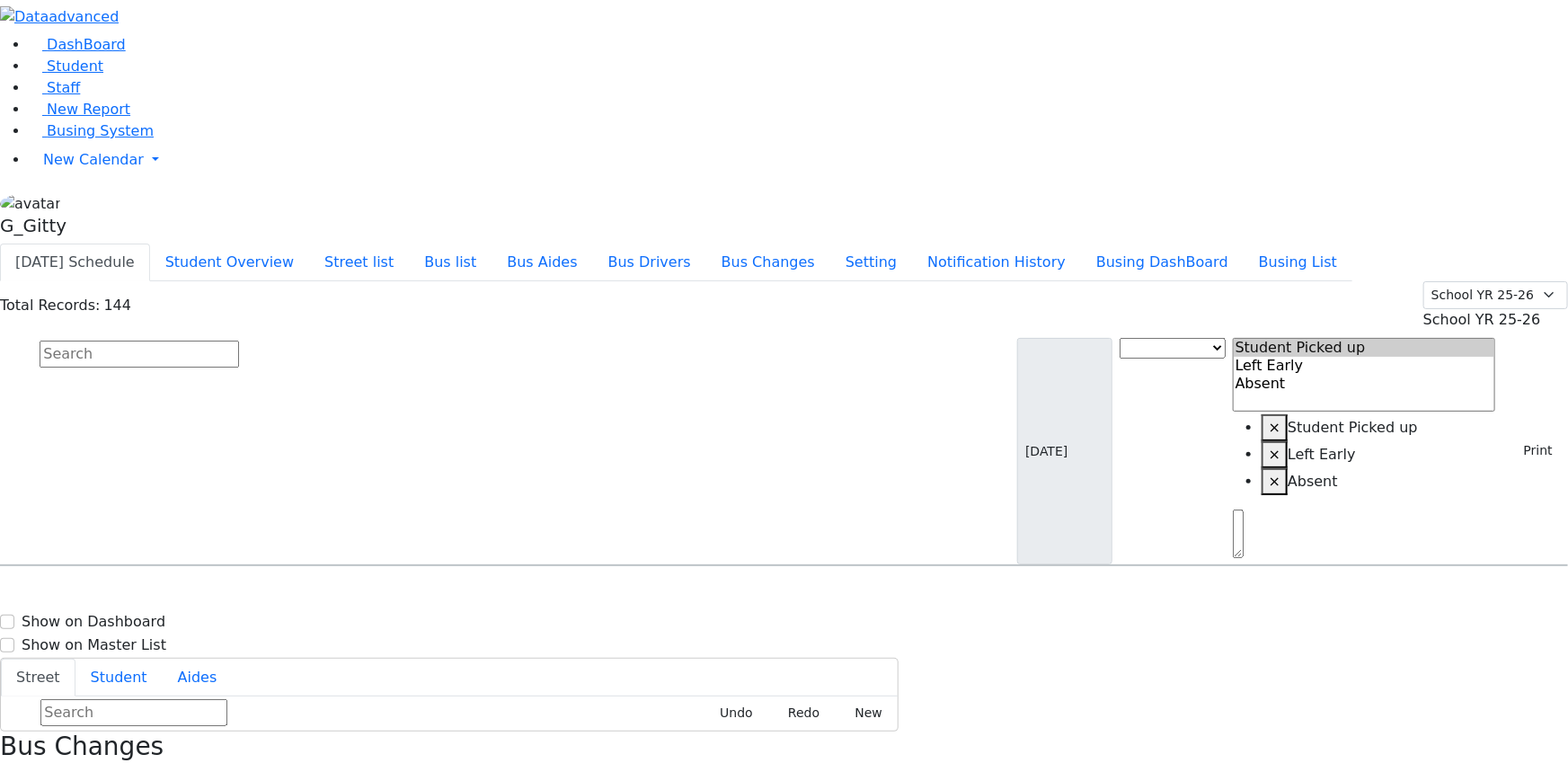
click at [239, 340] on input "text" at bounding box center [140, 353] width 200 height 27
type input "perl"
click at [223, 683] on div "Perl Fraidy 10/11/2013 8459288542" at bounding box center [112, 705] width 222 height 45
select select "1"
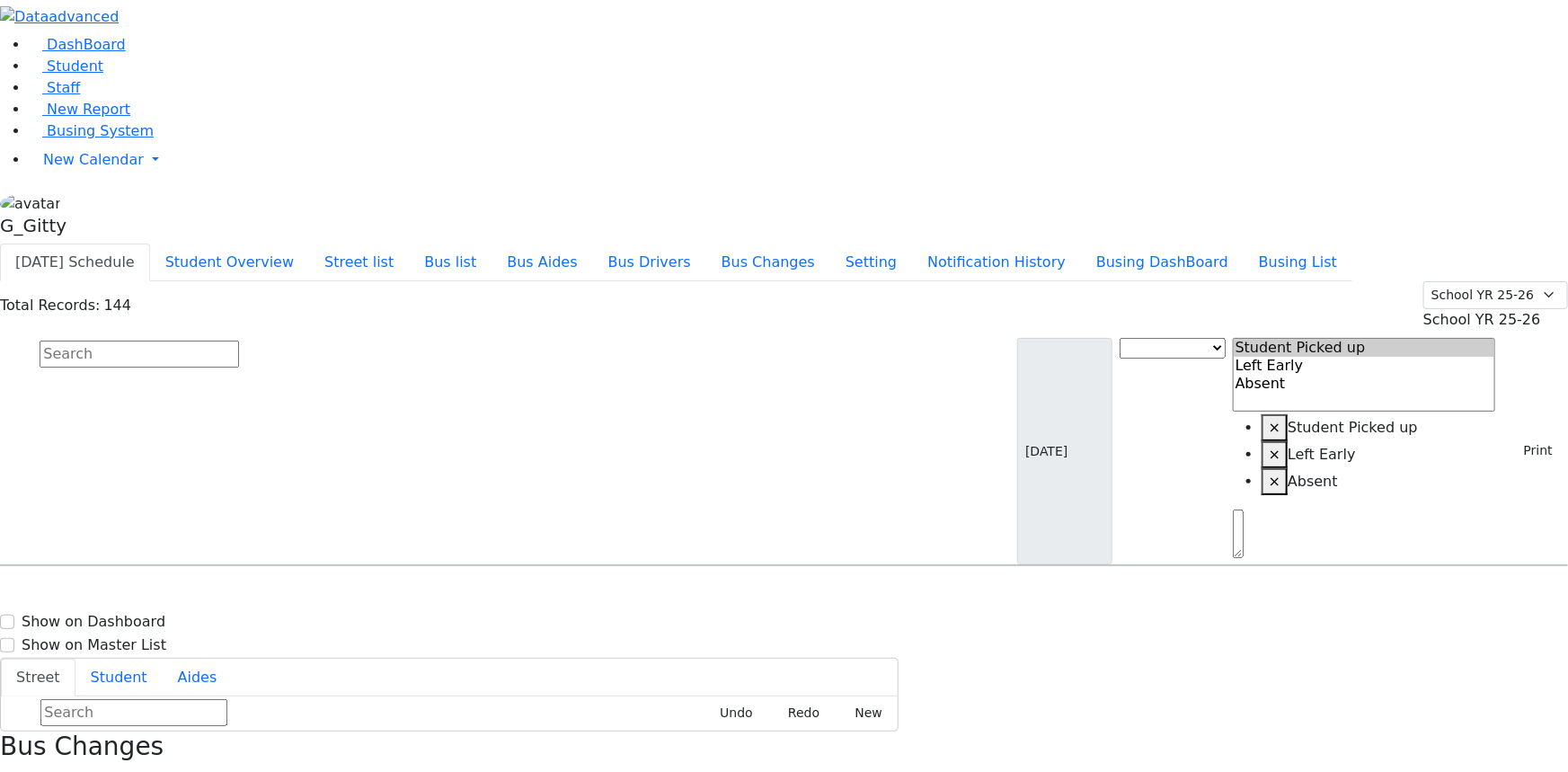
click at [239, 340] on input "text" at bounding box center [140, 353] width 200 height 27
type input "rube"
click at [669, 594] on div "WA-9 5 Pine Hill Rd. - (845) 783-2488" at bounding box center [557, 616] width 223 height 45
select select "1"
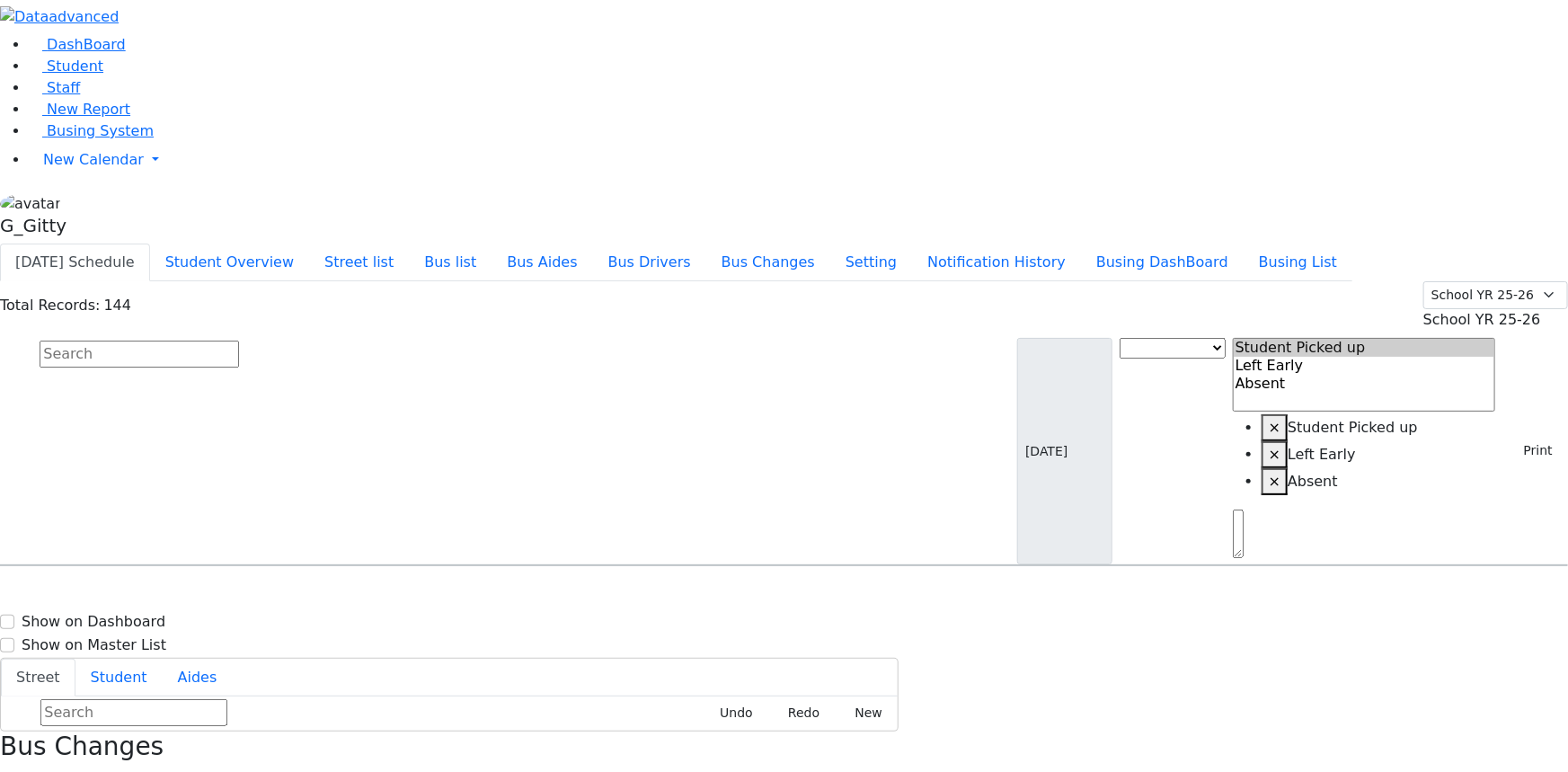
click at [239, 340] on input "text" at bounding box center [140, 353] width 200 height 27
type input "srugo"
click at [674, 617] on span "8454928918" at bounding box center [634, 624] width 80 height 16
select select "1"
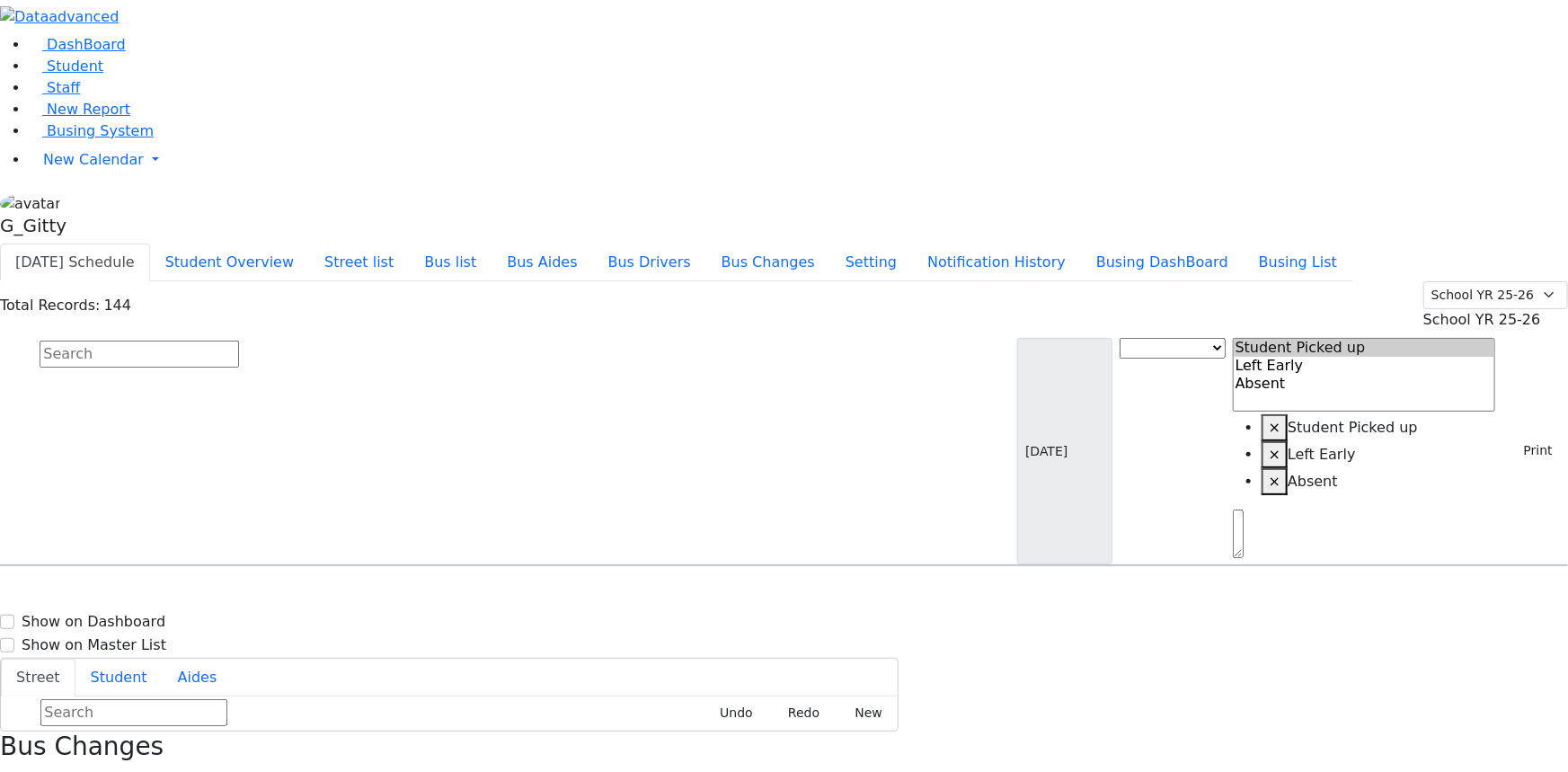
click at [239, 340] on input "text" at bounding box center [140, 353] width 200 height 27
type input "r"
type input "trop"
click at [143, 661] on h6 "11/22/2004 8453544624" at bounding box center [78, 669] width 132 height 17
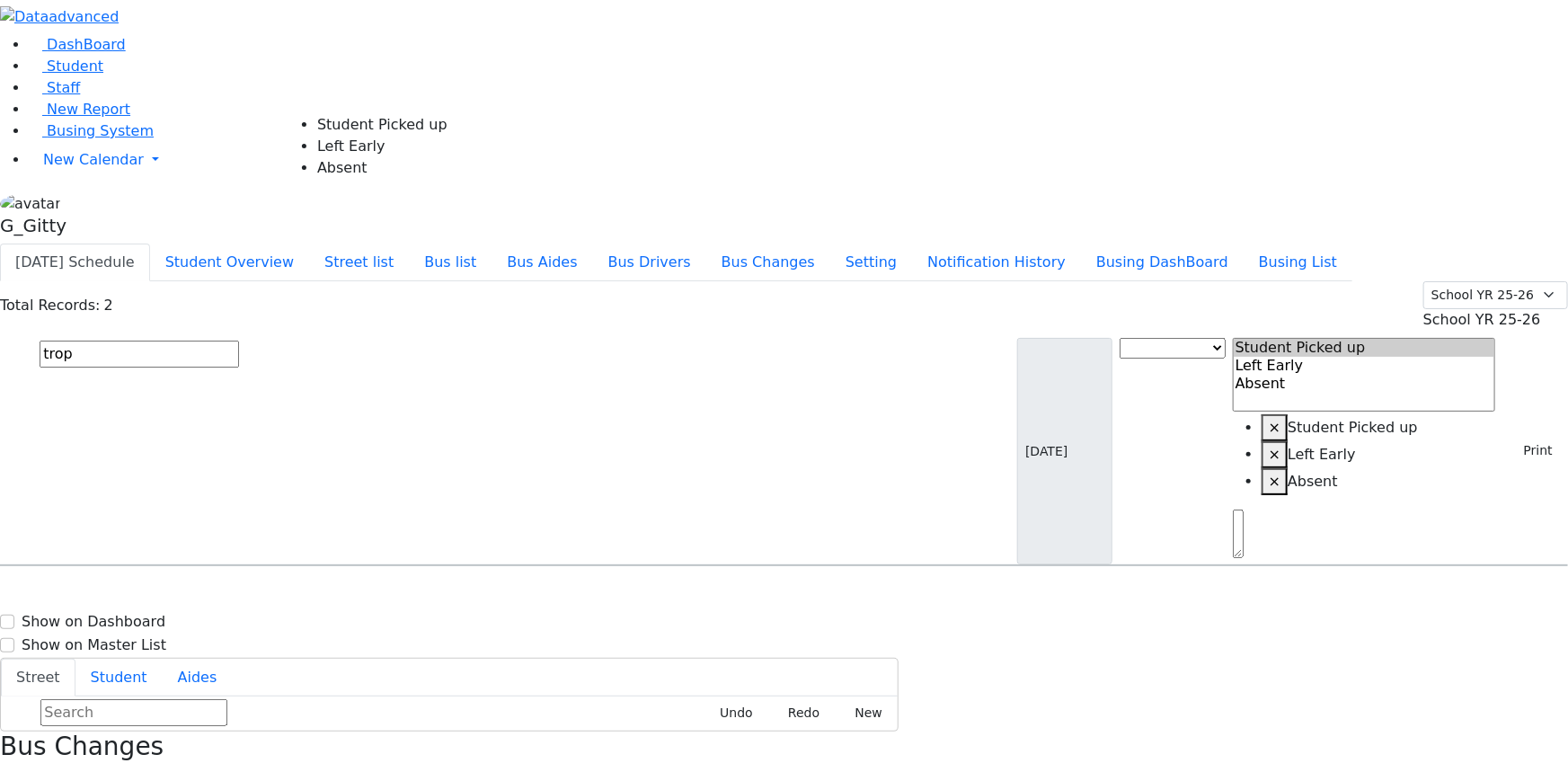
select select "1"
click at [239, 340] on input "text" at bounding box center [140, 353] width 200 height 27
click at [559, 281] on div "Total Records: 144 Summer YR 25 School YR 25-26 Summer YR 25 School YR 24-25 Su…" at bounding box center [784, 423] width 1568 height 285
click at [239, 340] on input "text" at bounding box center [140, 353] width 200 height 27
click at [12, 768] on button "button" at bounding box center [6, 779] width 12 height 23
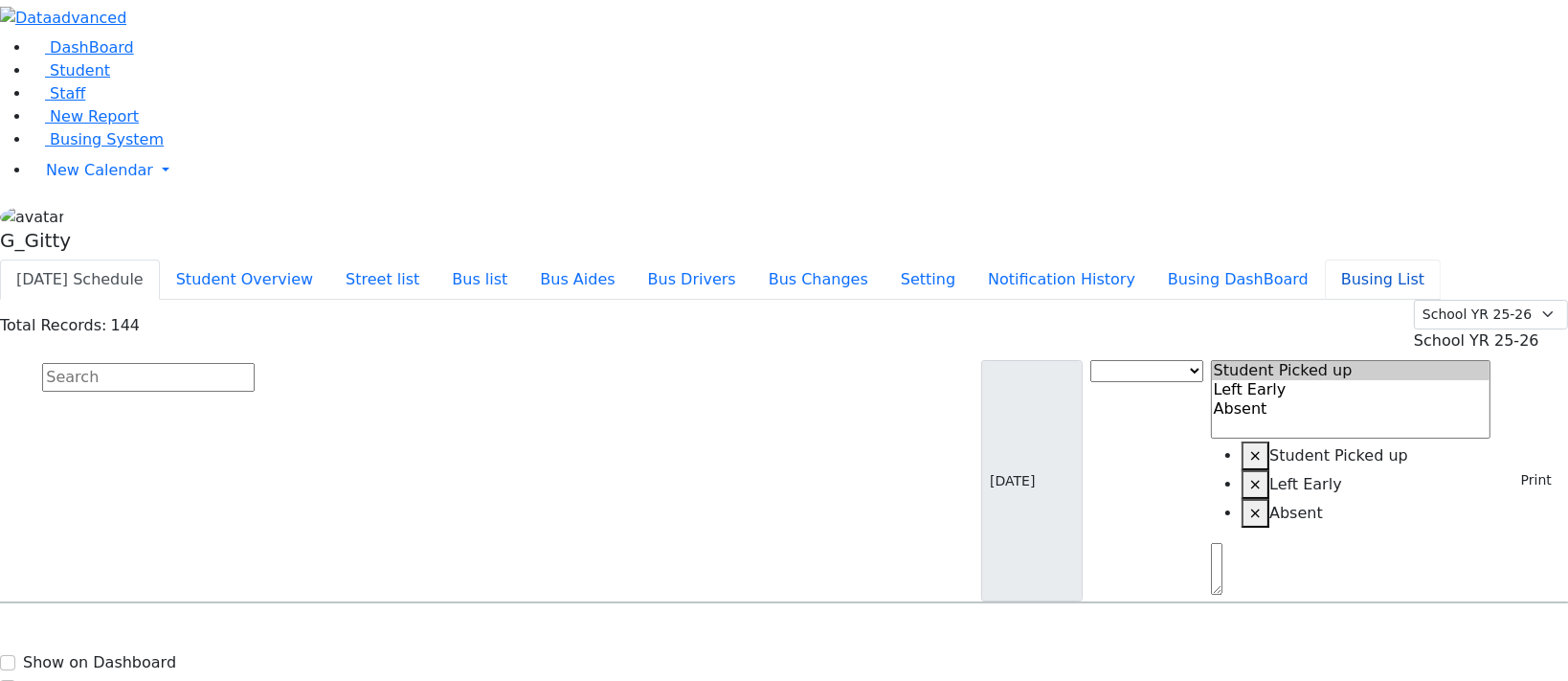
click at [1436, 259] on button "Busing List" at bounding box center [1384, 279] width 116 height 40
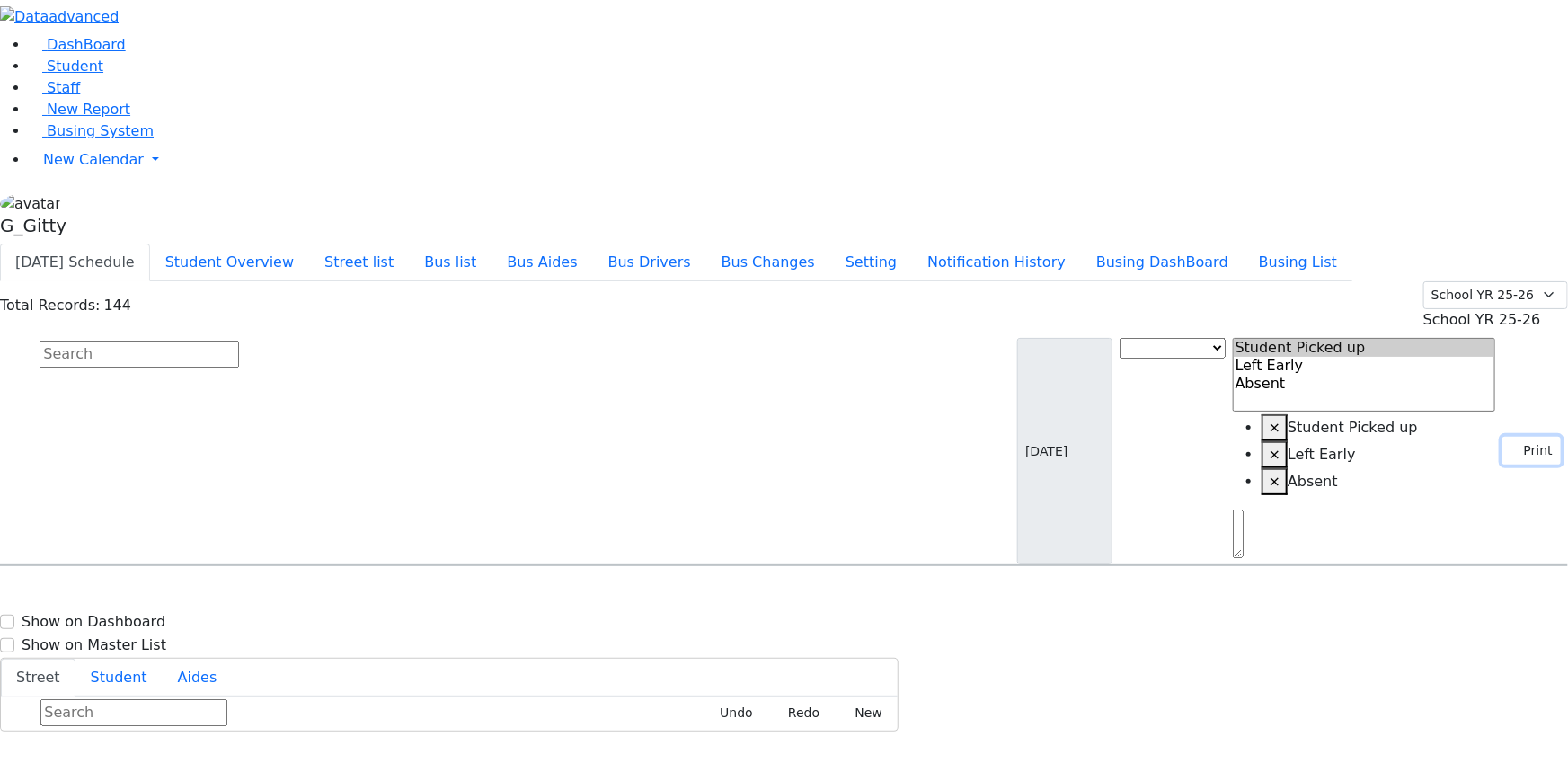
click at [1518, 436] on button "Print" at bounding box center [1532, 450] width 58 height 28
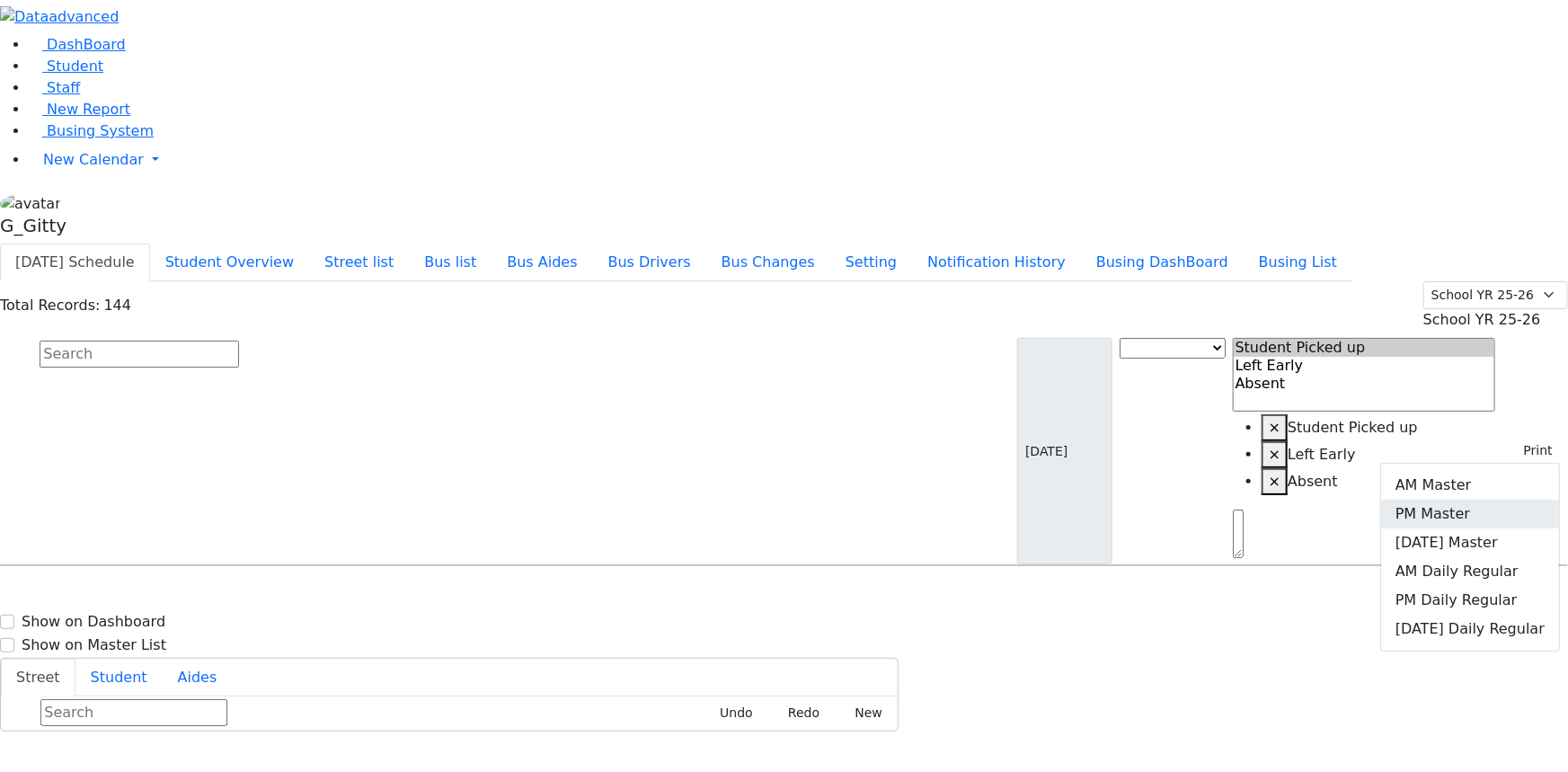
click at [1516, 499] on link "PM Master" at bounding box center [1470, 513] width 178 height 29
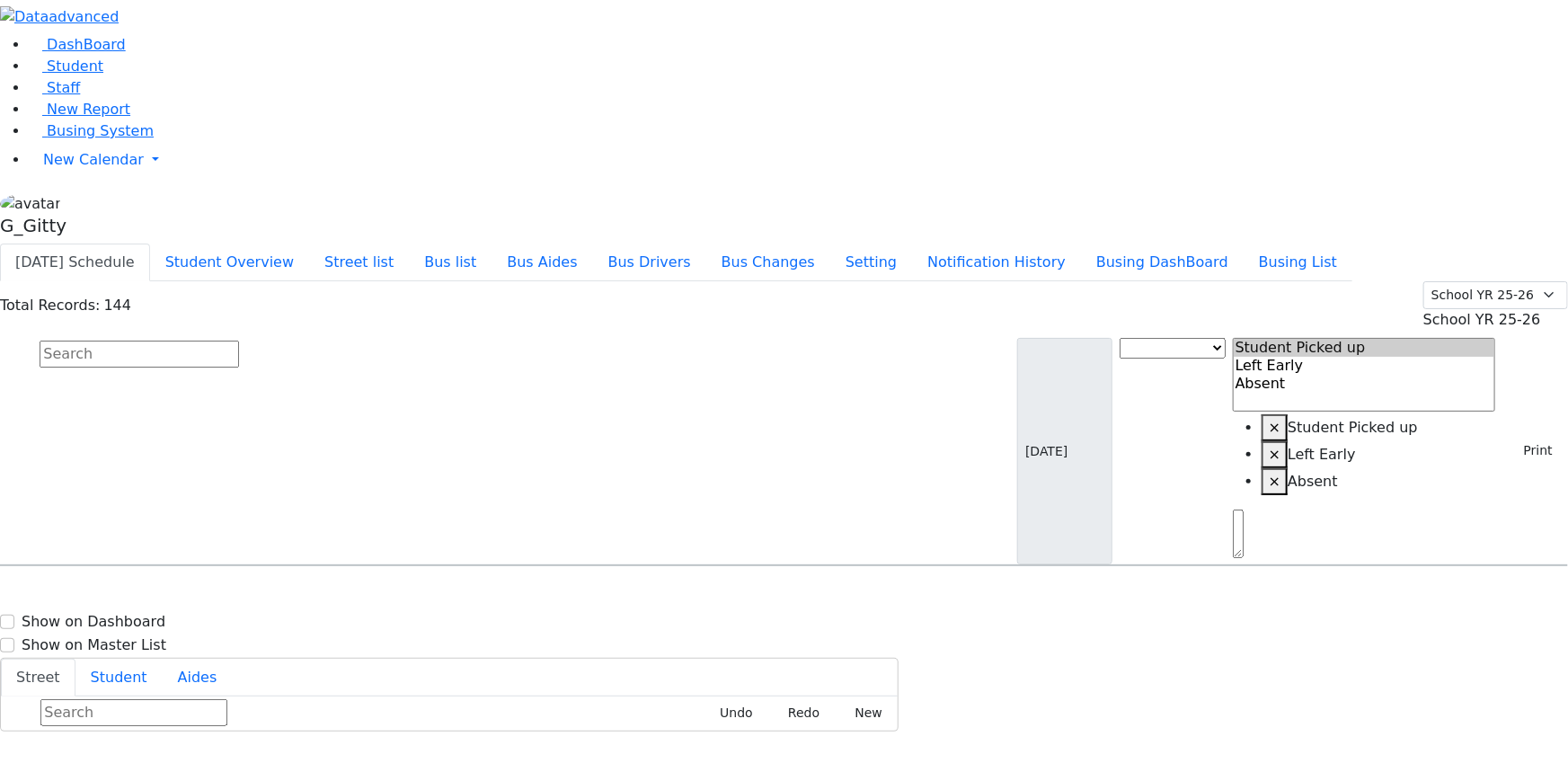
click at [239, 340] on input "text" at bounding box center [140, 353] width 200 height 27
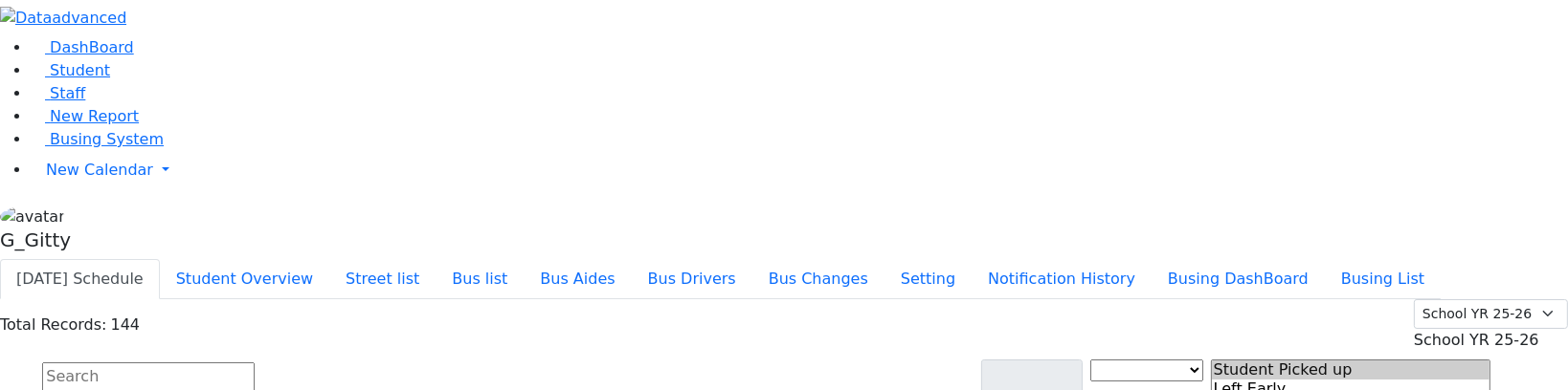
click at [254, 362] on input "text" at bounding box center [149, 376] width 213 height 29
drag, startPoint x: 755, startPoint y: 137, endPoint x: 731, endPoint y: 82, distance: 60.0
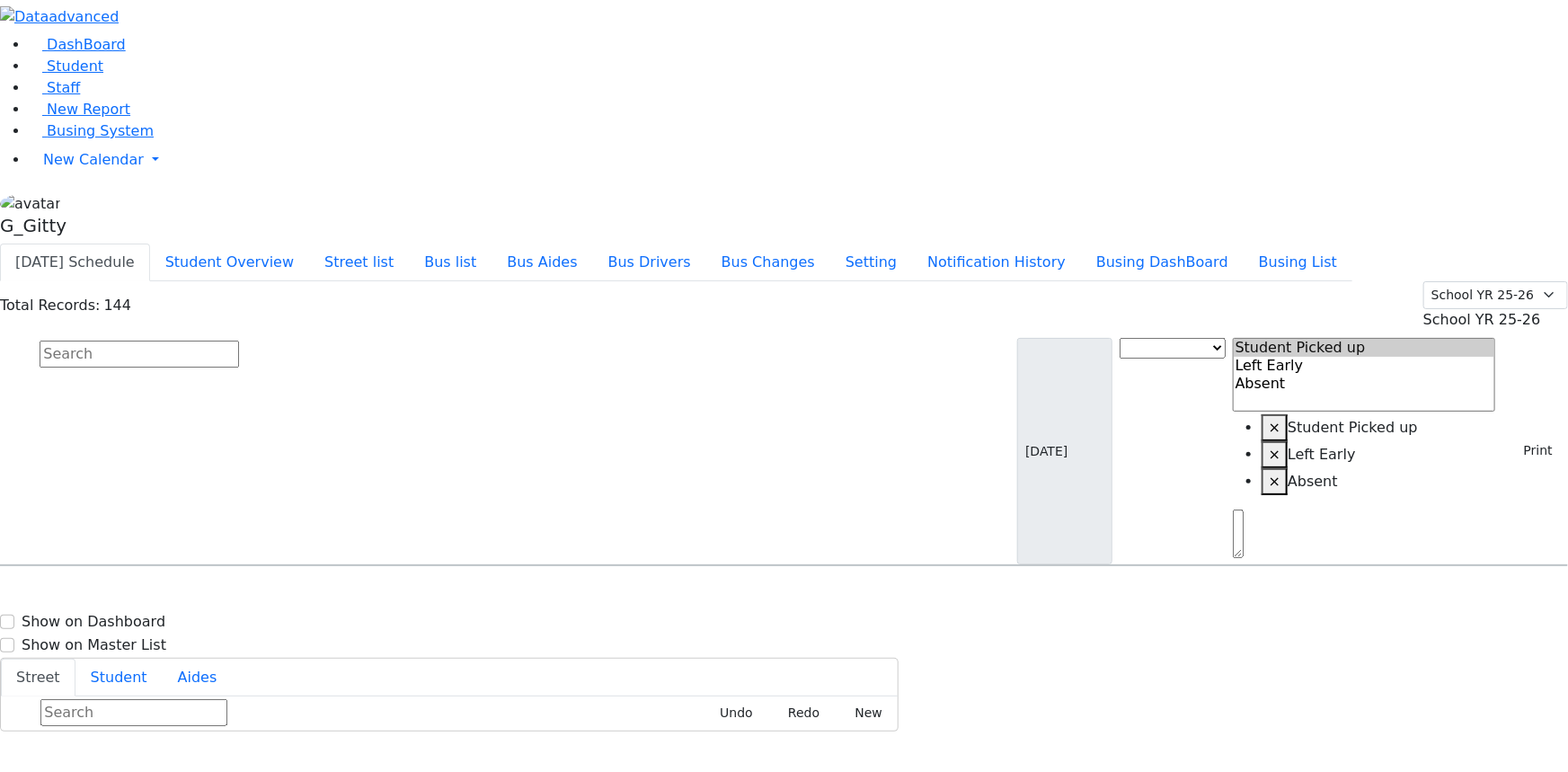
click at [239, 340] on input "text" at bounding box center [140, 353] width 200 height 27
click at [114, 140] on span "Busing System" at bounding box center [101, 130] width 107 height 17
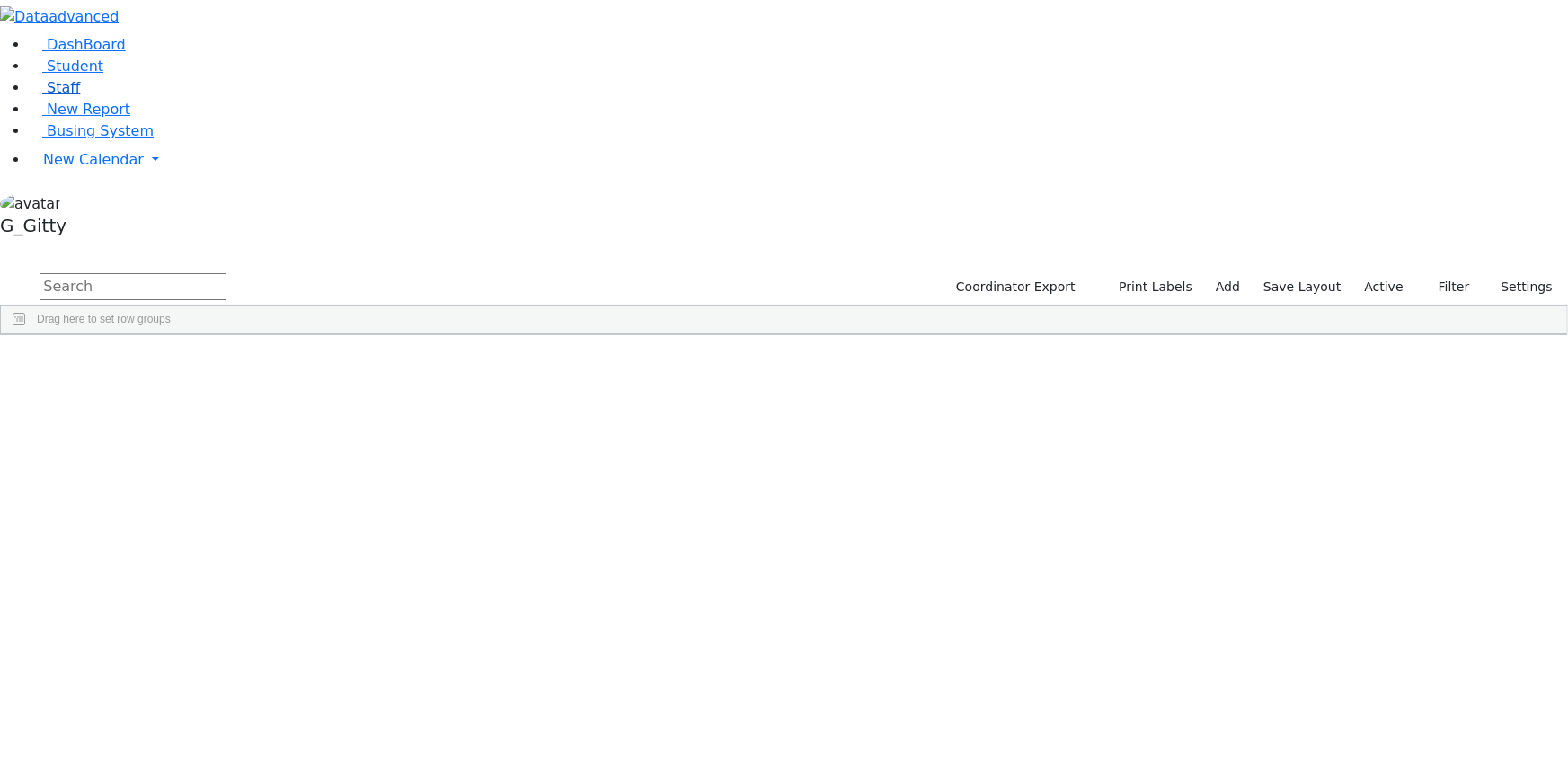
click at [68, 96] on link "Staff" at bounding box center [54, 88] width 51 height 17
click at [104, 75] on link "Student" at bounding box center [66, 66] width 75 height 17
click at [227, 273] on input "text" at bounding box center [133, 286] width 187 height 27
type input "weinber"
click at [228, 411] on div "[PERSON_NAME]" at bounding box center [169, 423] width 114 height 24
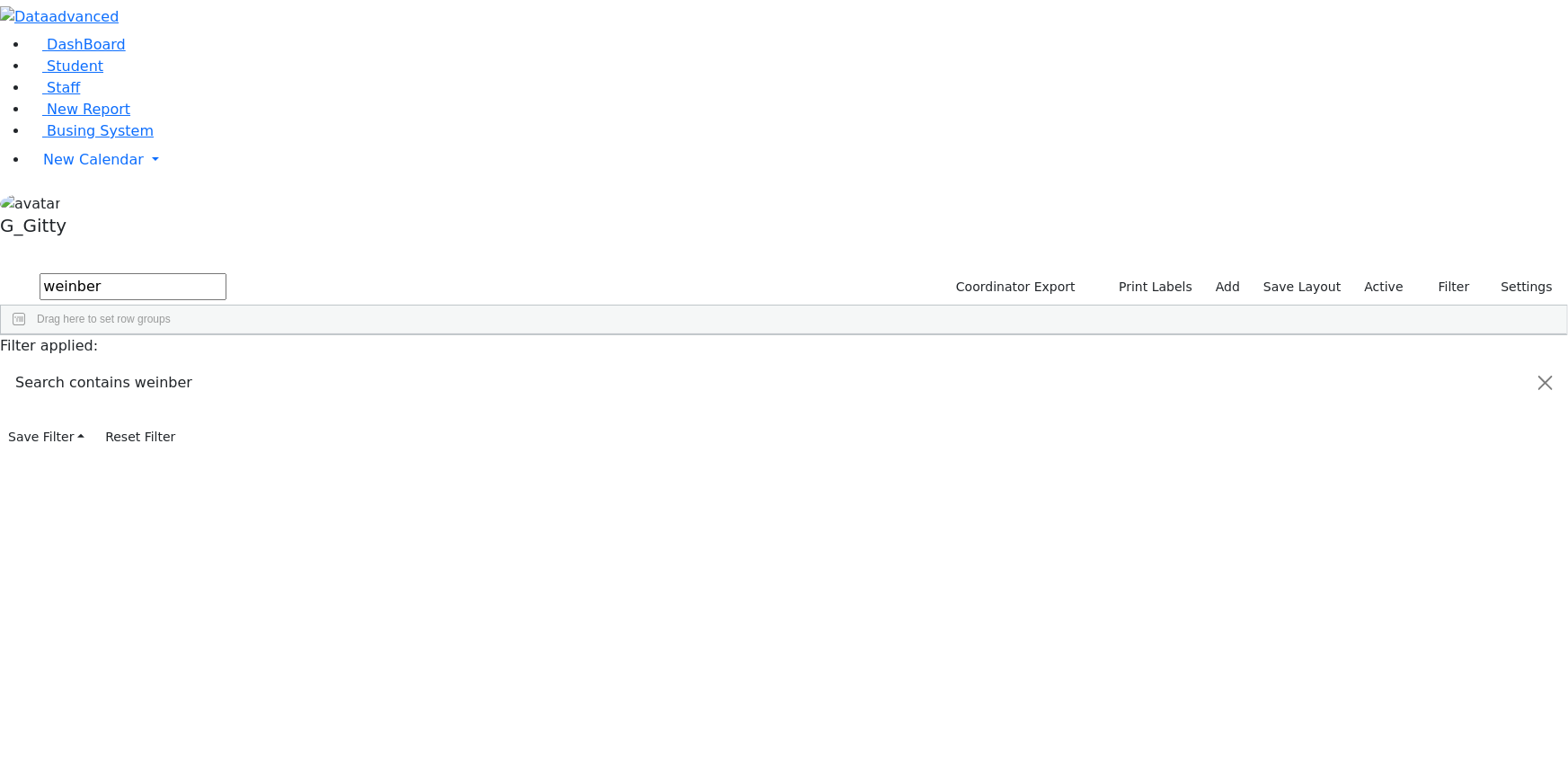
click at [228, 411] on div "Weinberg" at bounding box center [169, 423] width 114 height 24
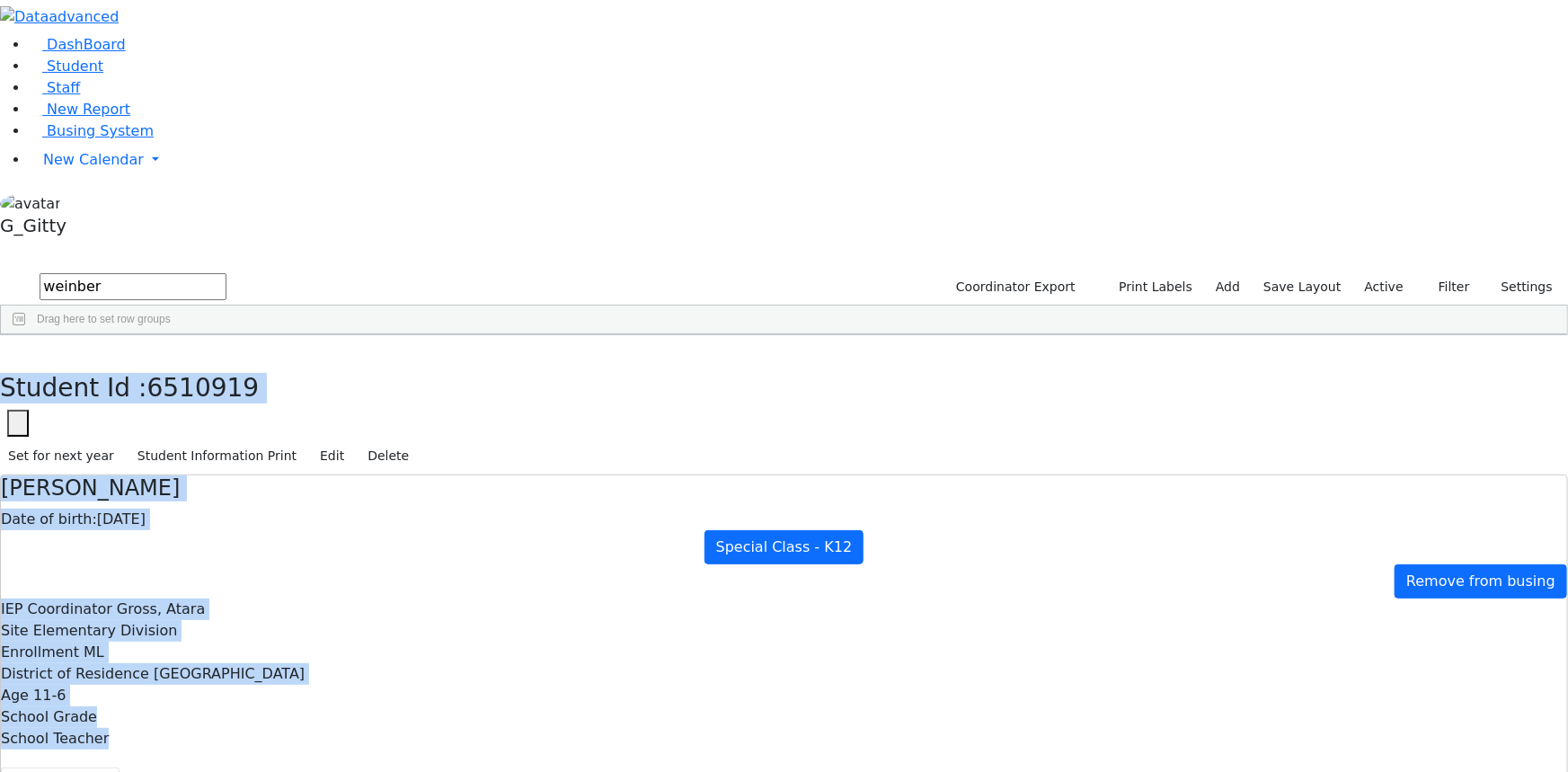
scroll to position [166, 0]
drag, startPoint x: 342, startPoint y: 22, endPoint x: 1070, endPoint y: 745, distance: 1026.0
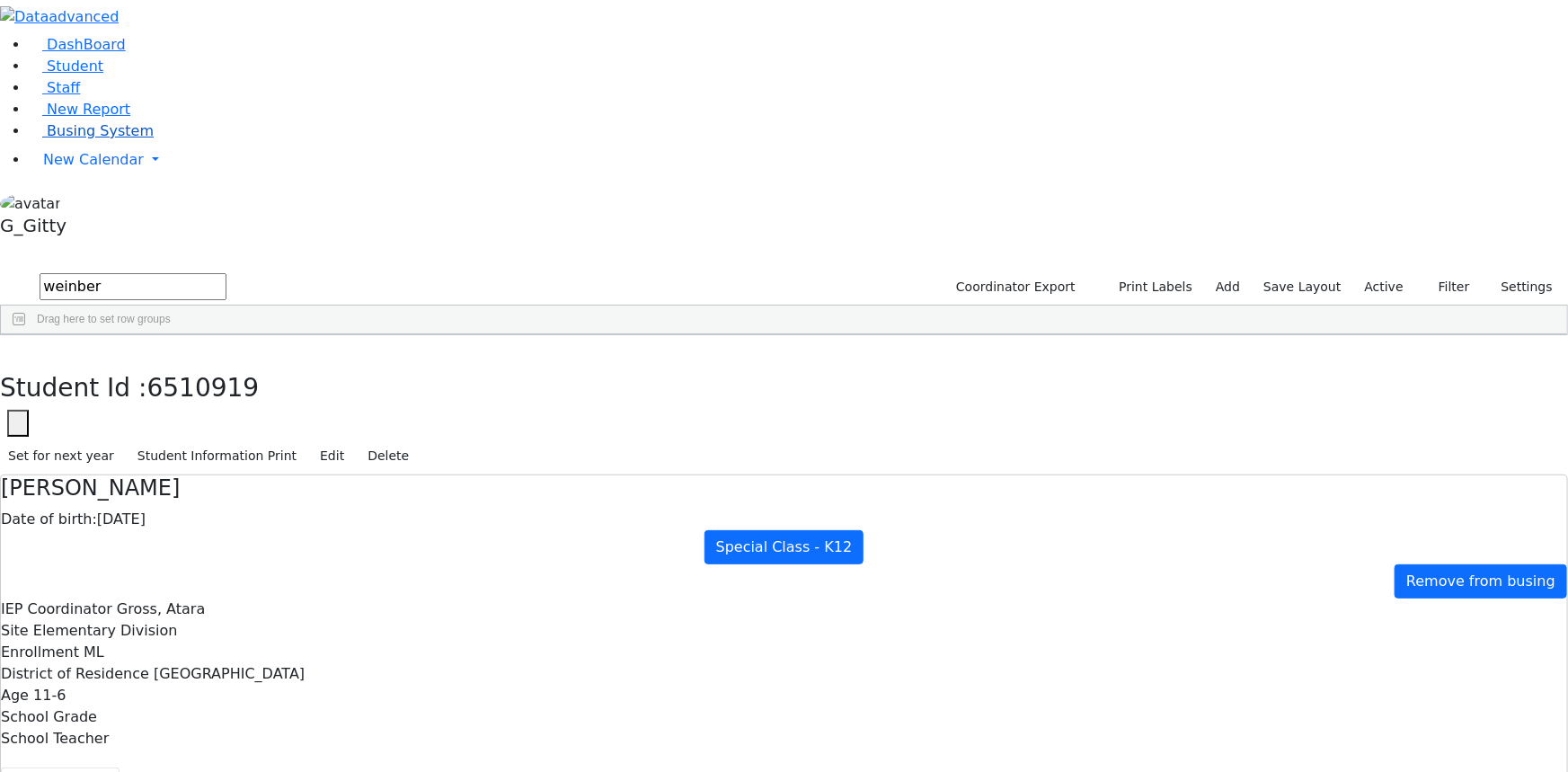
click at [101, 140] on link "Busing System" at bounding box center [91, 130] width 125 height 17
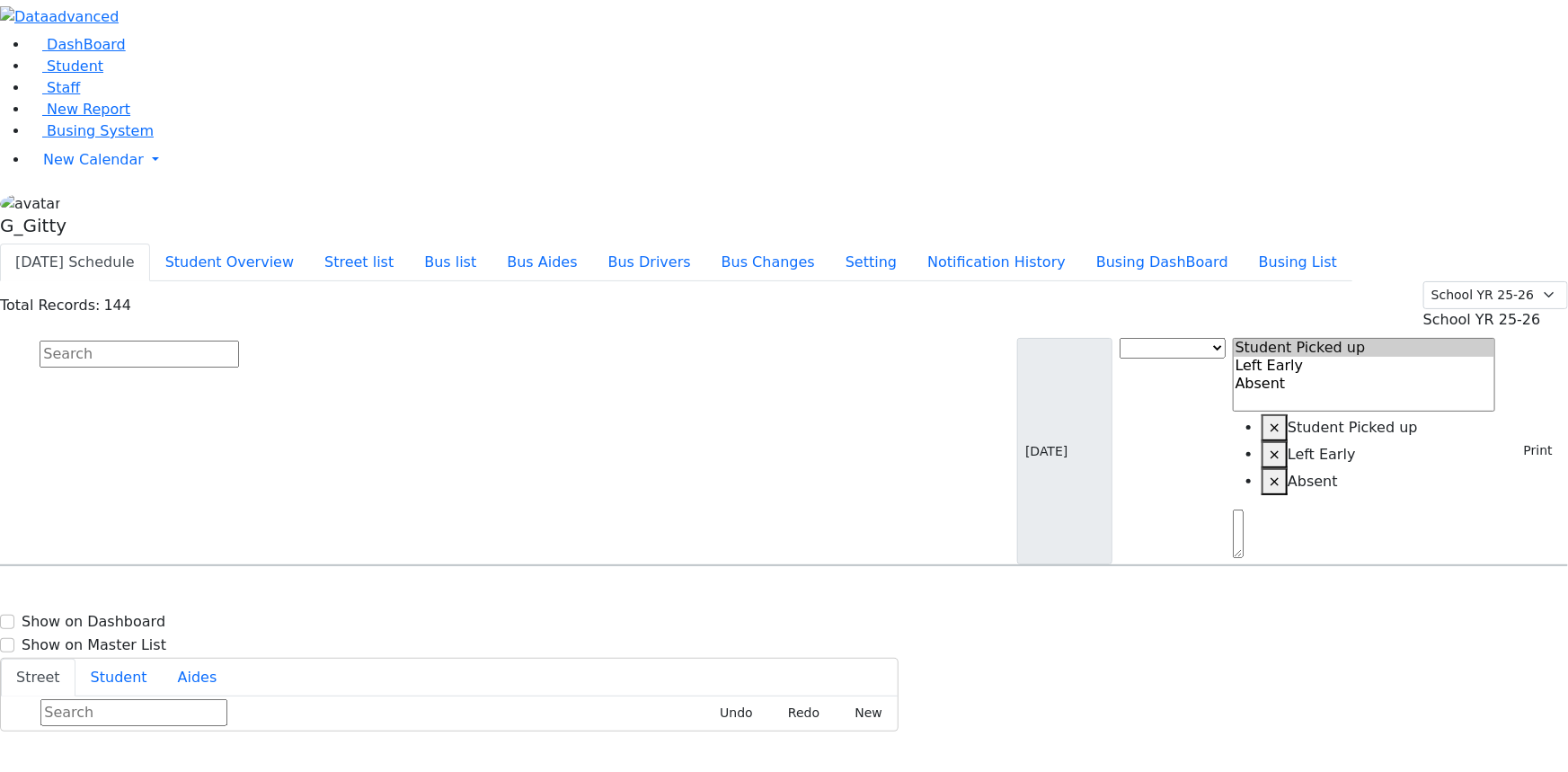
click at [101, 140] on span "Busing System" at bounding box center [101, 130] width 107 height 17
click at [239, 340] on input "text" at bounding box center [140, 353] width 200 height 27
click at [1194, 243] on button "Busing DashBoard" at bounding box center [1163, 262] width 163 height 38
click at [239, 340] on input "text" at bounding box center [140, 353] width 200 height 27
click at [1242, 243] on button "Busing DashBoard" at bounding box center [1163, 262] width 163 height 38
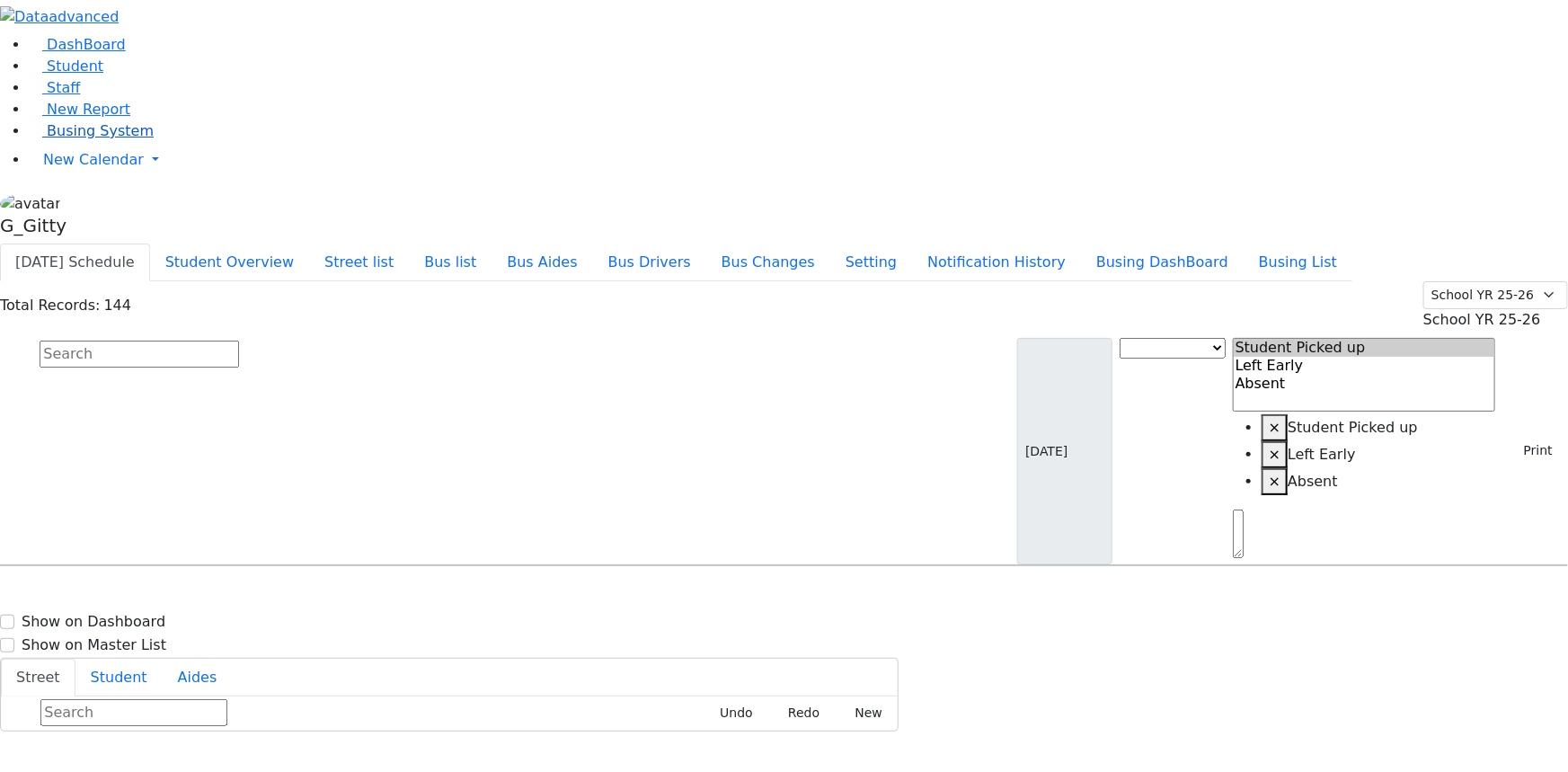
click at [126, 140] on link "Busing System" at bounding box center [91, 130] width 125 height 17
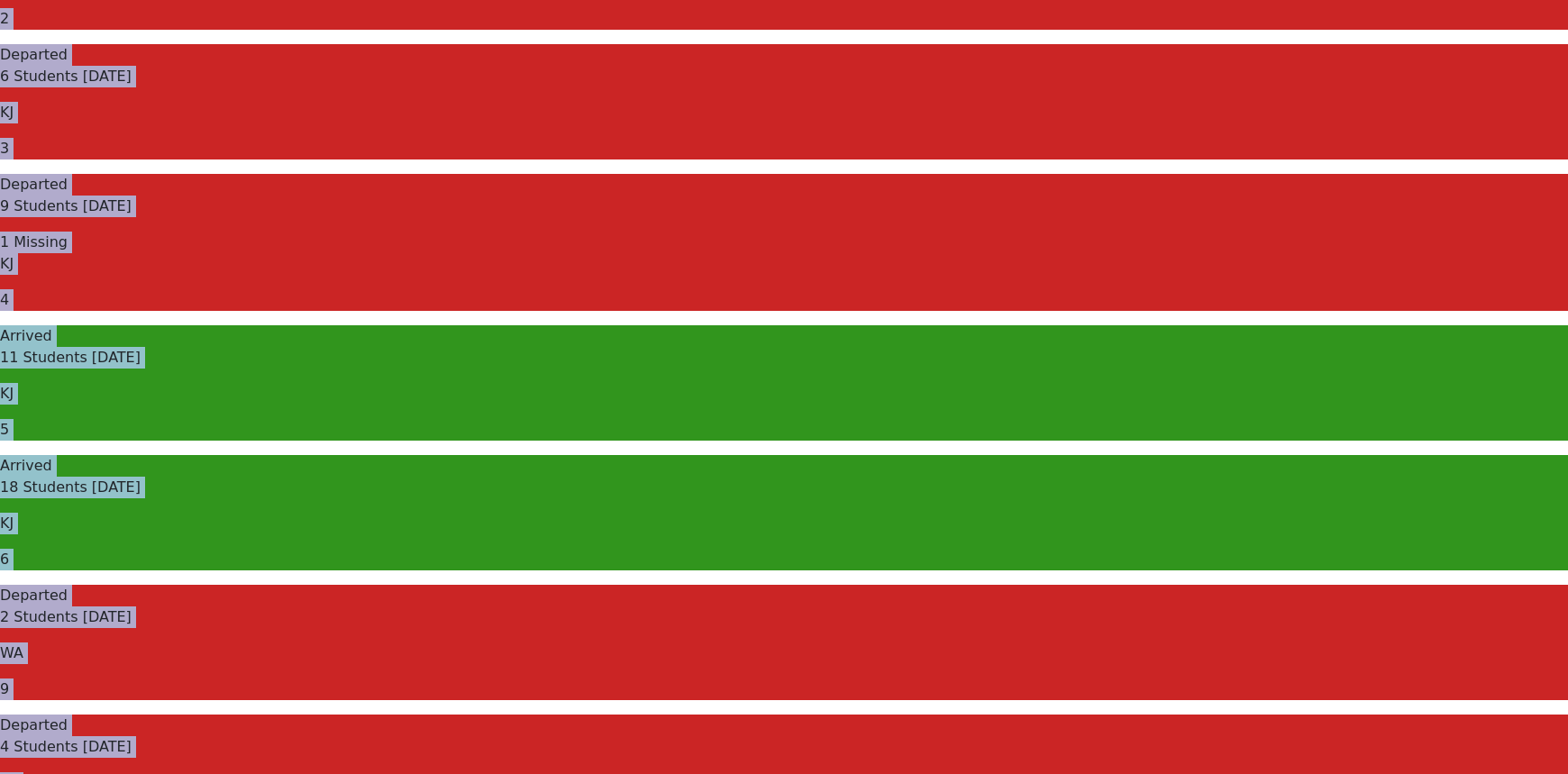
scroll to position [491, 0]
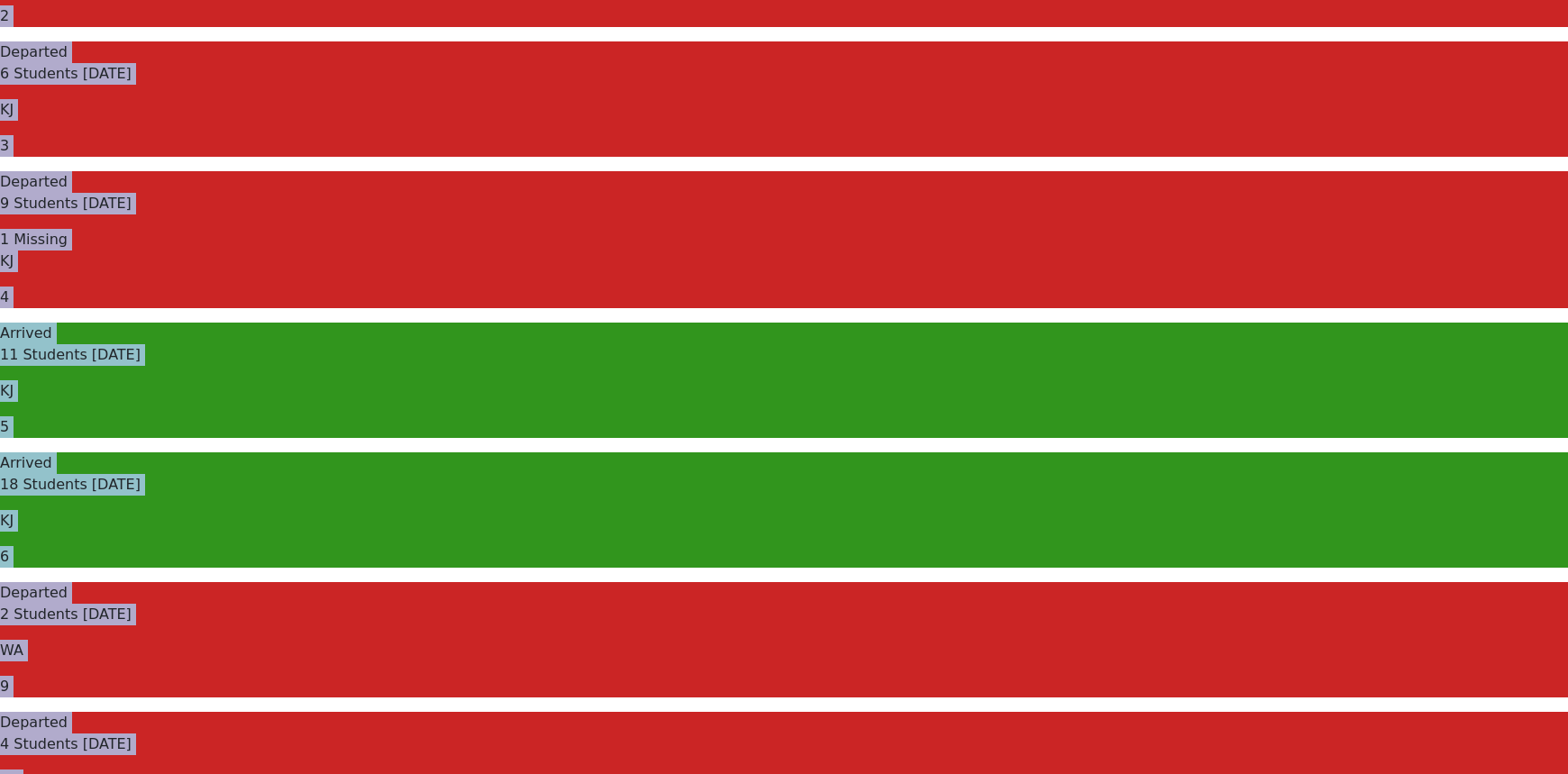
drag, startPoint x: 272, startPoint y: 23, endPoint x: 977, endPoint y: 657, distance: 948.1
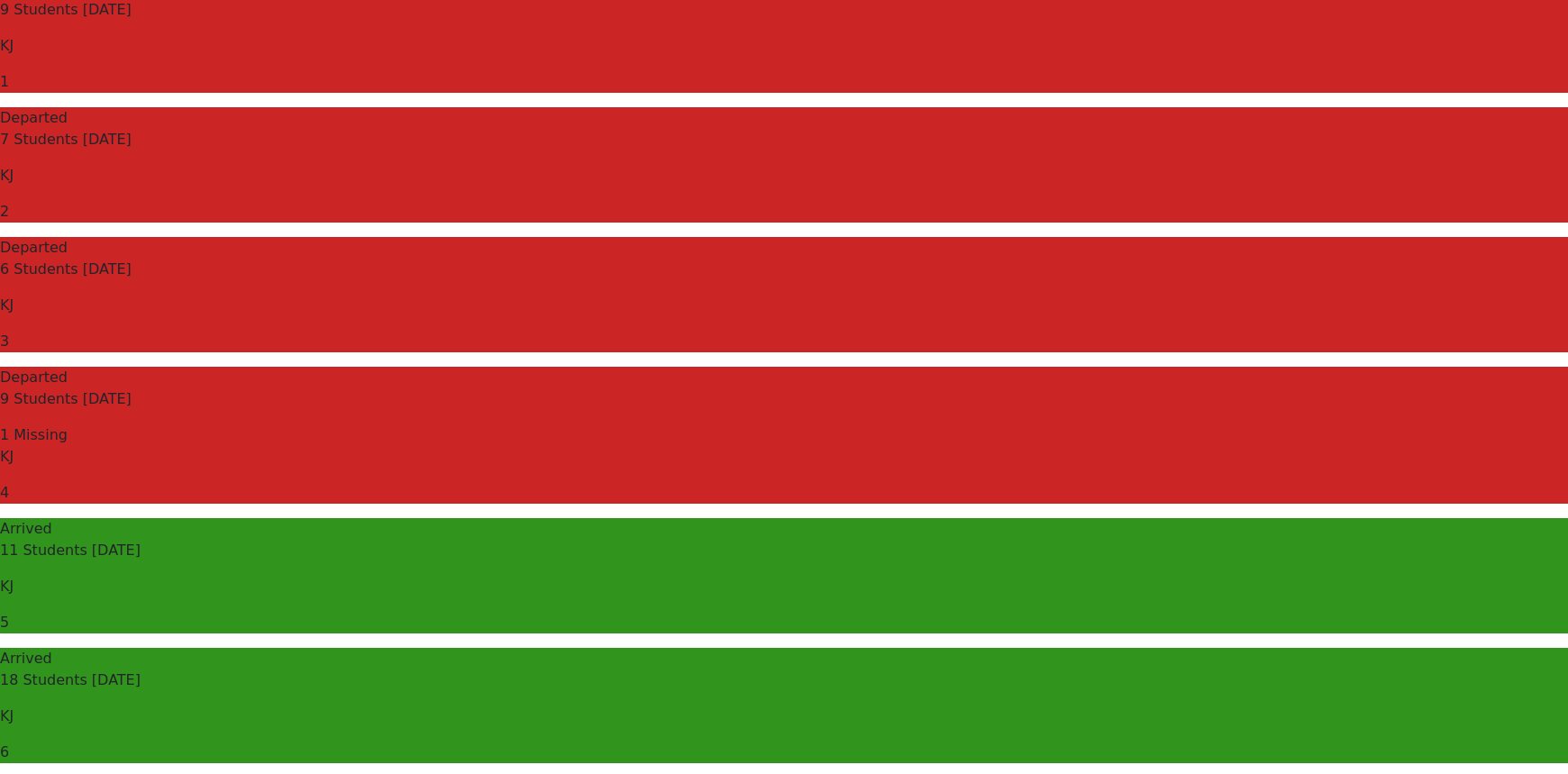
scroll to position [0, 0]
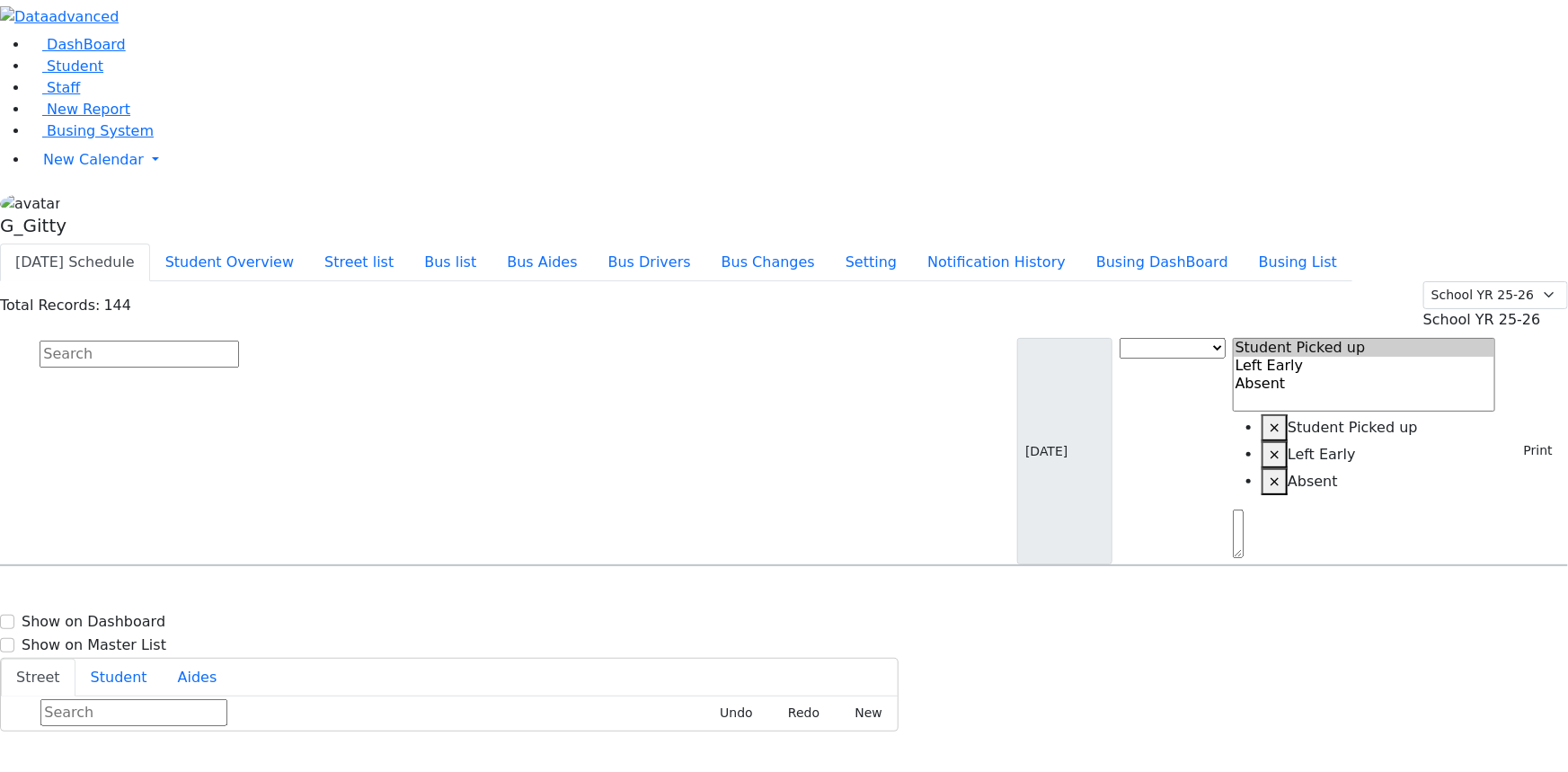
select select "1"
click at [12, 768] on button "button" at bounding box center [6, 779] width 12 height 23
click at [1352, 243] on button "Busing List" at bounding box center [1299, 262] width 109 height 38
click at [1183, 243] on button "Busing DashBoard" at bounding box center [1163, 262] width 163 height 38
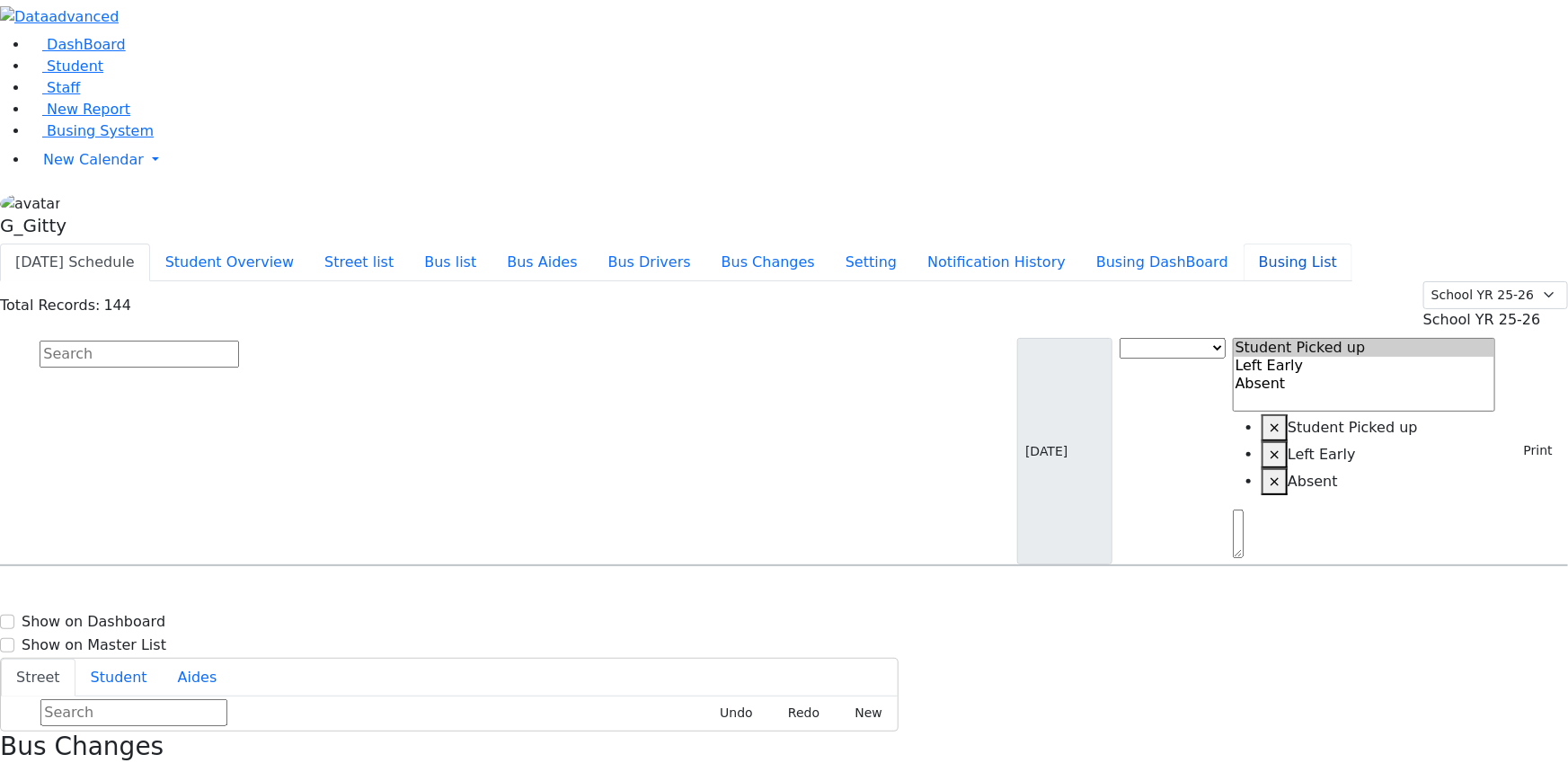
click at [1349, 243] on button "Busing List" at bounding box center [1299, 262] width 109 height 38
click at [239, 340] on input "text" at bounding box center [140, 353] width 200 height 27
